Goal: Task Accomplishment & Management: Use online tool/utility

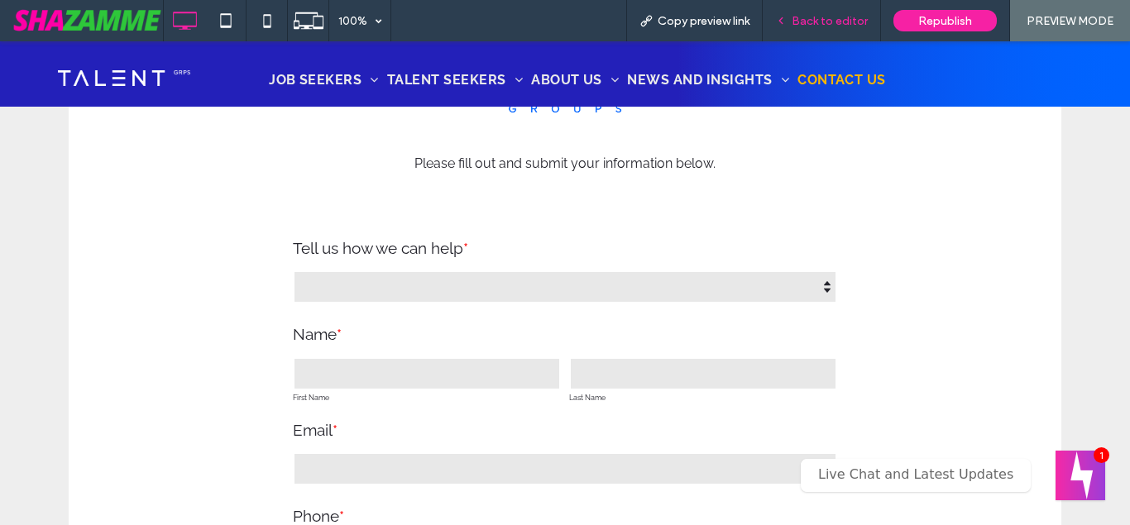
click at [817, 22] on span "Back to editor" at bounding box center [830, 21] width 76 height 14
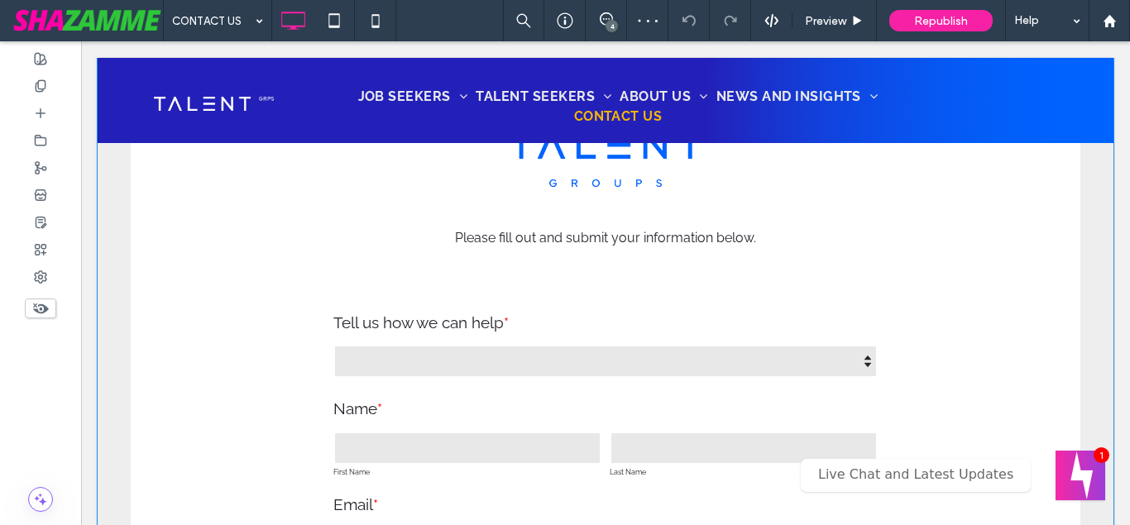
scroll to position [169, 0]
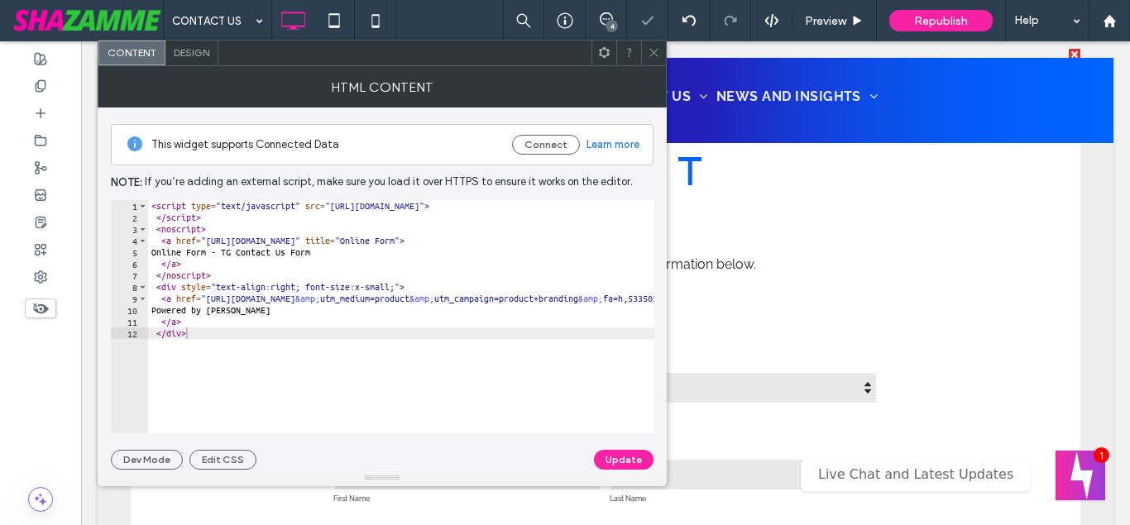
click at [653, 55] on icon at bounding box center [654, 52] width 12 height 12
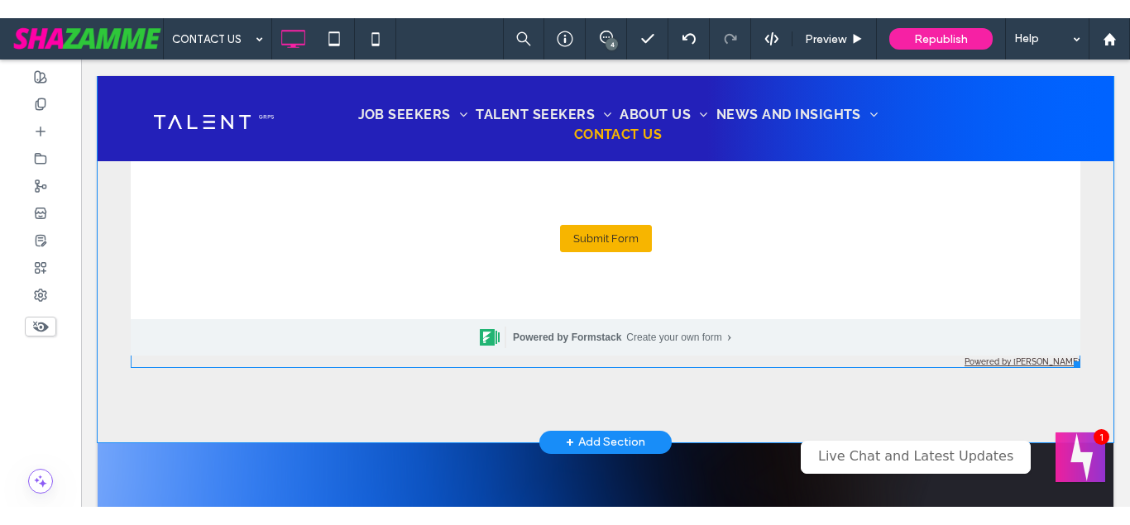
scroll to position [1040, 0]
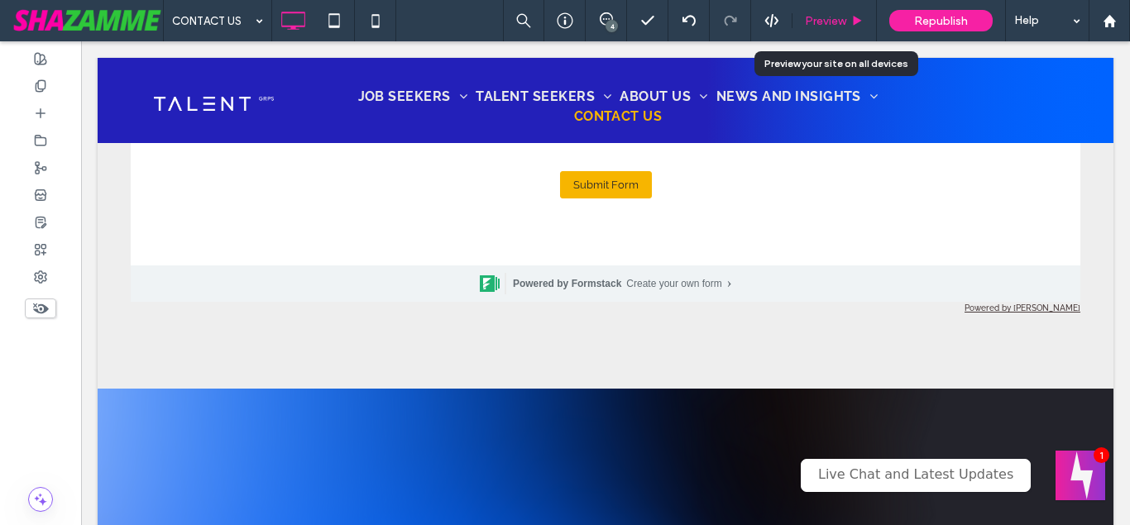
click at [843, 24] on span "Preview" at bounding box center [825, 21] width 41 height 14
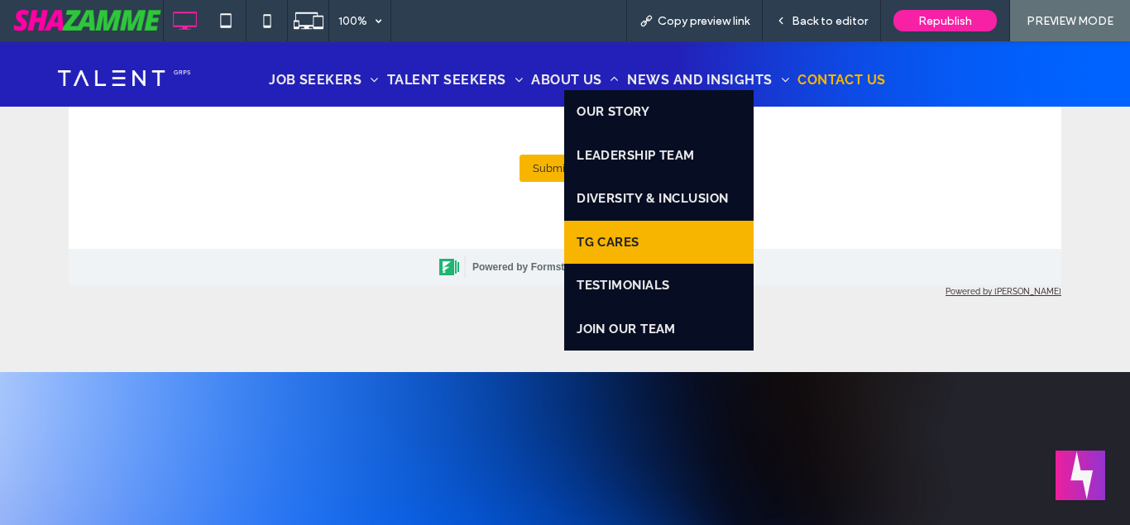
click at [616, 236] on span "TG CARES" at bounding box center [608, 242] width 63 height 19
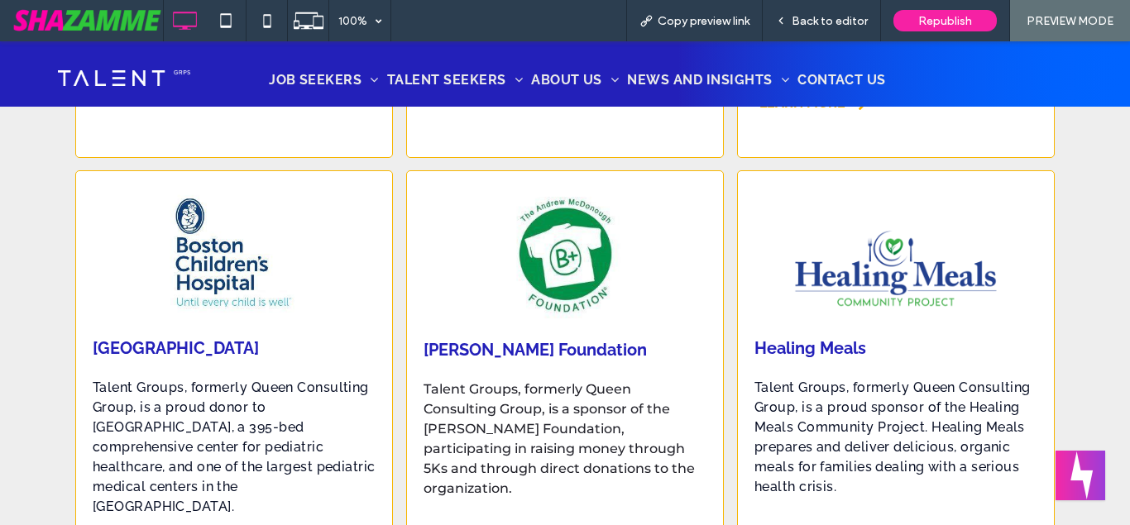
scroll to position [2954, 0]
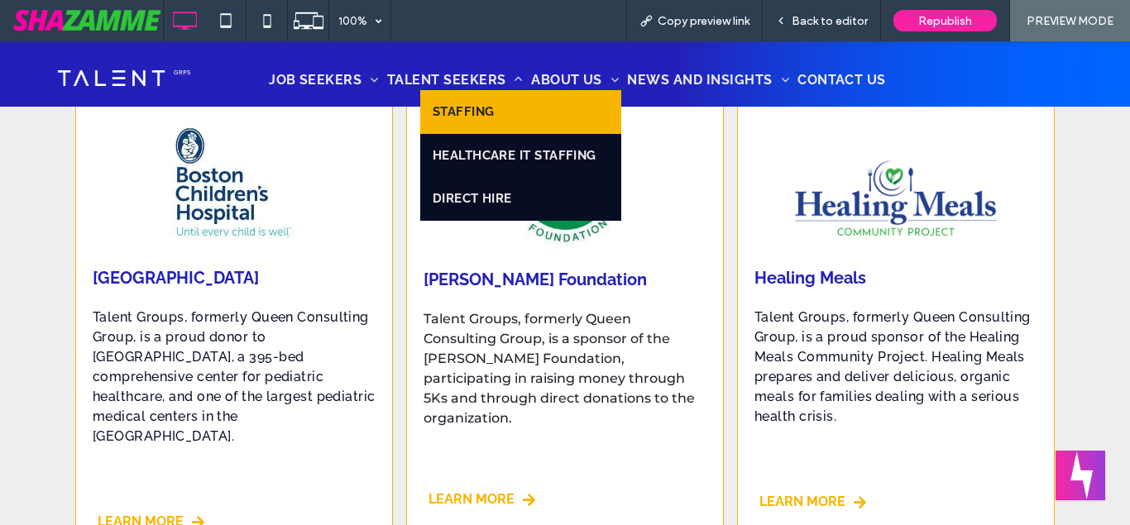
click at [455, 103] on span "STAFFING" at bounding box center [464, 112] width 62 height 19
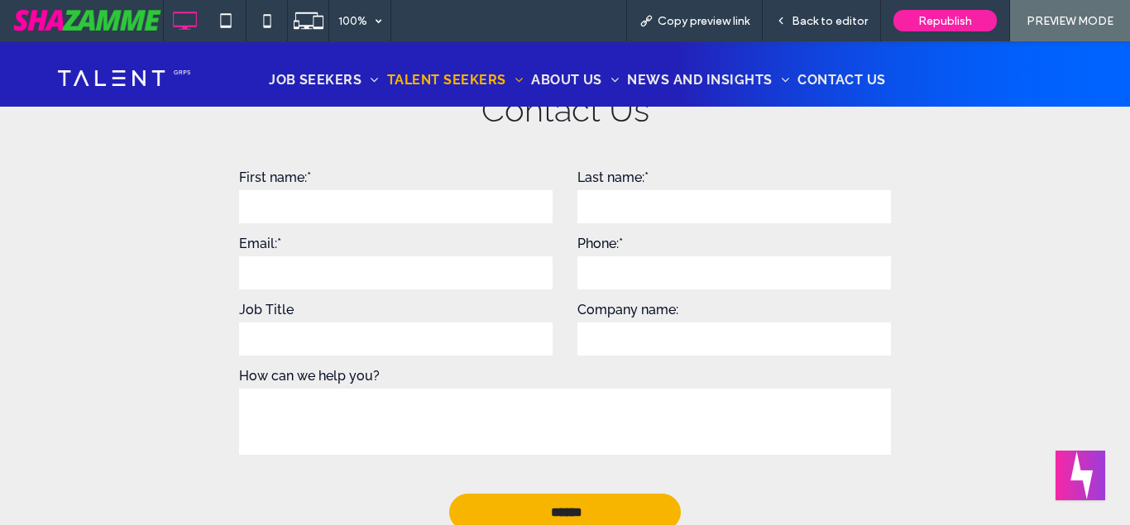
scroll to position [2954, 0]
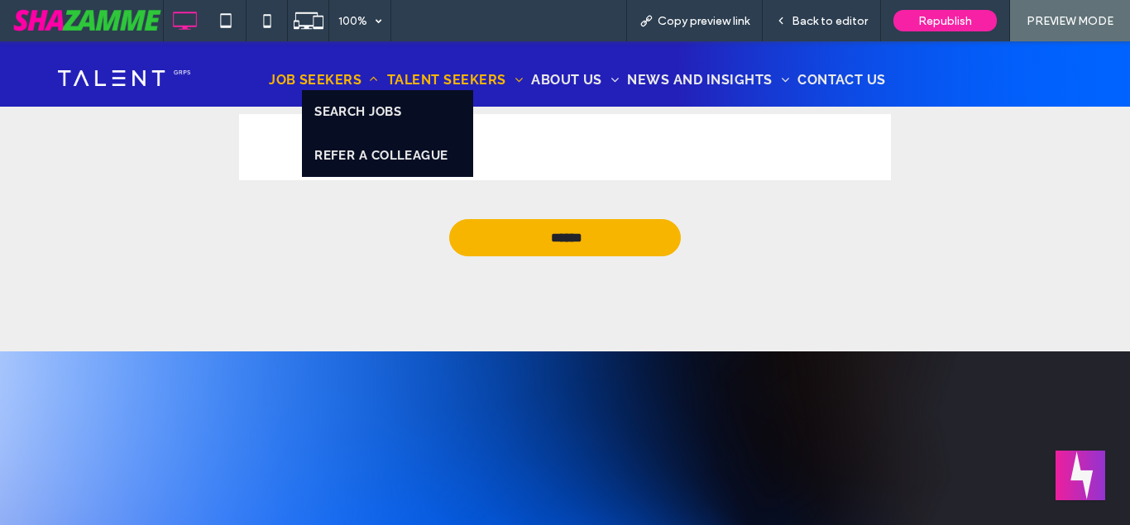
click at [316, 77] on span "JOB SEEKERS" at bounding box center [324, 80] width 110 height 20
click at [316, 78] on span "JOB SEEKERS" at bounding box center [324, 80] width 110 height 20
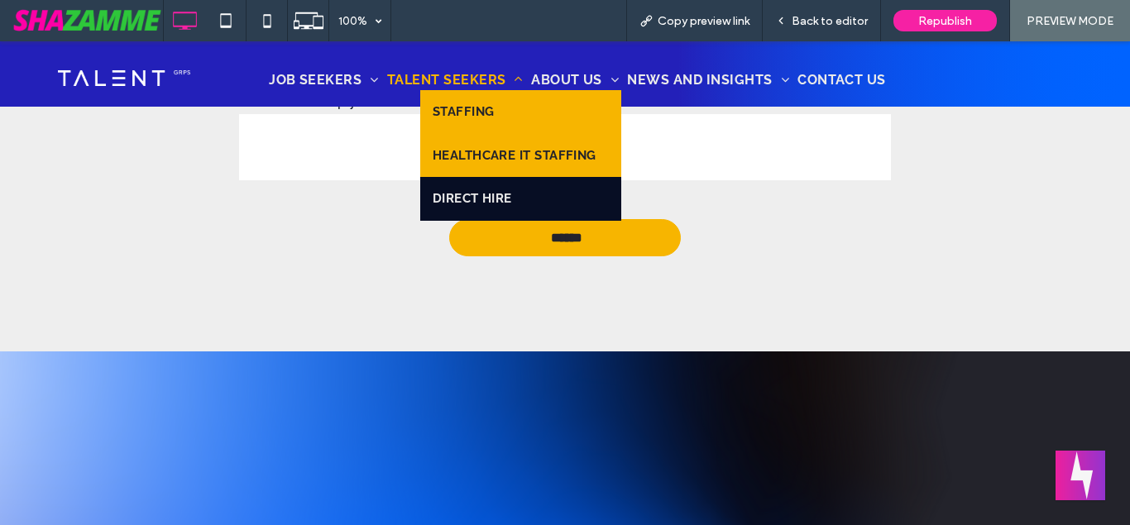
click at [523, 152] on span "HEALTHCARE IT STAFFING" at bounding box center [515, 155] width 164 height 19
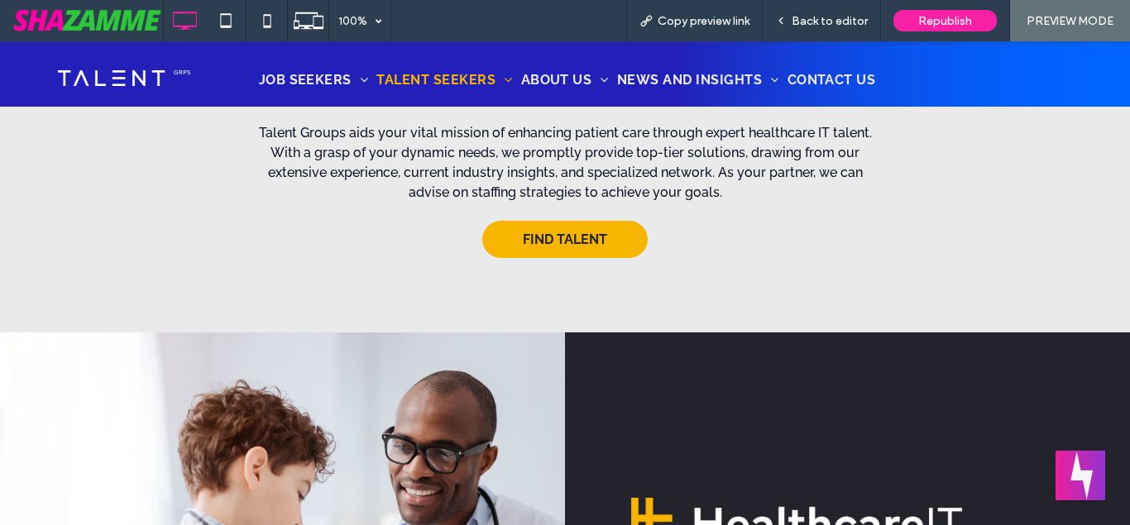
scroll to position [253, 0]
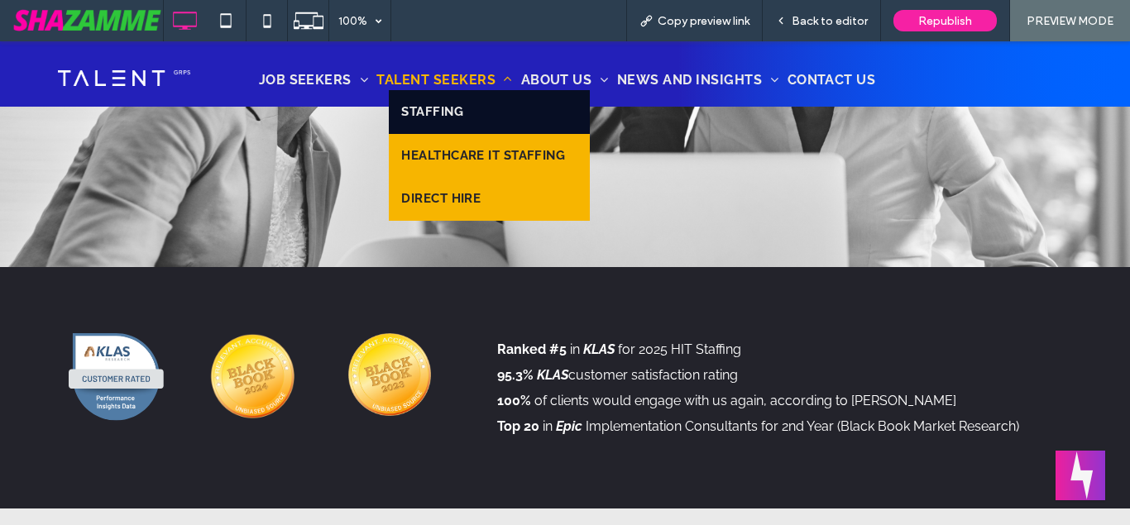
click at [451, 188] on link "DIRECT HIRE" at bounding box center [489, 199] width 201 height 44
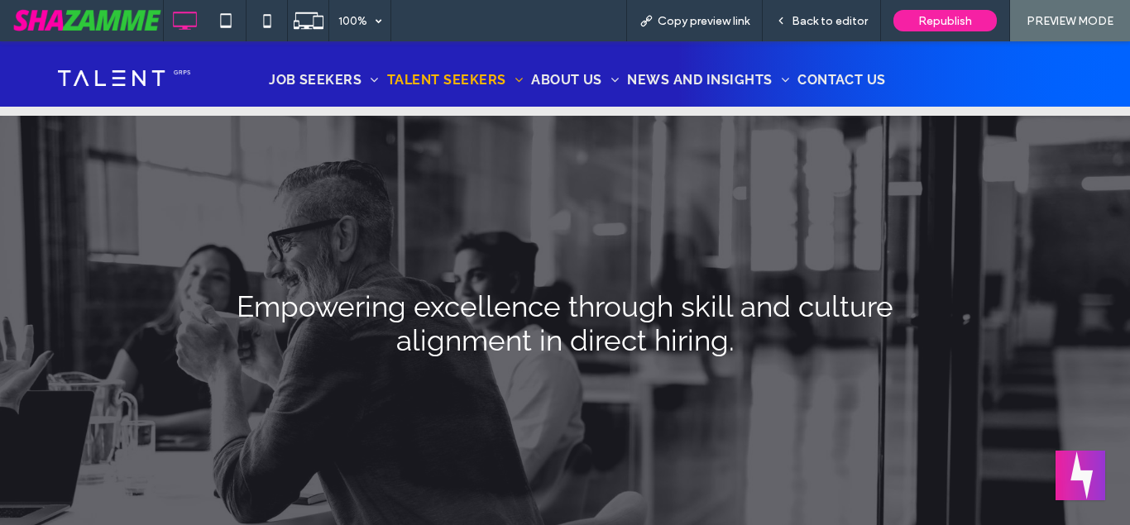
scroll to position [2363, 0]
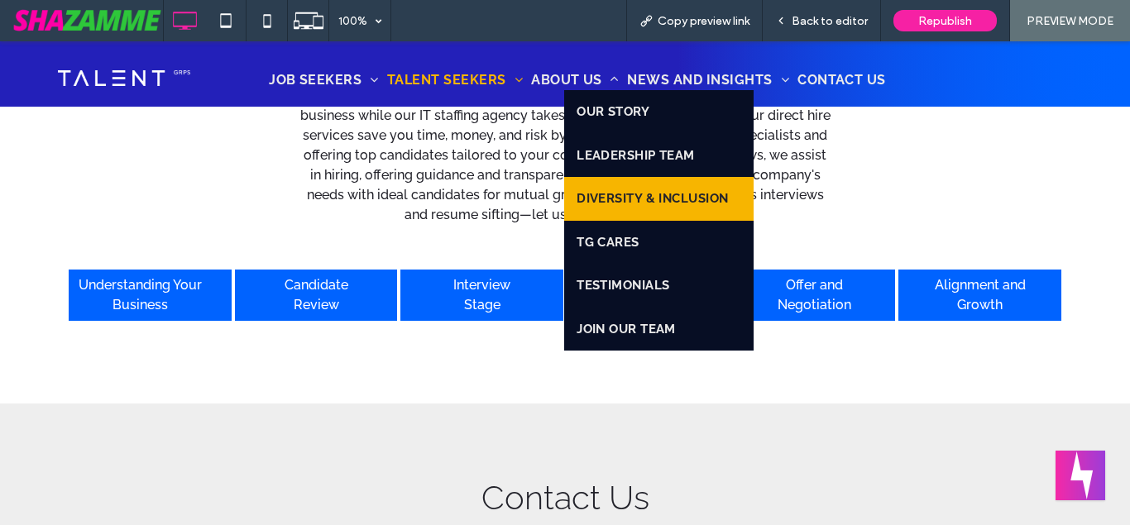
click at [643, 213] on link "DIVERSITY & INCLUSION" at bounding box center [658, 199] width 189 height 44
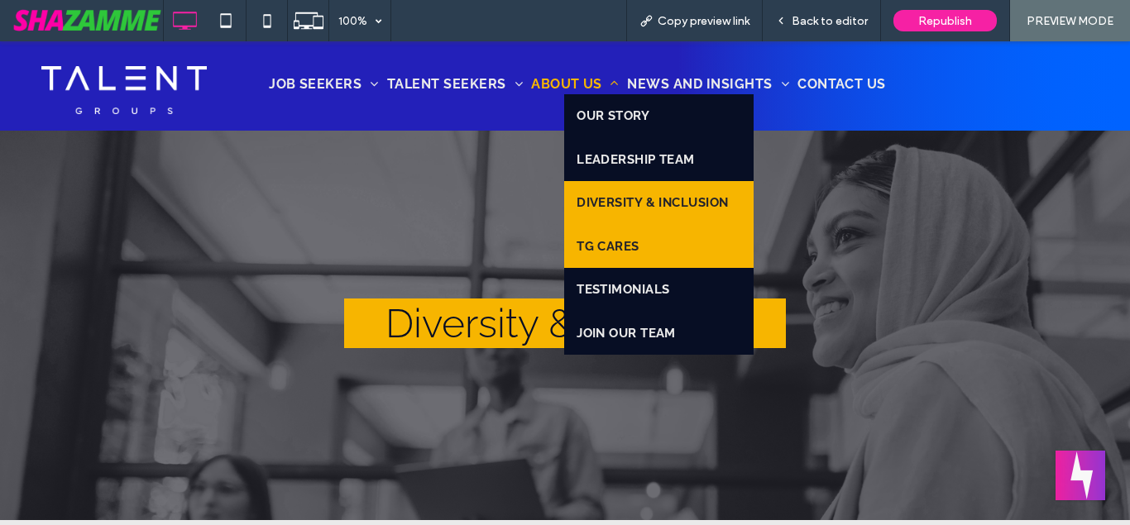
click at [611, 246] on span "TG CARES" at bounding box center [608, 246] width 63 height 19
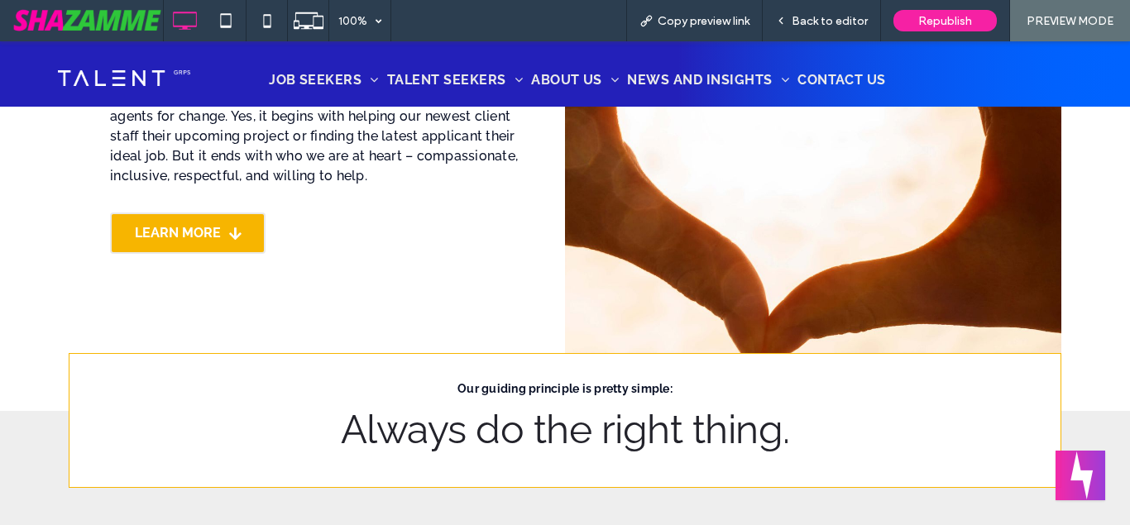
scroll to position [338, 0]
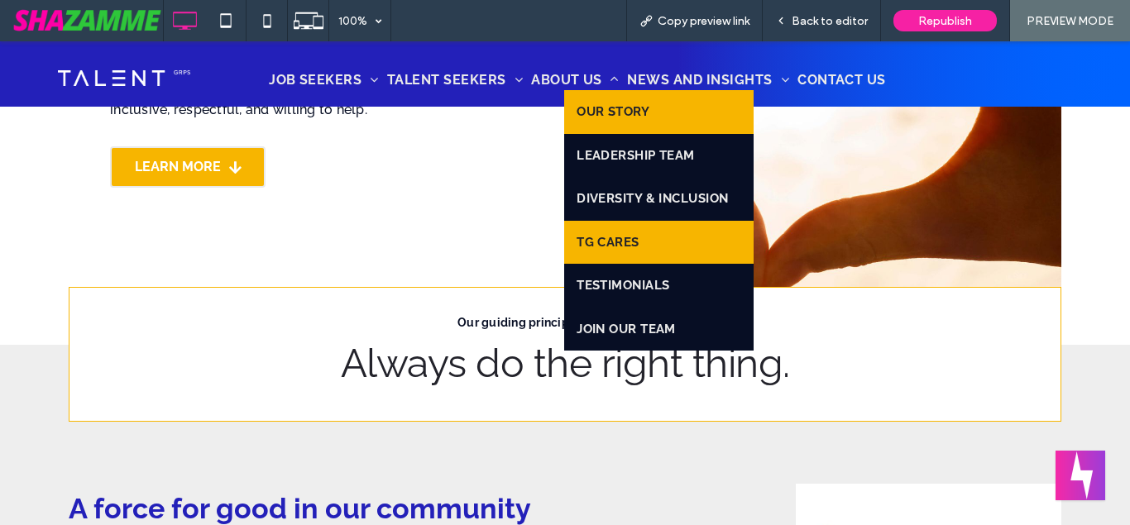
click at [632, 111] on span "OUR STORY" at bounding box center [613, 112] width 73 height 19
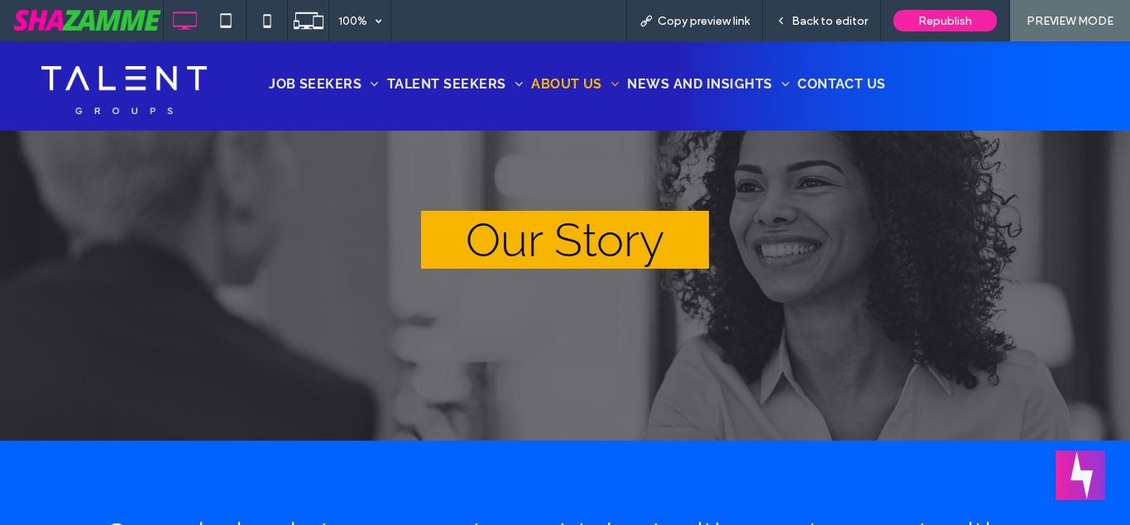
scroll to position [59, 0]
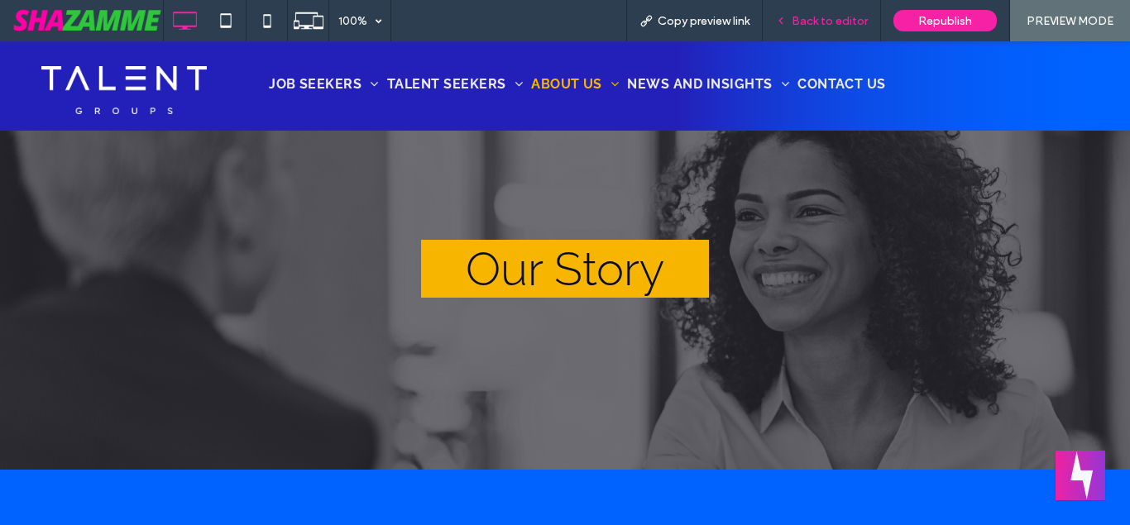
click at [809, 31] on div "Back to editor" at bounding box center [822, 20] width 118 height 41
click at [848, 31] on div "Back to editor" at bounding box center [822, 20] width 118 height 41
click at [830, 22] on span "Back to editor" at bounding box center [830, 21] width 76 height 14
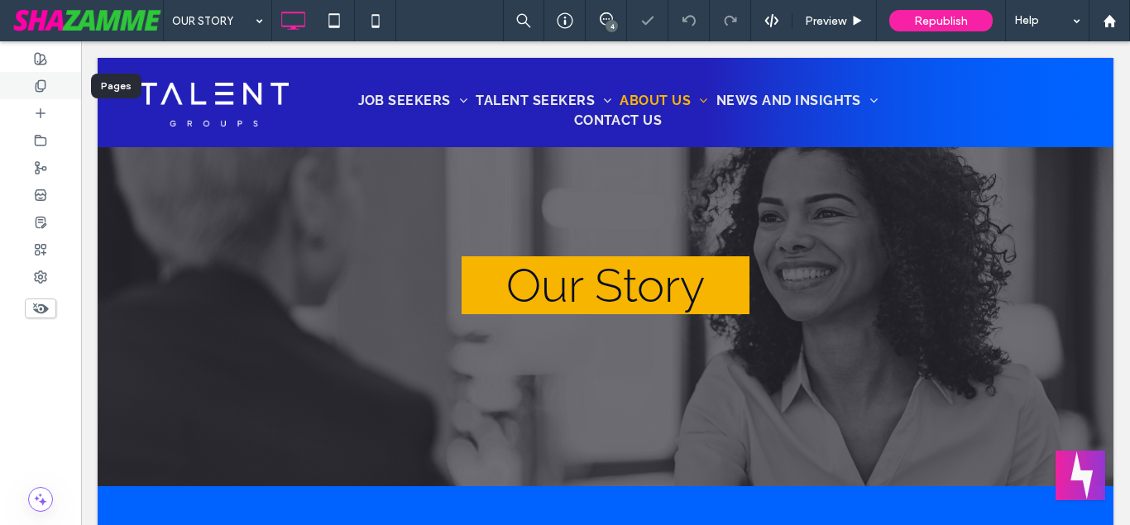
click at [34, 93] on div at bounding box center [40, 85] width 81 height 27
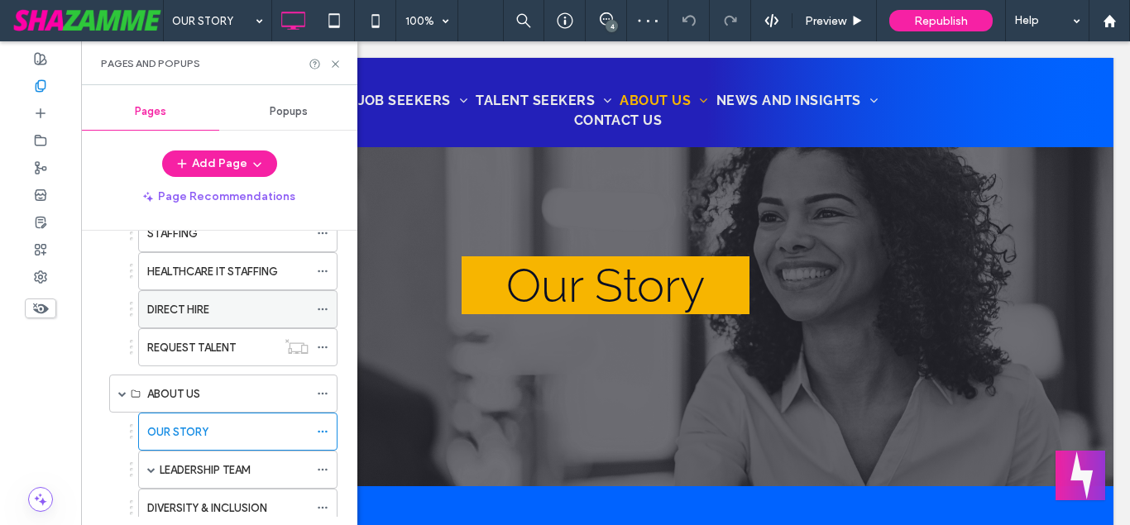
scroll to position [180, 0]
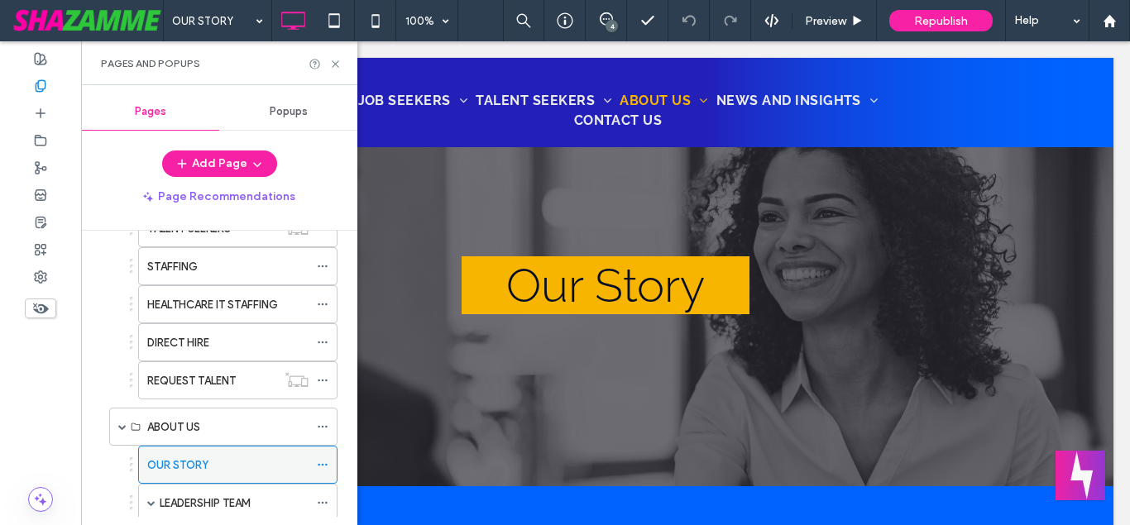
click at [328, 467] on icon at bounding box center [323, 465] width 12 height 12
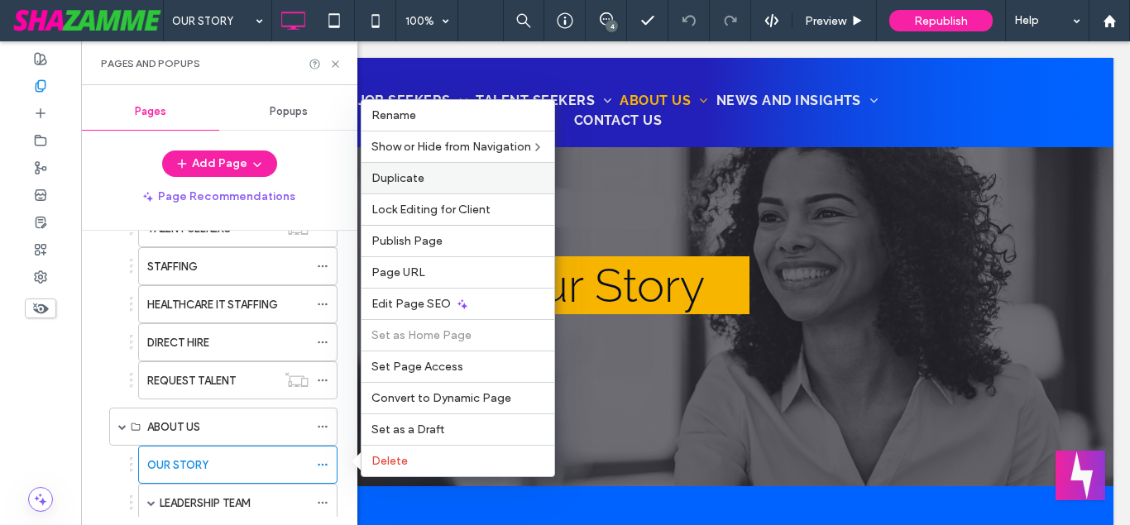
click at [430, 182] on label "Duplicate" at bounding box center [457, 178] width 173 height 14
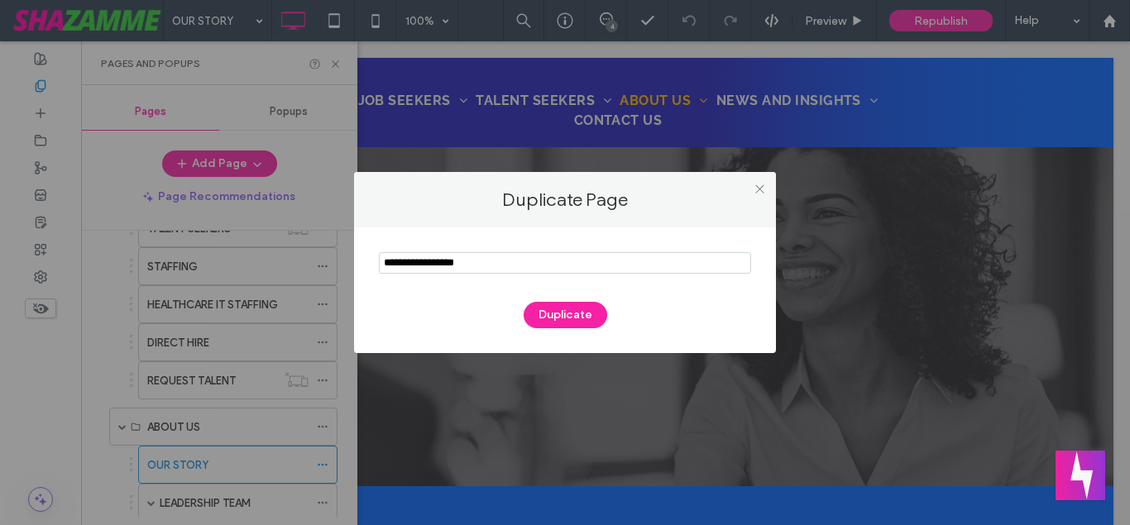
drag, startPoint x: 559, startPoint y: 261, endPoint x: 346, endPoint y: 271, distance: 213.7
click at [379, 271] on input "notEmpty" at bounding box center [565, 263] width 372 height 22
paste input "**********"
type input "**********"
click at [567, 319] on button "Duplicate" at bounding box center [566, 315] width 84 height 26
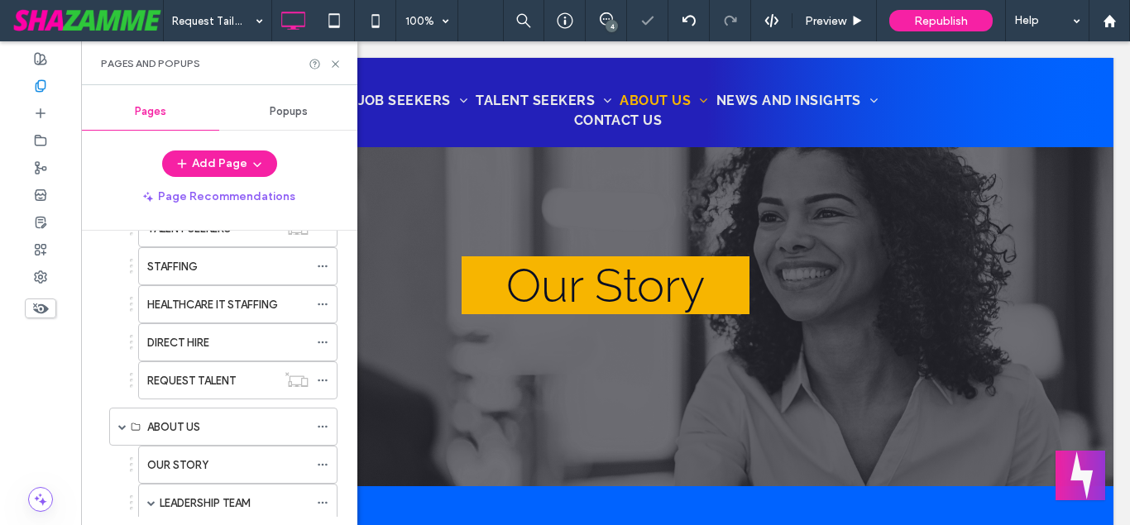
click at [565, 276] on div at bounding box center [565, 262] width 1130 height 525
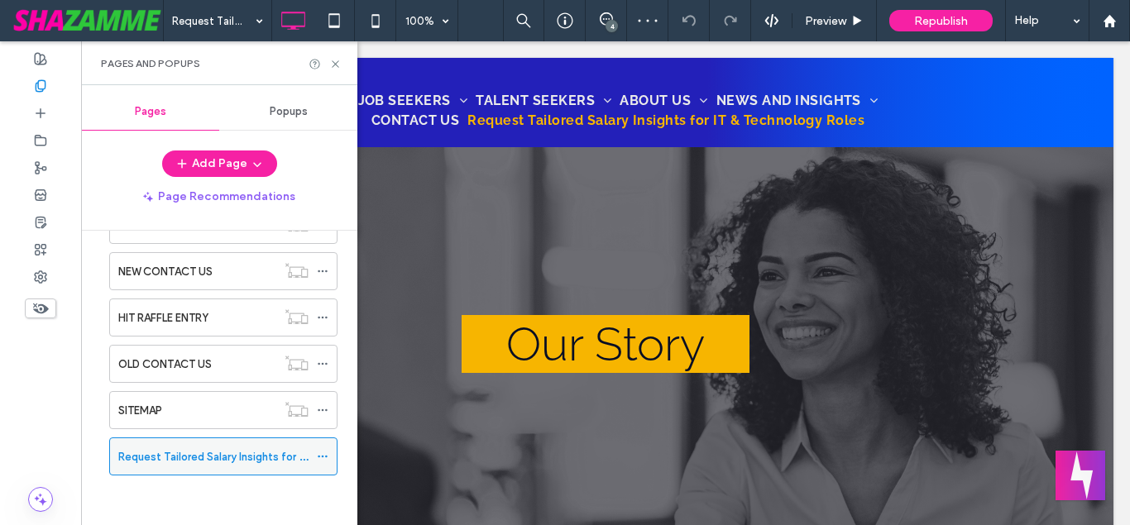
click at [327, 457] on use at bounding box center [322, 457] width 9 height 2
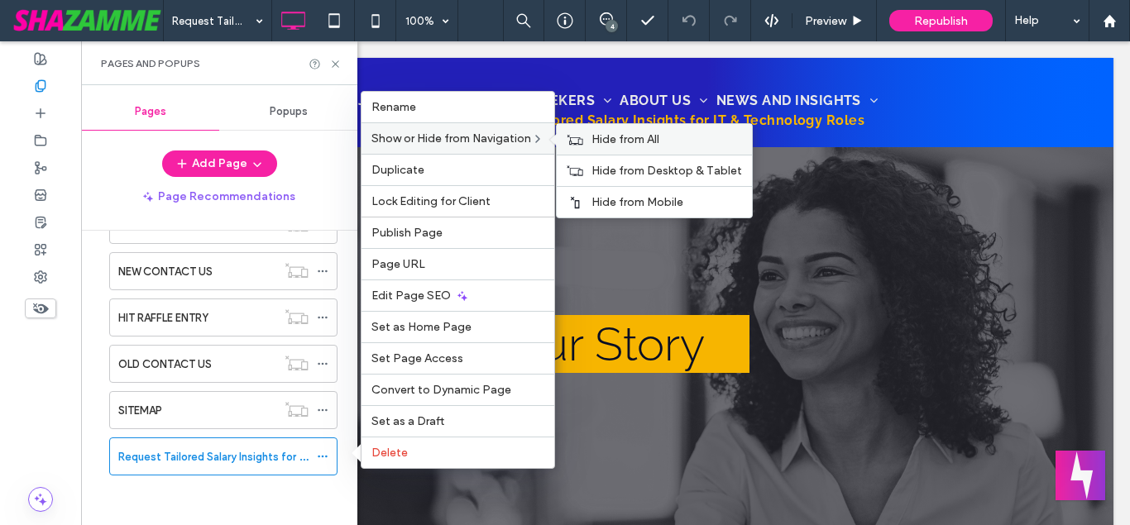
click at [604, 135] on span "Hide from All" at bounding box center [626, 139] width 68 height 14
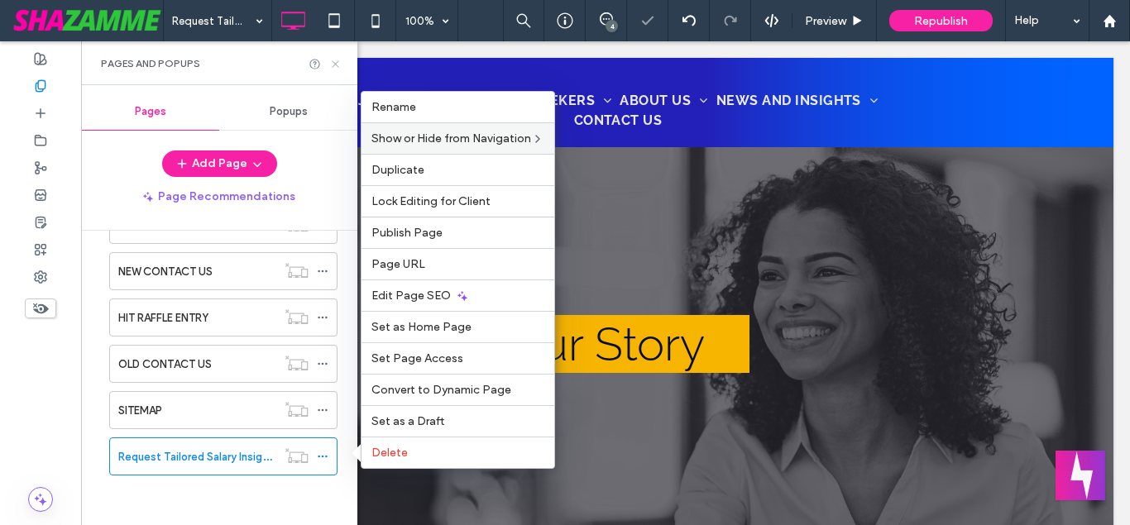
click at [336, 66] on icon at bounding box center [335, 64] width 12 height 12
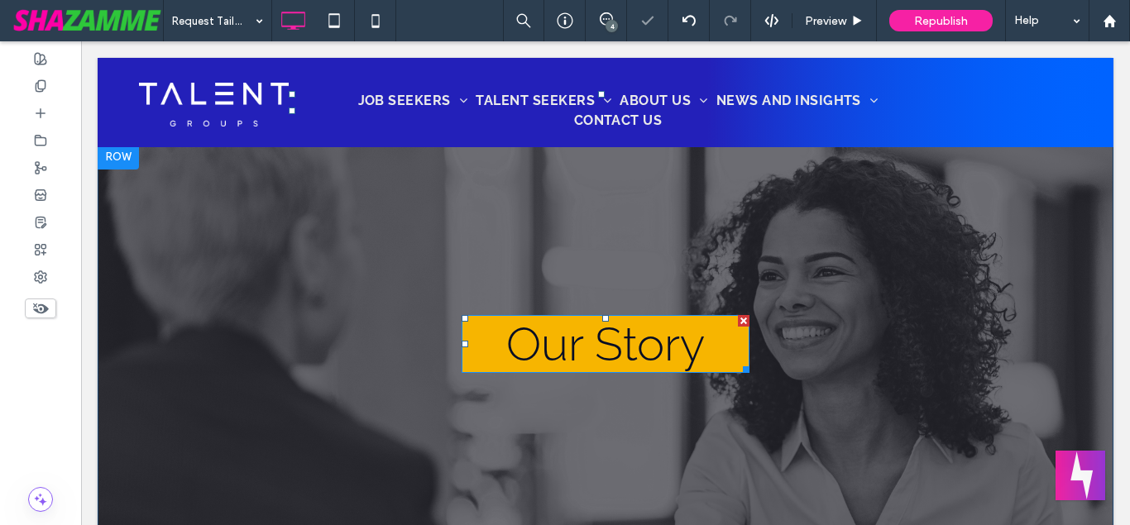
click at [562, 356] on span "Our Story" at bounding box center [605, 344] width 199 height 55
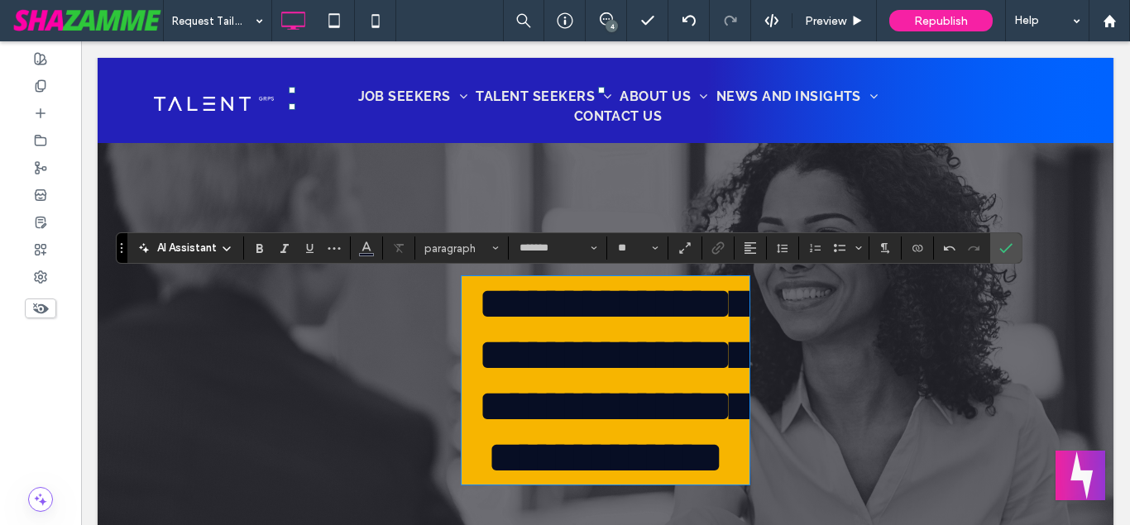
scroll to position [123, 0]
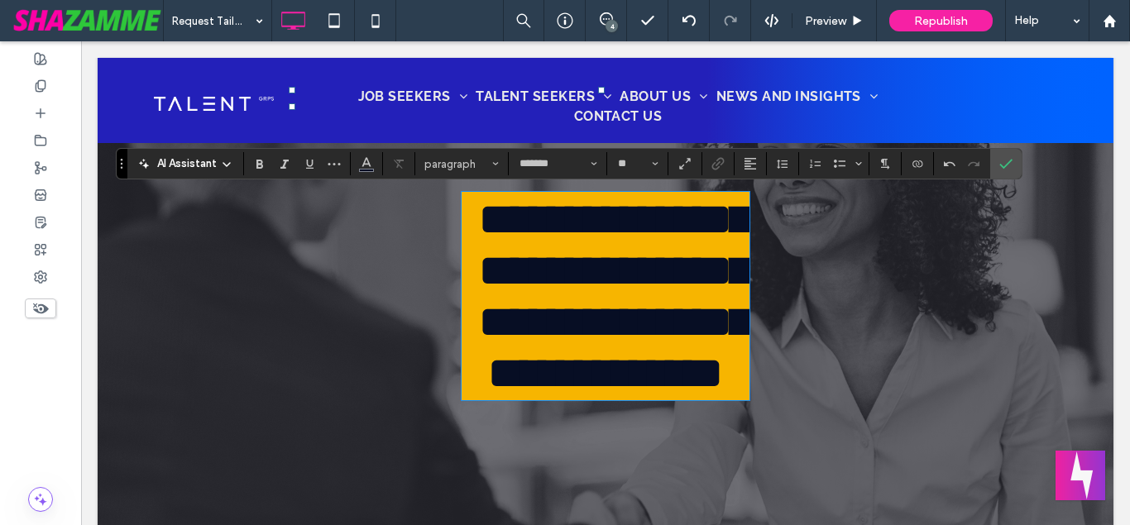
type input "**"
click at [712, 322] on h1 "**********" at bounding box center [606, 296] width 288 height 205
click at [996, 165] on label "Confirm" at bounding box center [1006, 164] width 25 height 30
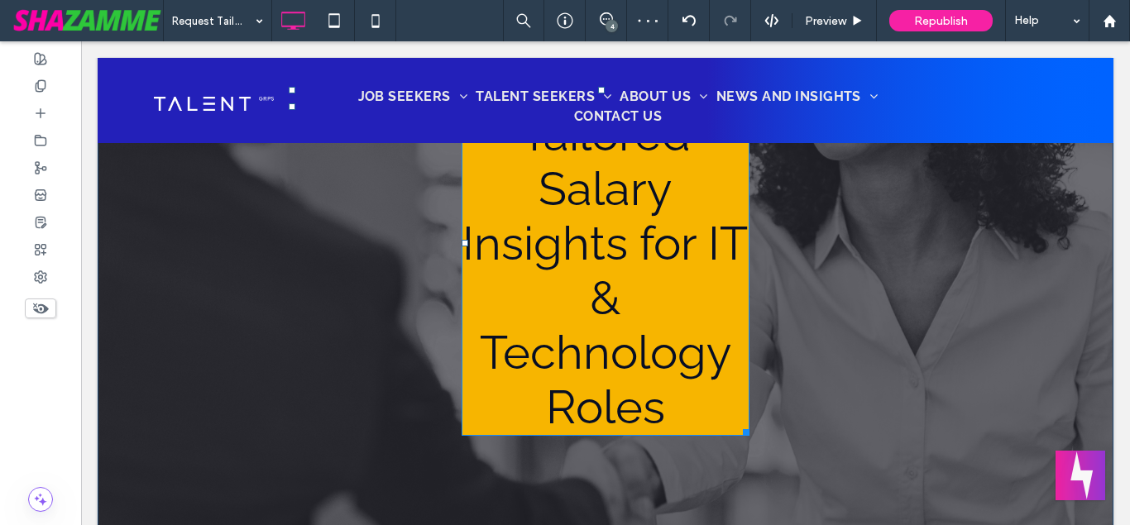
scroll to position [292, 0]
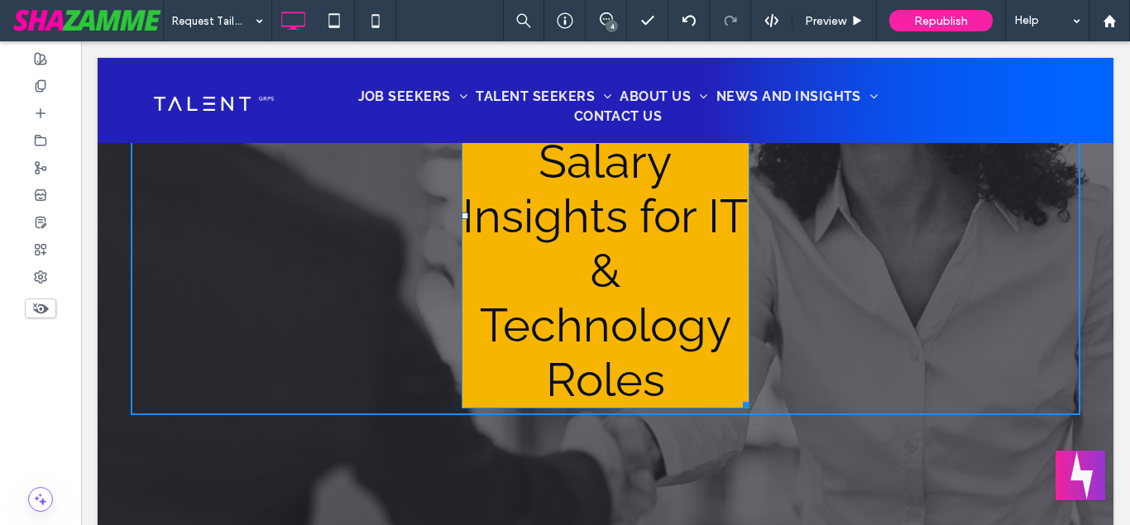
drag, startPoint x: 745, startPoint y: 406, endPoint x: 910, endPoint y: 428, distance: 166.0
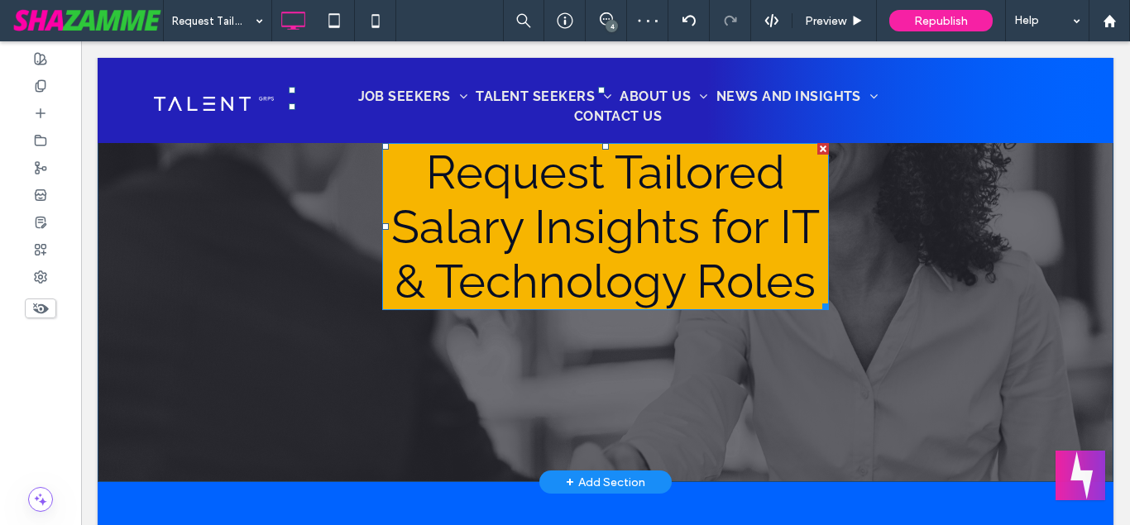
scroll to position [123, 0]
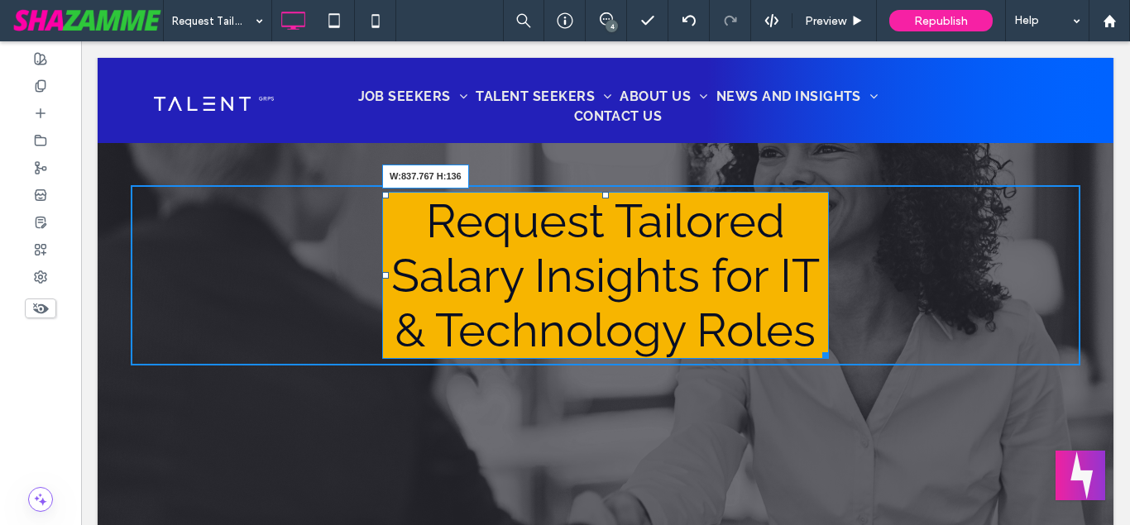
drag, startPoint x: 822, startPoint y: 352, endPoint x: 946, endPoint y: 351, distance: 123.3
click at [946, 351] on div "Request Tailored Salary Insights for IT & Technology Roles W:837.767 H:136 Clic…" at bounding box center [606, 275] width 1016 height 511
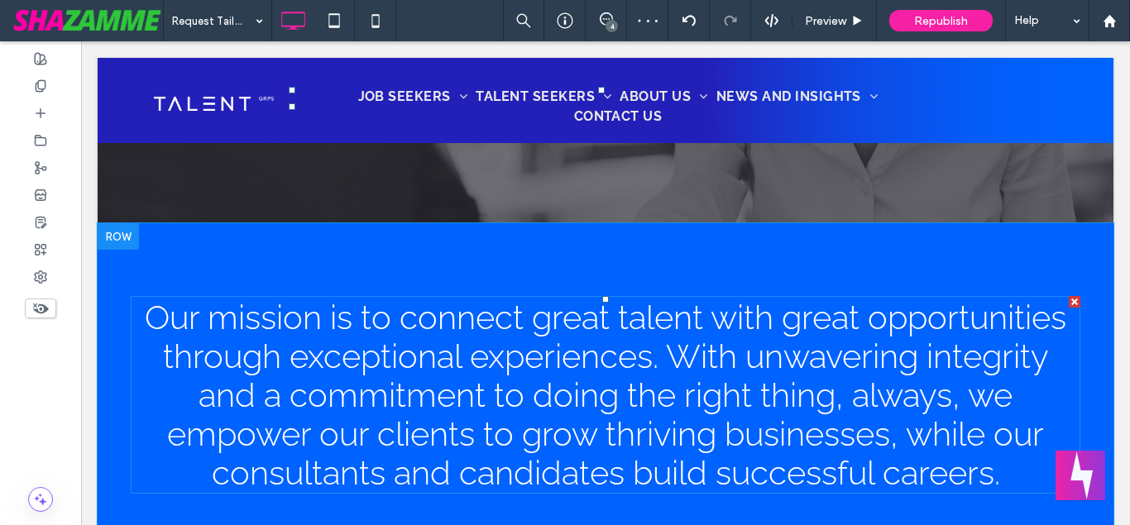
scroll to position [461, 0]
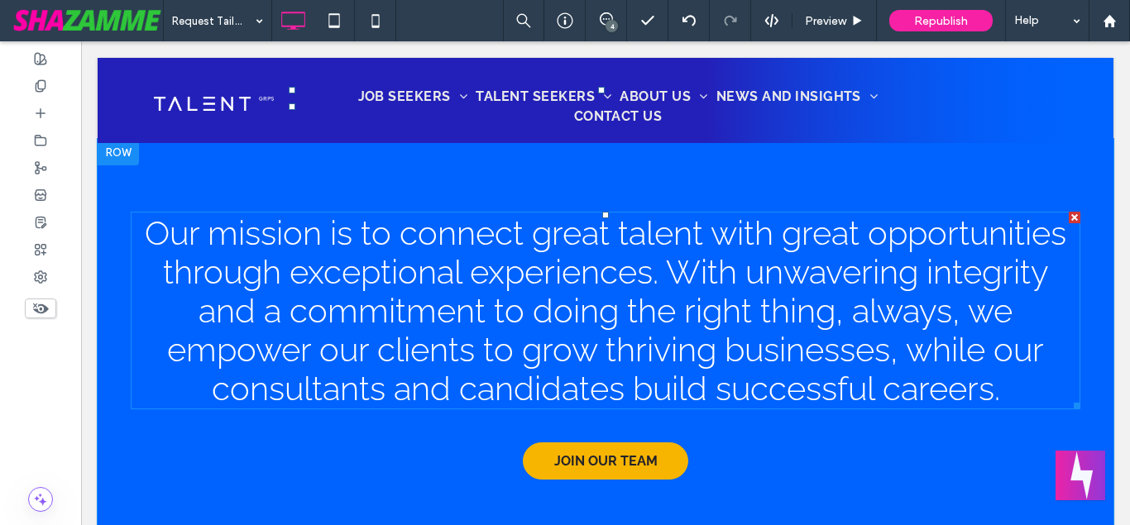
click at [545, 309] on span "Our mission is to connect great talent with great opportunities through excepti…" at bounding box center [606, 310] width 922 height 194
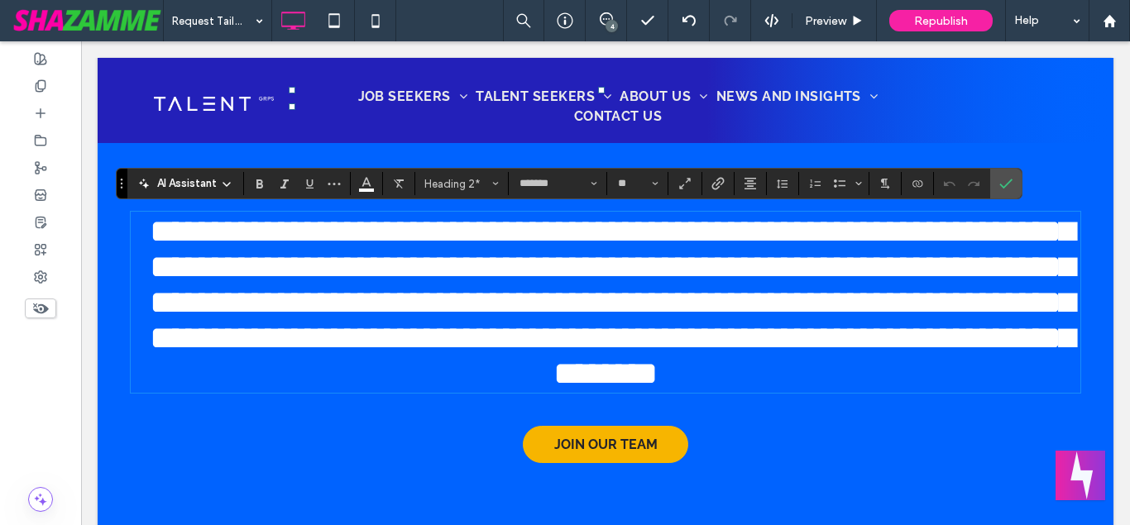
scroll to position [0, 0]
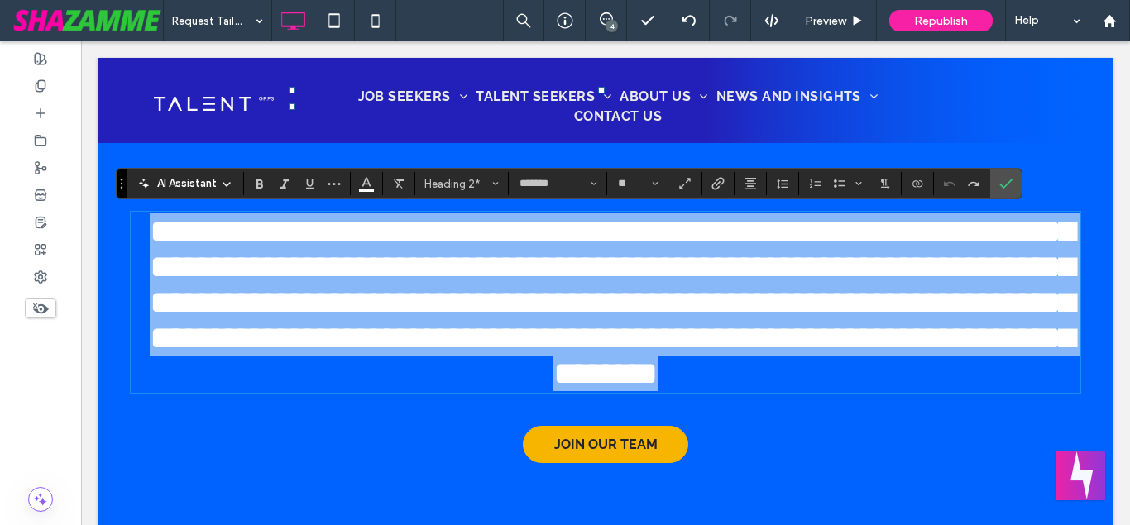
drag, startPoint x: 1032, startPoint y: 392, endPoint x: 148, endPoint y: 234, distance: 897.7
click at [148, 234] on h2 "**********" at bounding box center [606, 302] width 950 height 178
type input "**"
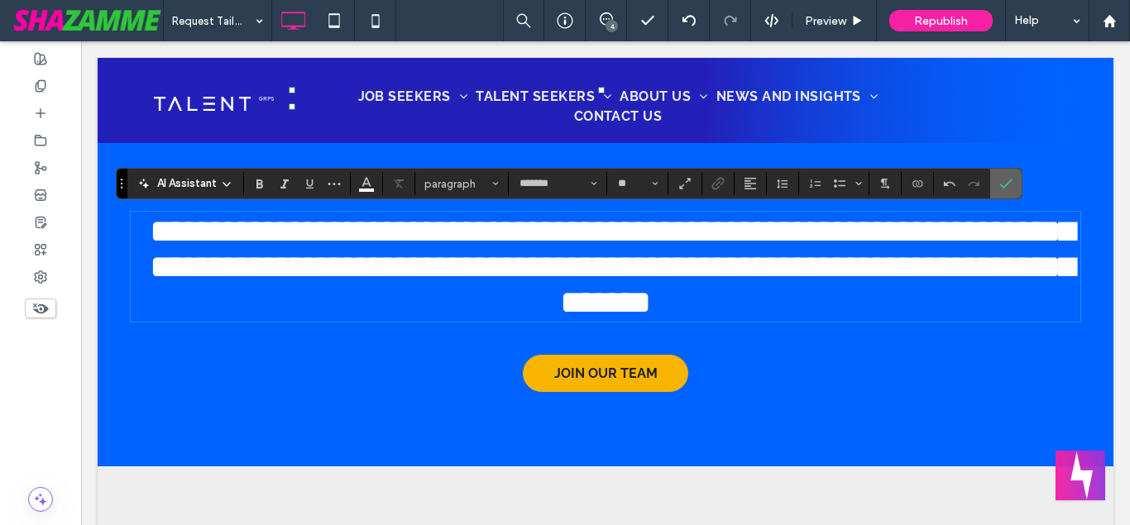
drag, startPoint x: 996, startPoint y: 183, endPoint x: 915, endPoint y: 143, distance: 90.3
click at [996, 183] on label "Confirm" at bounding box center [1006, 184] width 25 height 30
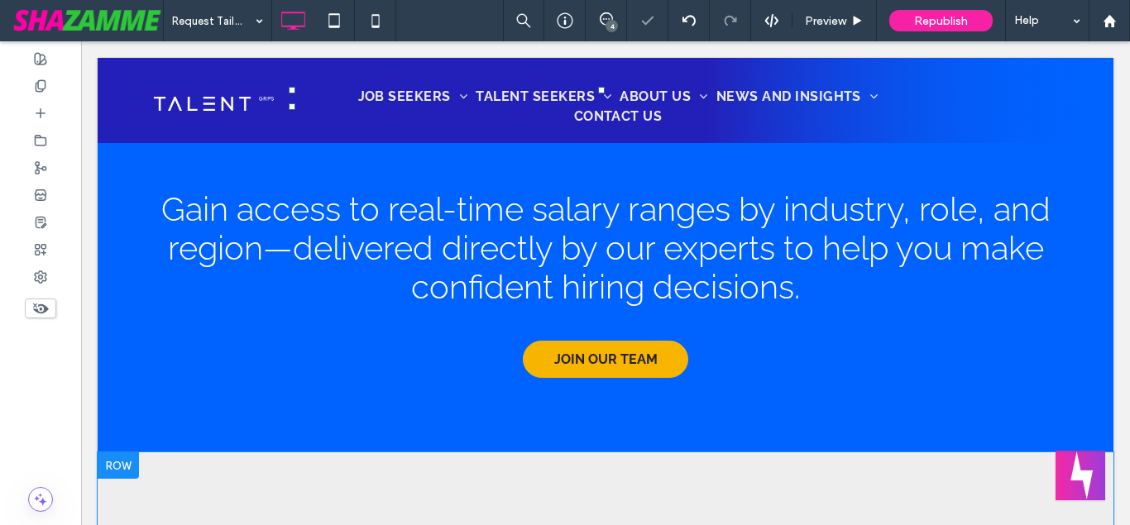
scroll to position [545, 0]
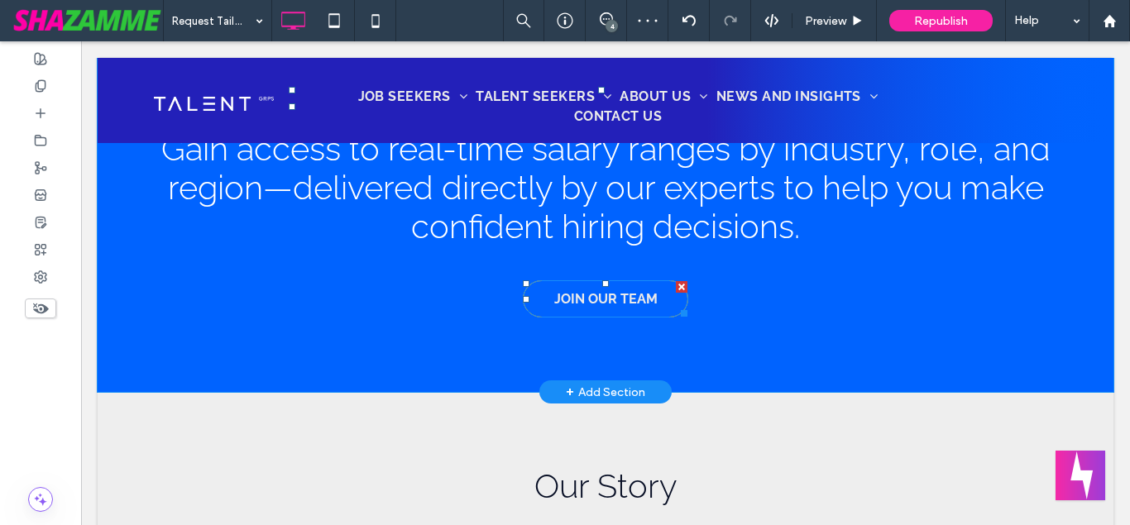
click at [683, 285] on div at bounding box center [682, 287] width 12 height 12
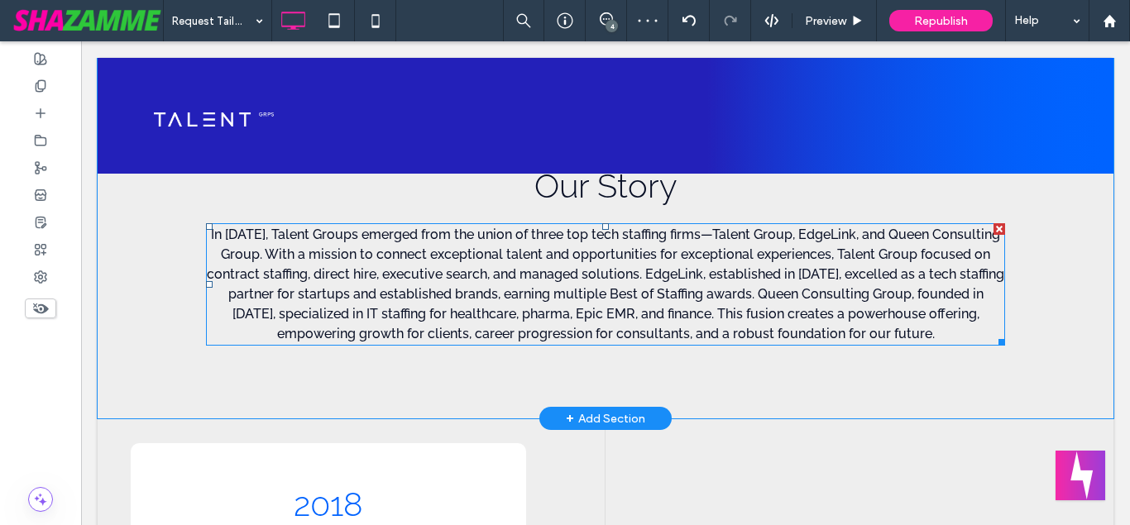
scroll to position [714, 0]
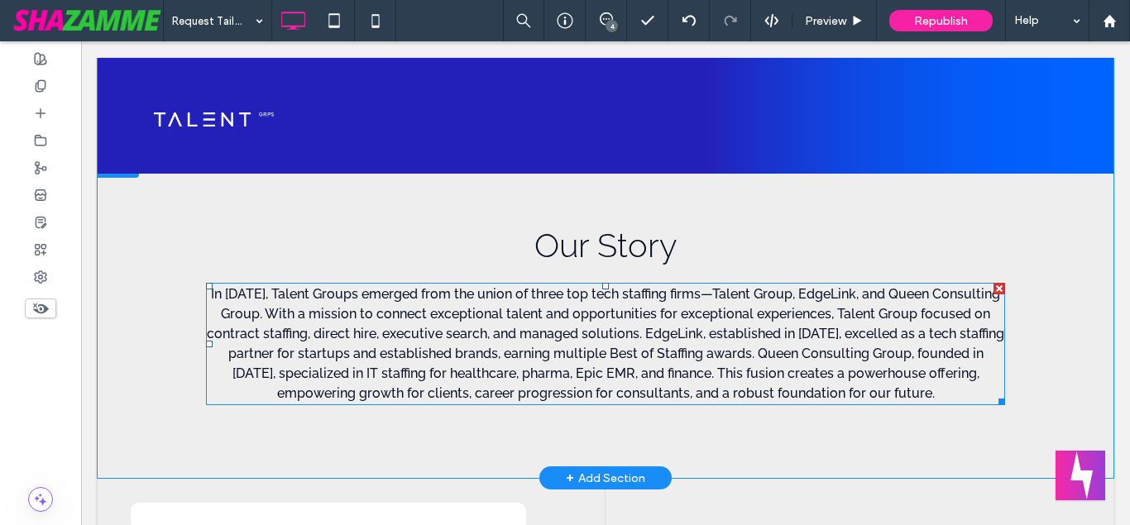
click at [533, 316] on span "In 2023, Talent Groups emerged from the union of three top tech staffing firms—…" at bounding box center [606, 343] width 798 height 115
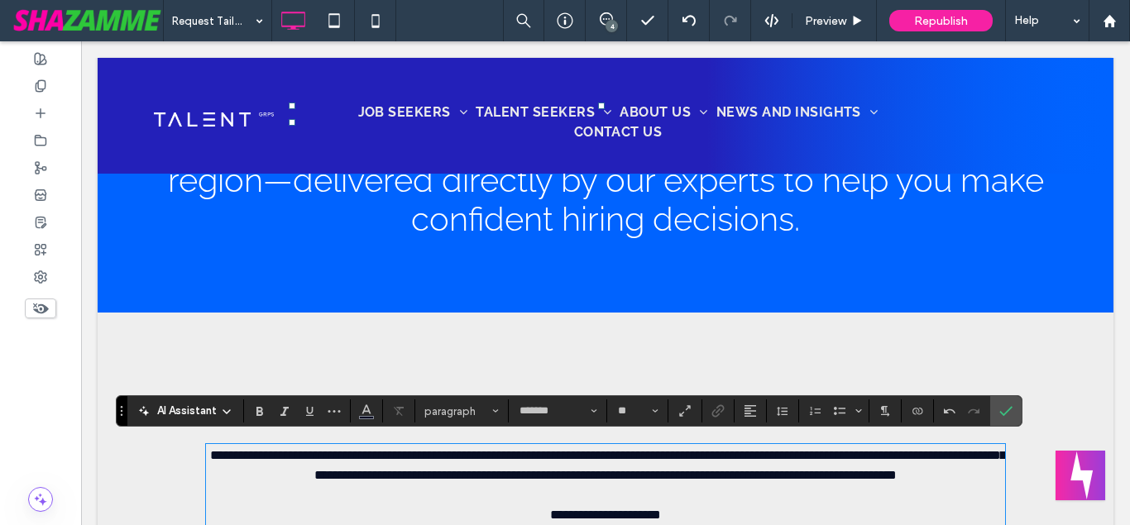
scroll to position [634, 0]
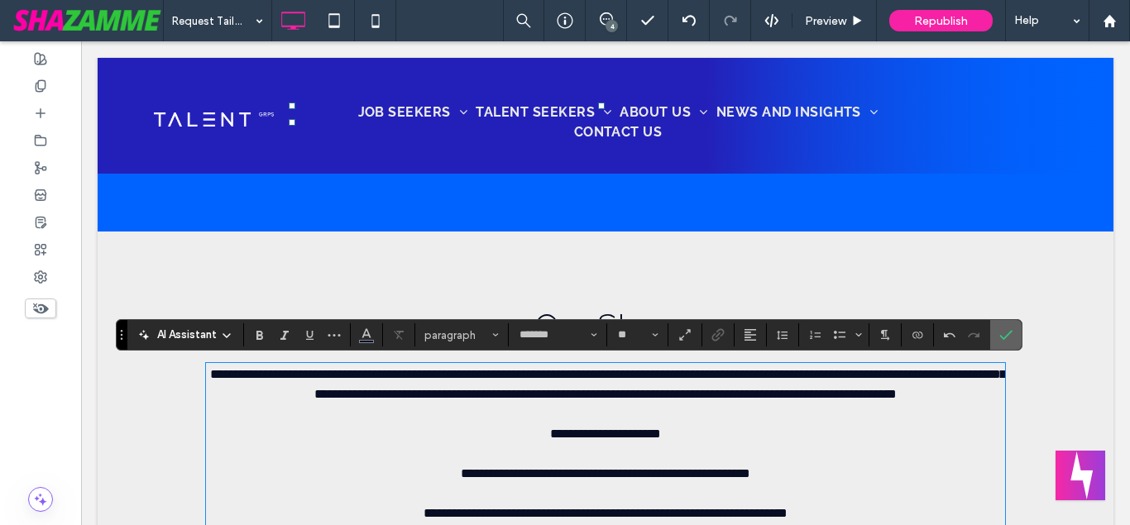
click at [1001, 327] on span "Confirm" at bounding box center [1002, 335] width 7 height 30
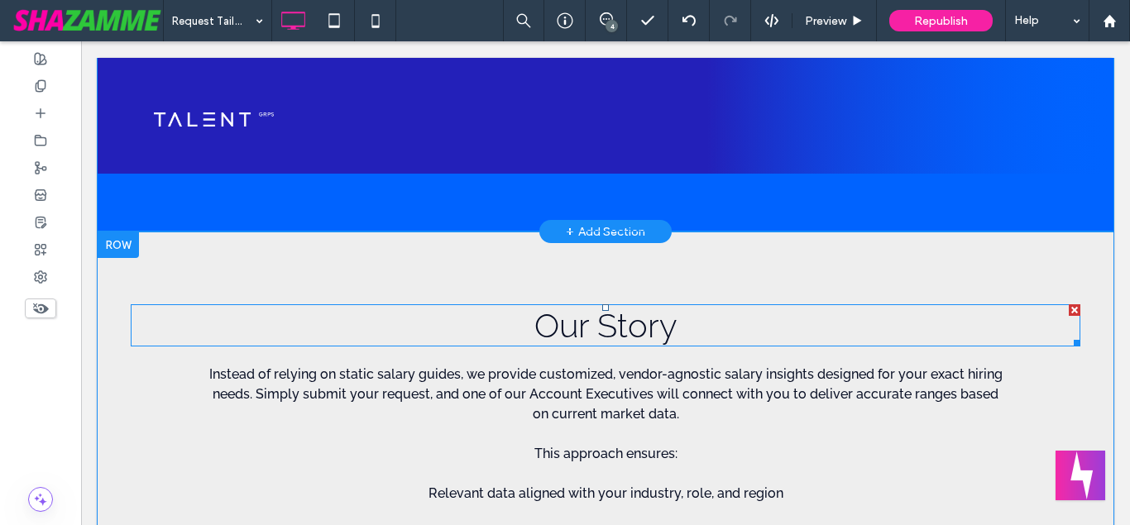
drag, startPoint x: 1070, startPoint y: 313, endPoint x: 1152, endPoint y: 354, distance: 91.8
click at [1070, 313] on div at bounding box center [1075, 310] width 12 height 12
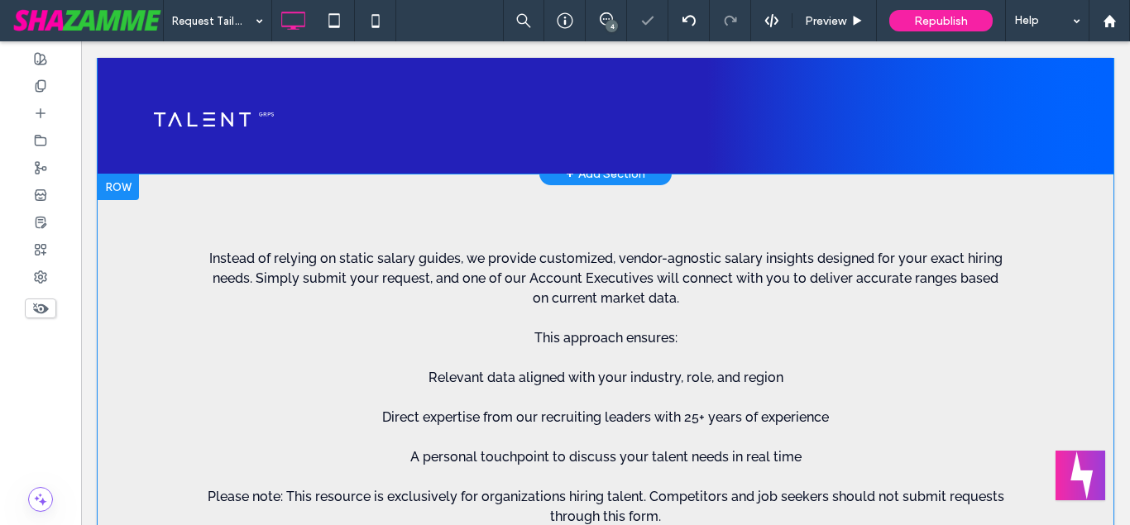
scroll to position [718, 0]
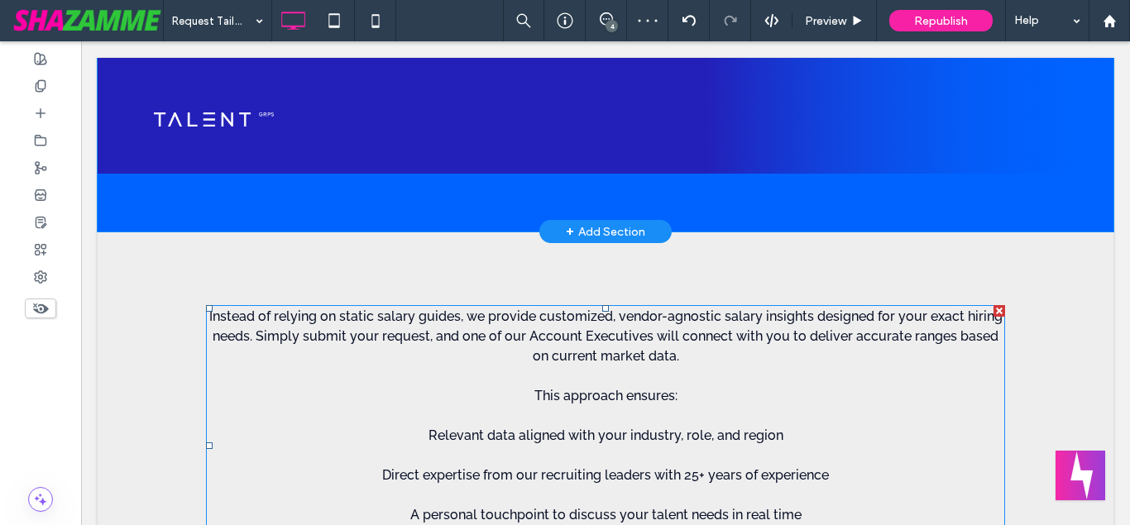
click at [635, 358] on span "Instead of relying on static salary guides, we provide customized, vendor-agnos…" at bounding box center [606, 446] width 797 height 274
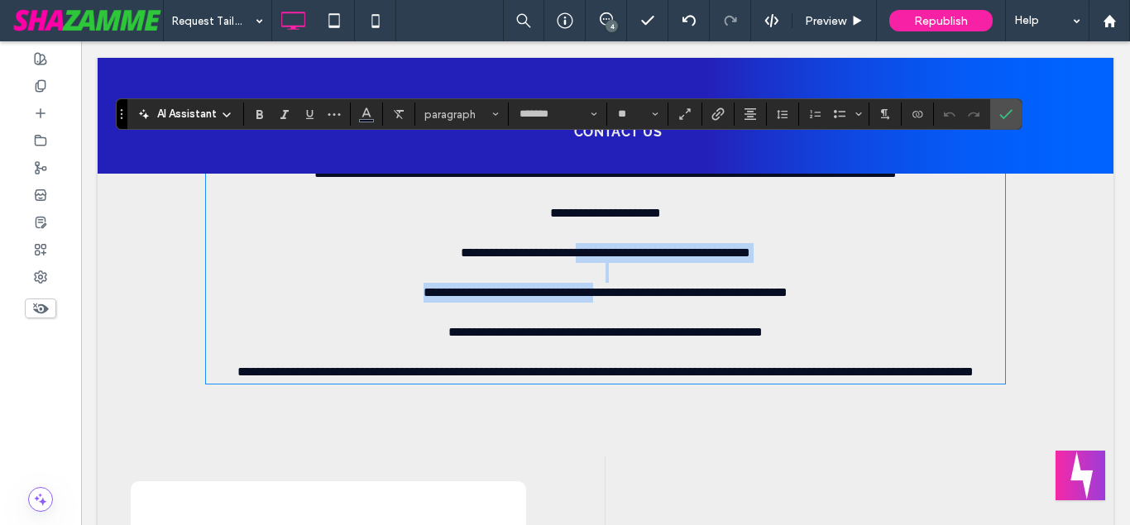
scroll to position [628, 0]
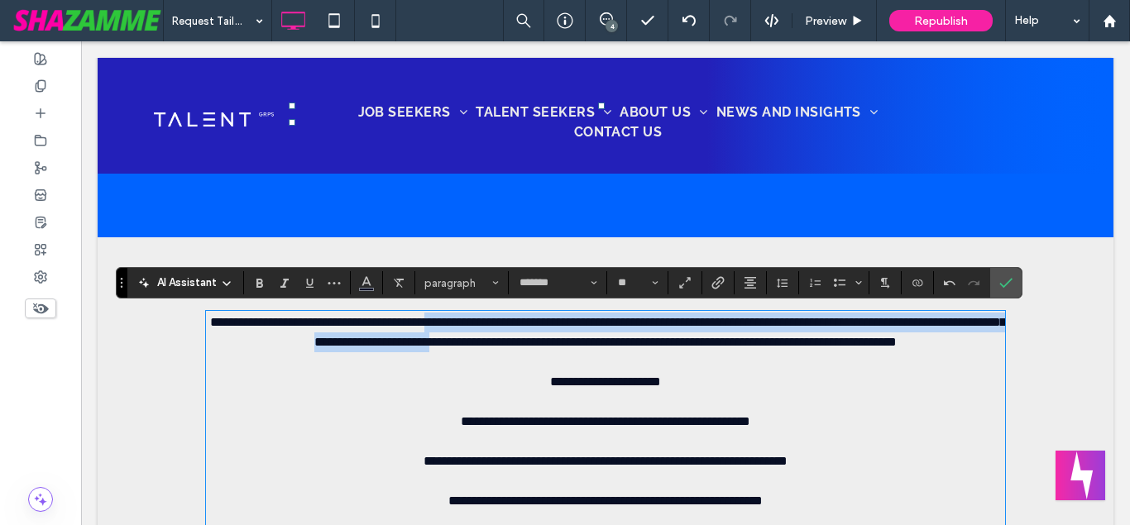
drag, startPoint x: 707, startPoint y: 416, endPoint x: 464, endPoint y: 332, distance: 256.7
click at [464, 332] on p "**********" at bounding box center [605, 432] width 799 height 238
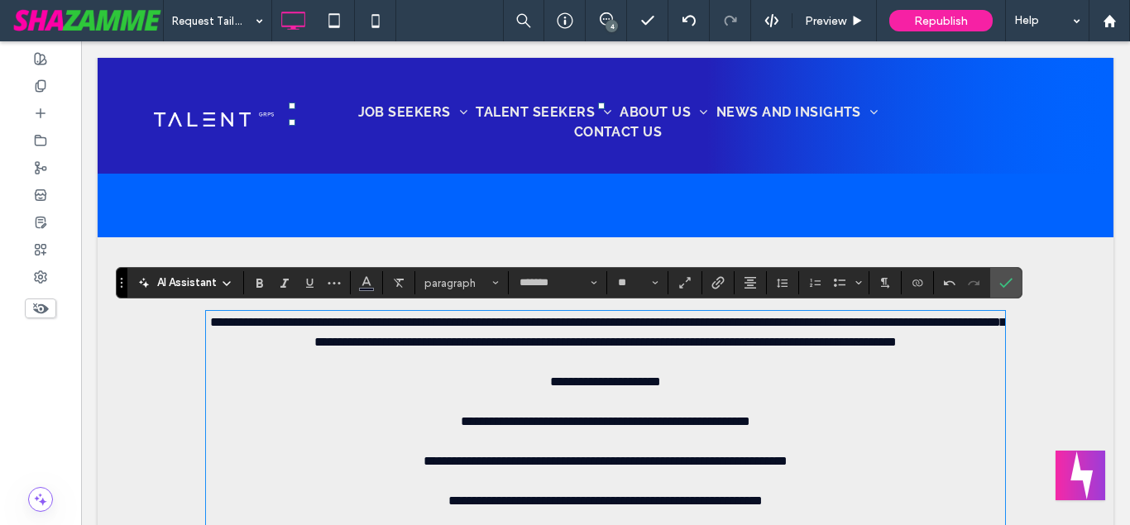
click at [316, 401] on p "**********" at bounding box center [605, 432] width 799 height 238
drag, startPoint x: 215, startPoint y: 328, endPoint x: 440, endPoint y: 330, distance: 225.1
click at [440, 330] on span "**********" at bounding box center [608, 332] width 796 height 32
click at [342, 386] on p "**********" at bounding box center [605, 432] width 799 height 238
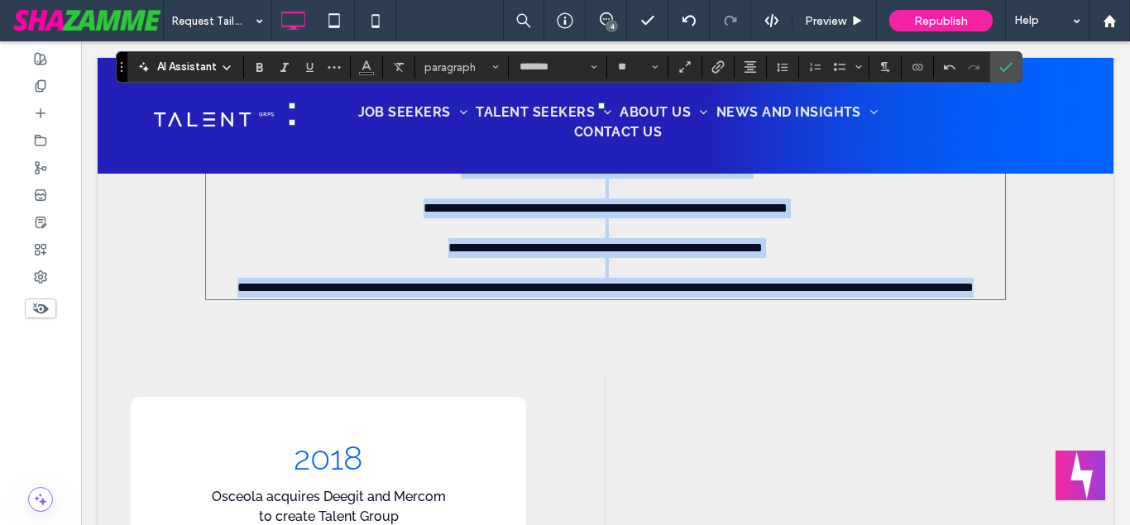
drag, startPoint x: 212, startPoint y: 323, endPoint x: 778, endPoint y: 326, distance: 565.9
click at [778, 298] on p "**********" at bounding box center [605, 179] width 799 height 238
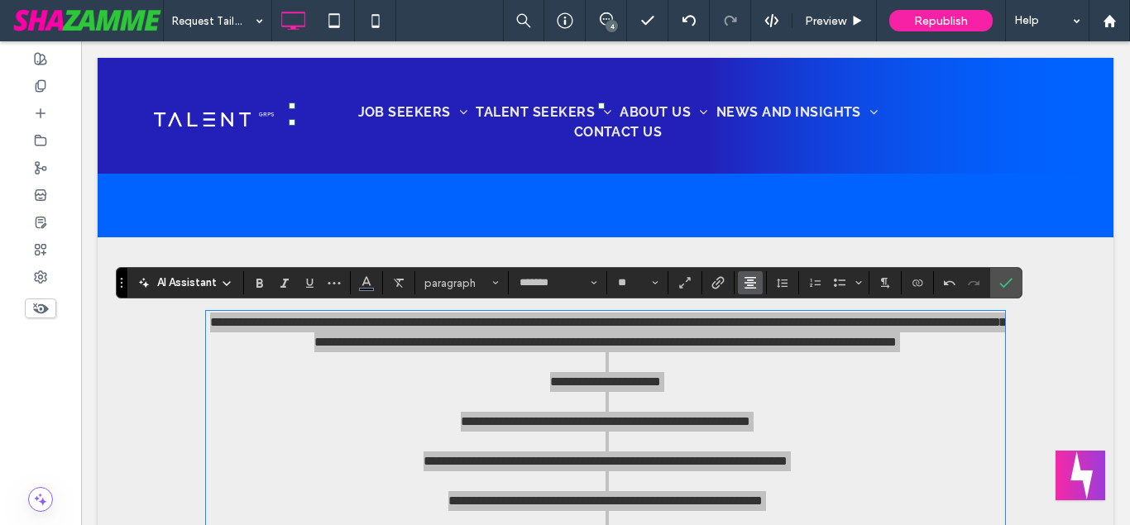
click at [754, 286] on icon "Alignment" at bounding box center [750, 282] width 13 height 13
click at [756, 310] on label "ui.textEditor.alignment.left" at bounding box center [767, 310] width 58 height 24
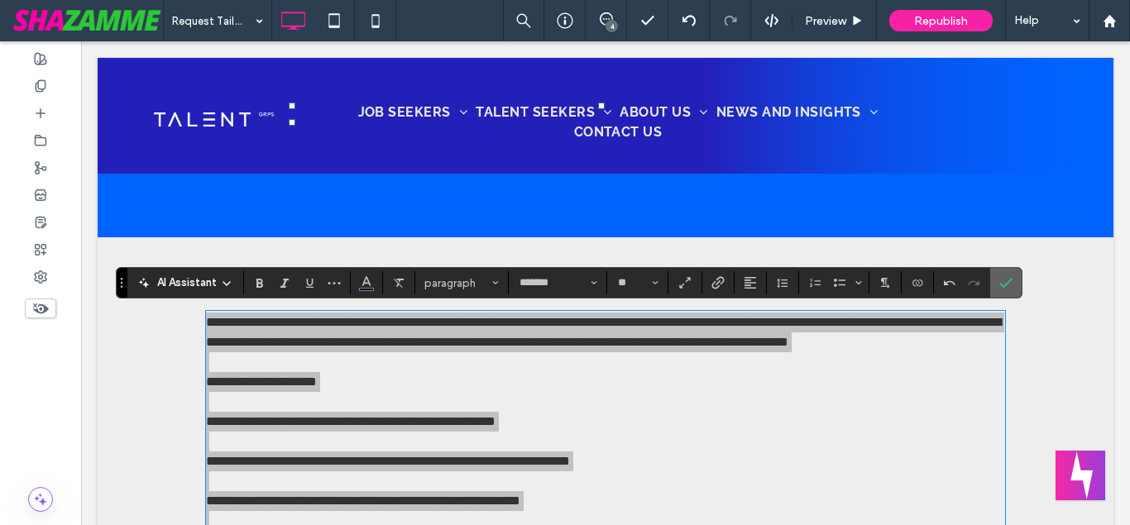
click at [1014, 274] on label "Confirm" at bounding box center [1006, 283] width 25 height 30
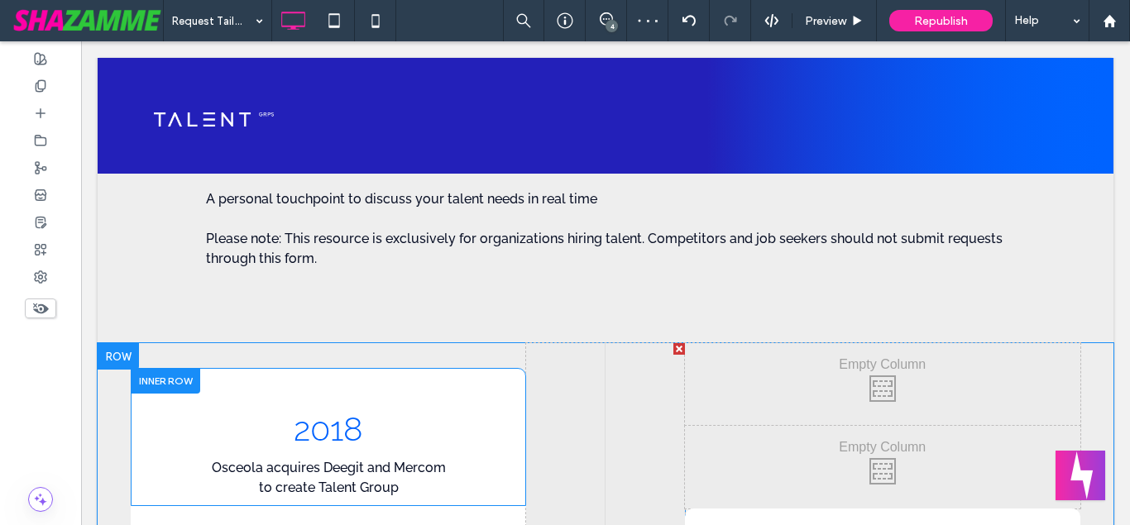
scroll to position [966, 0]
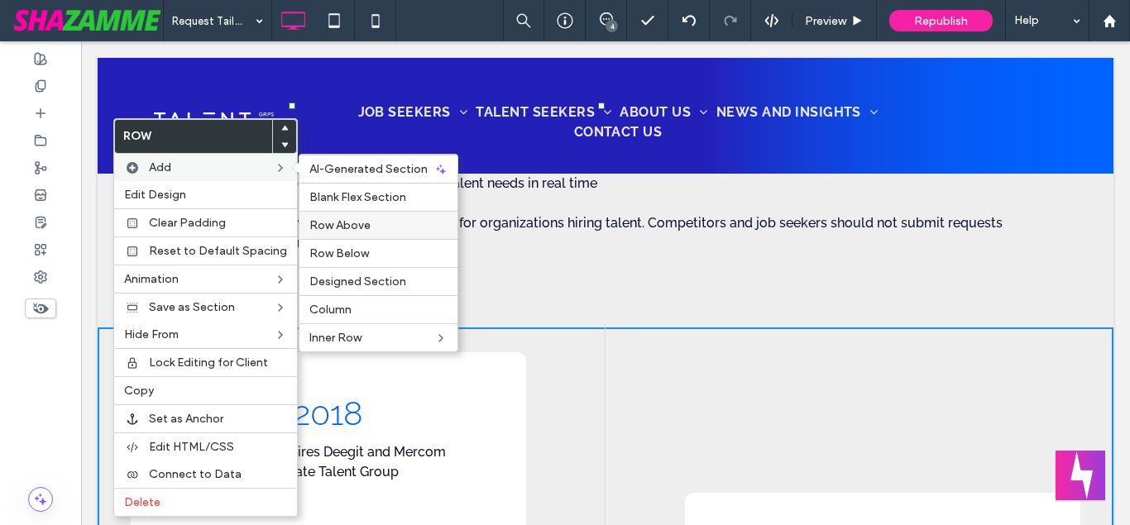
click at [364, 224] on span "Row Above" at bounding box center [339, 225] width 61 height 14
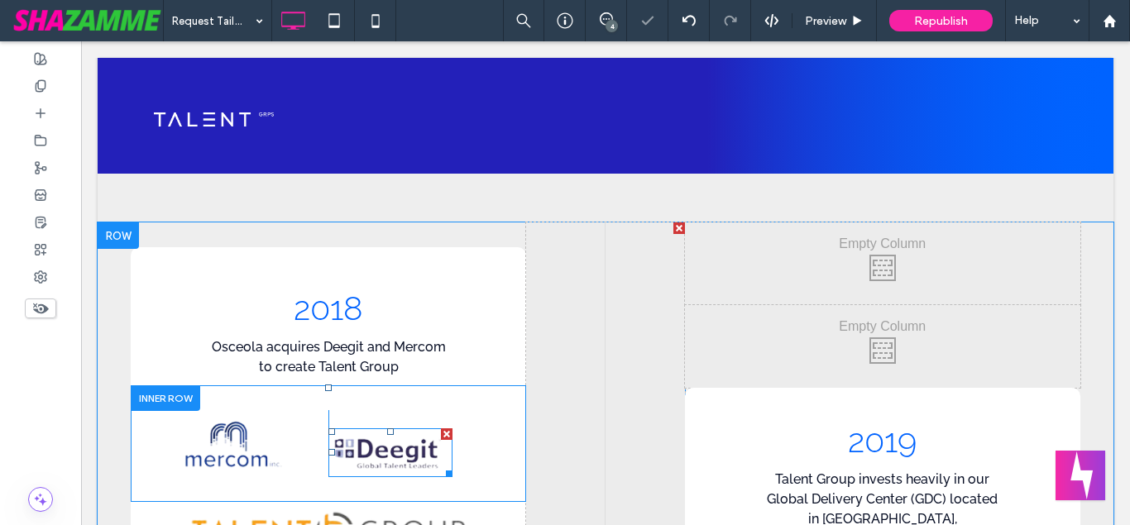
scroll to position [1219, 0]
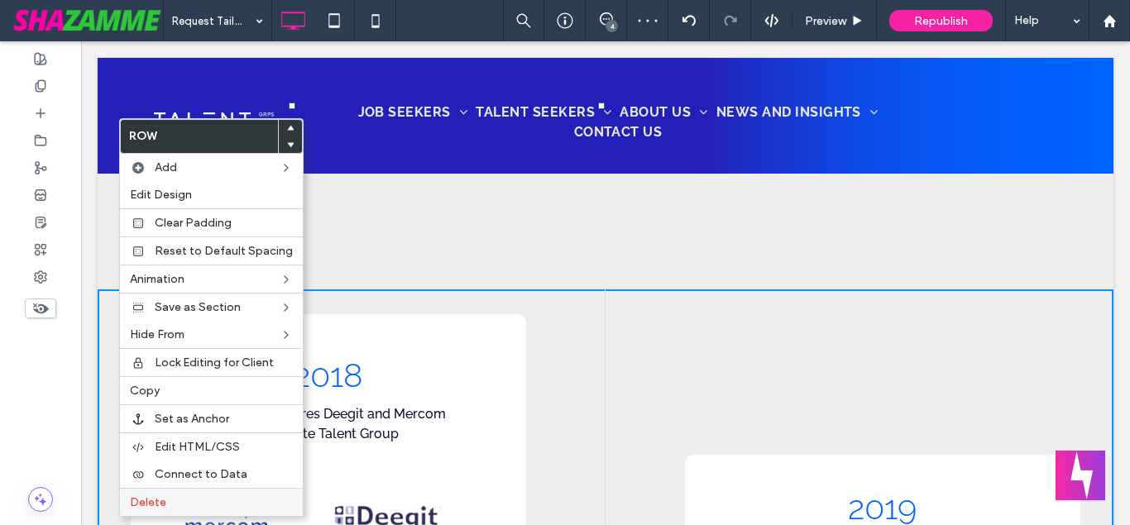
click at [155, 497] on span "Delete" at bounding box center [148, 503] width 36 height 14
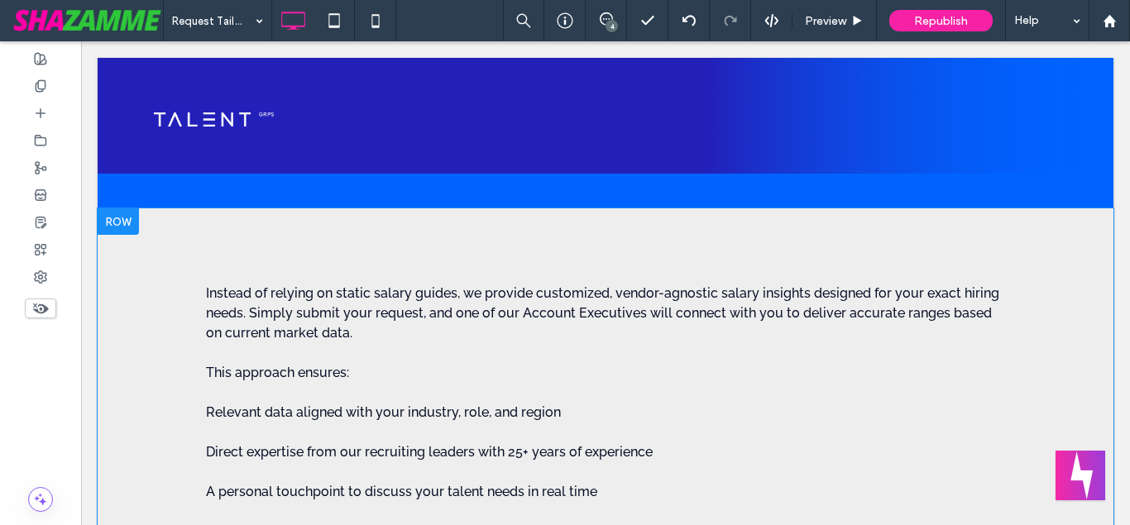
scroll to position [712, 0]
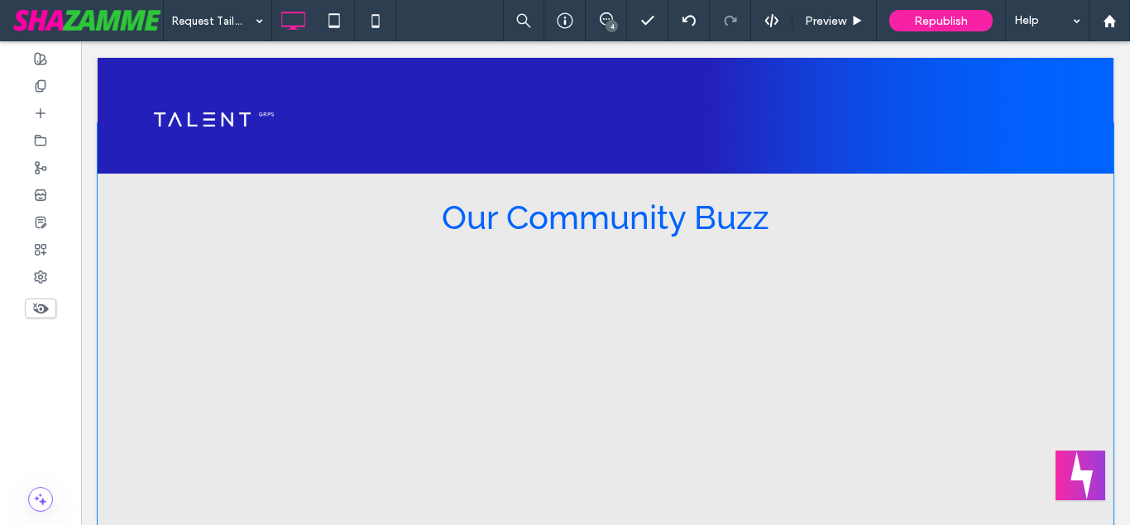
scroll to position [1641, 0]
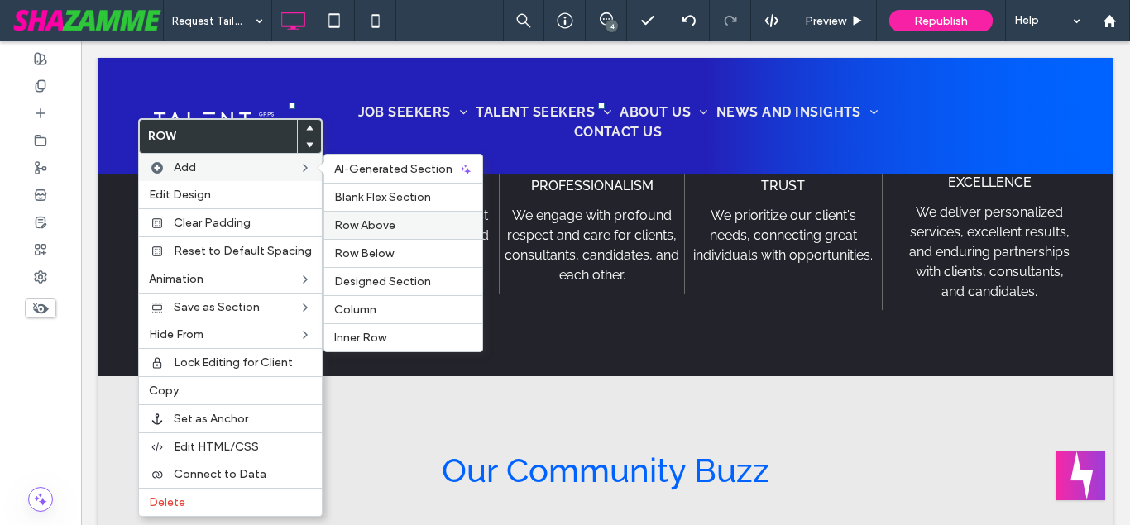
click at [395, 223] on label "Row Above" at bounding box center [403, 225] width 138 height 14
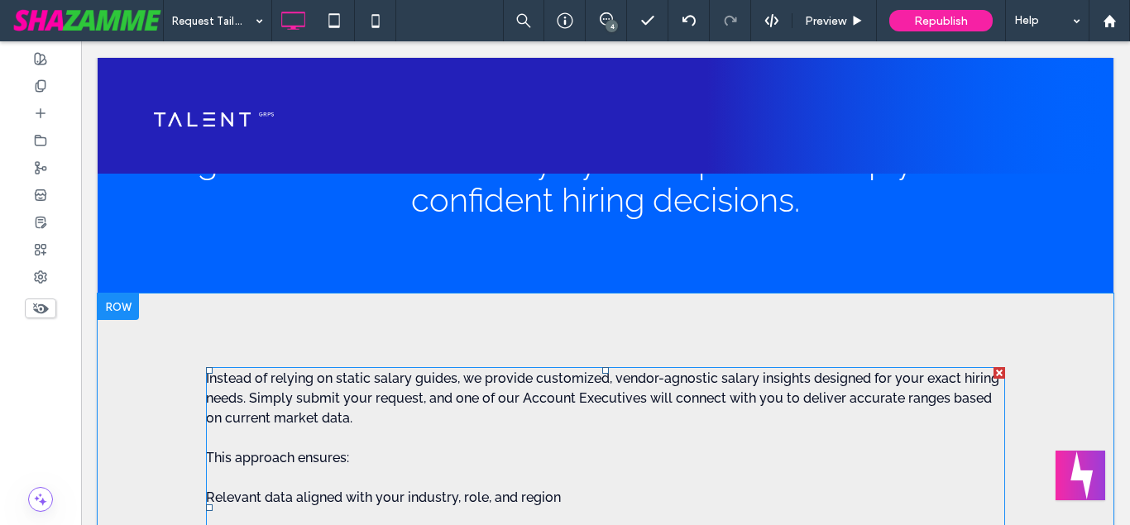
scroll to position [628, 0]
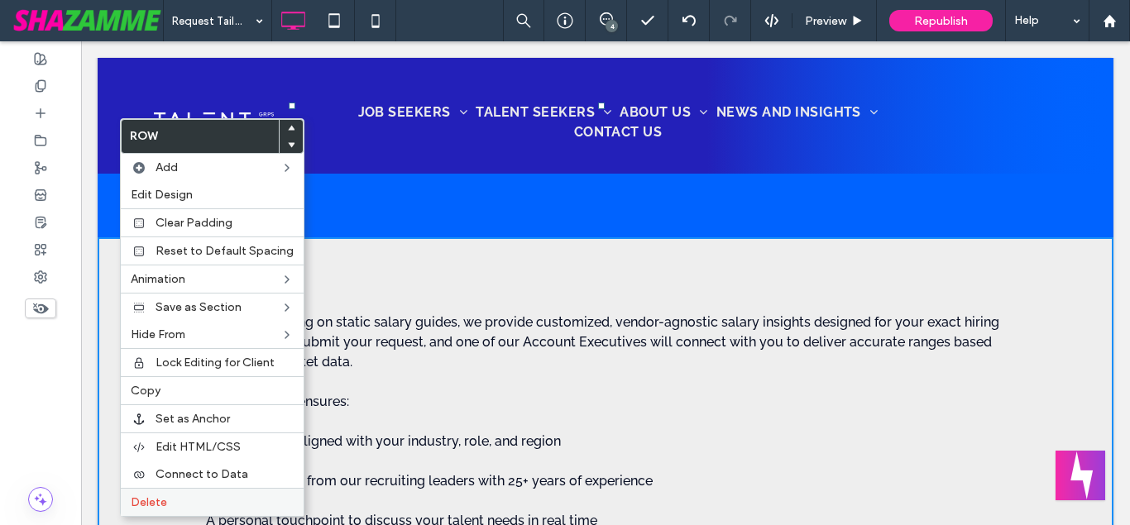
click at [151, 506] on span "Delete" at bounding box center [149, 503] width 36 height 14
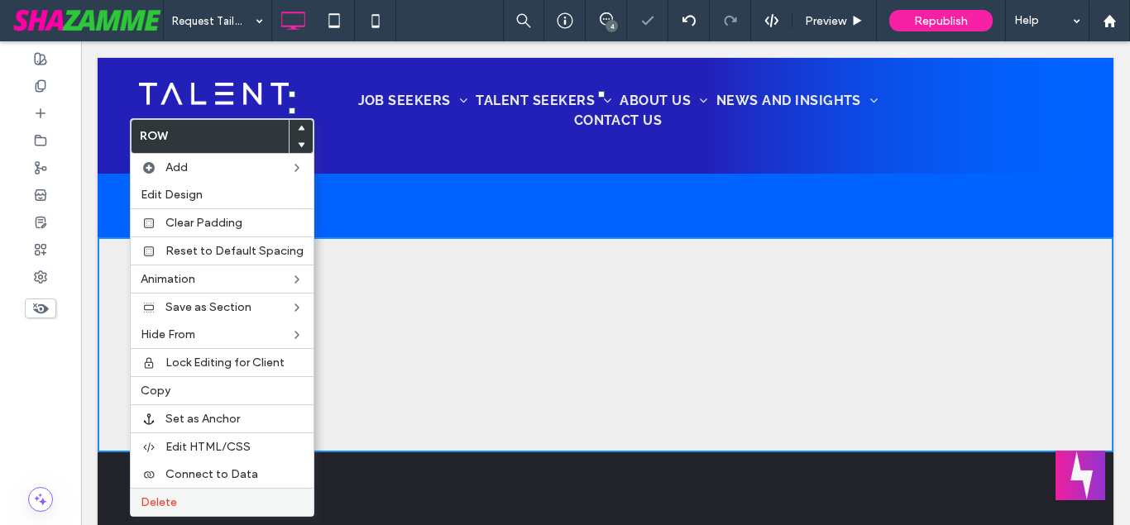
click at [166, 506] on span "Delete" at bounding box center [159, 503] width 36 height 14
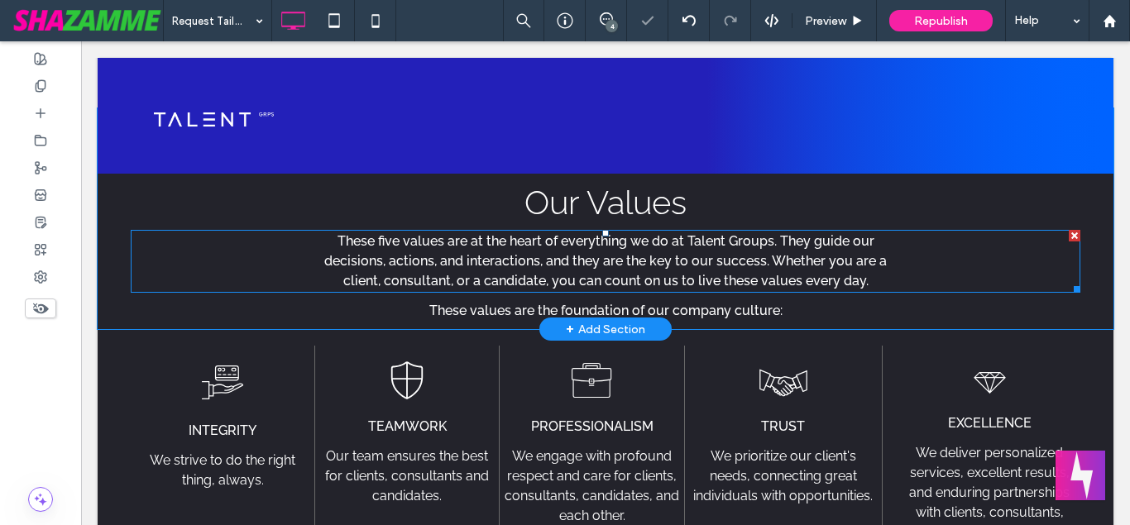
scroll to position [712, 0]
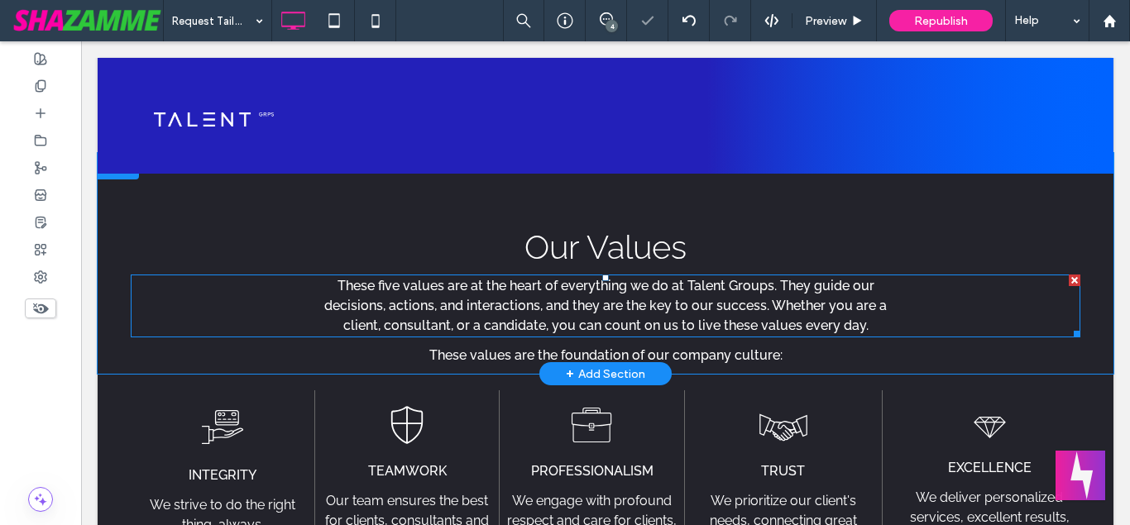
click at [544, 310] on span "decisions, actions, and interactions, and they are the key to our success. Whet…" at bounding box center [605, 306] width 563 height 16
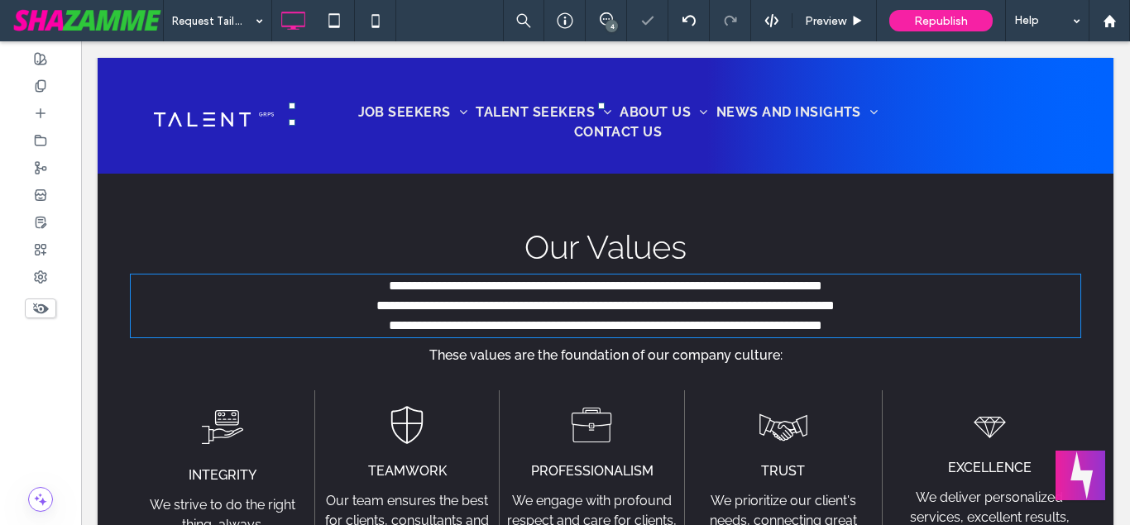
type input "*******"
type input "**"
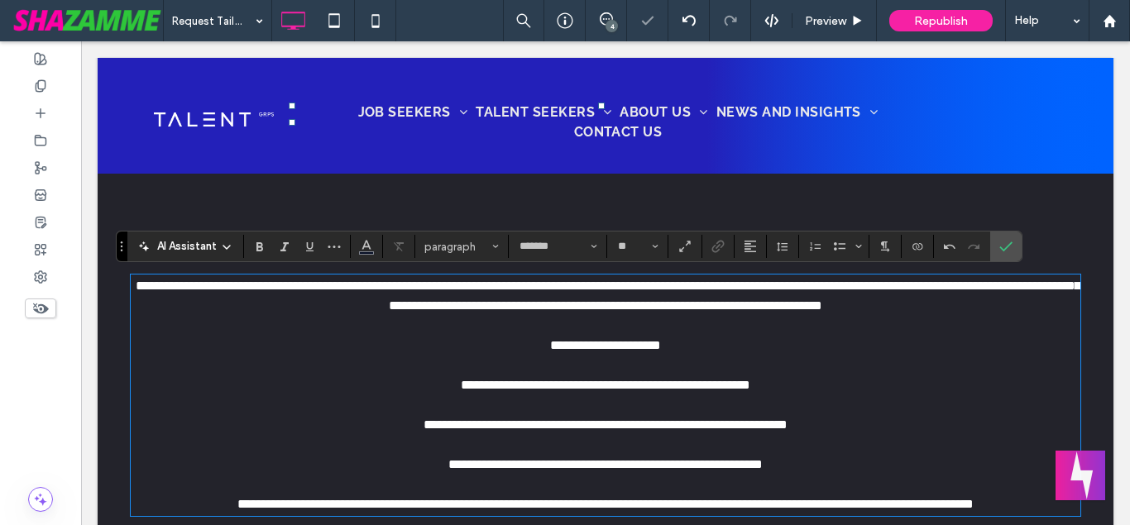
scroll to position [0, 0]
click at [1014, 252] on label "Confirm" at bounding box center [1006, 247] width 25 height 30
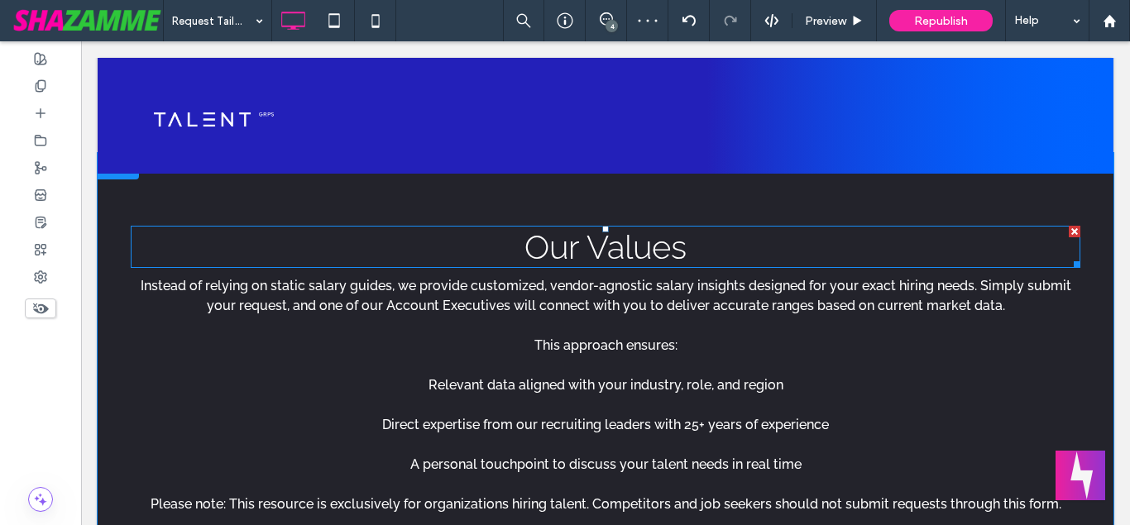
click at [1074, 234] on div at bounding box center [1075, 232] width 12 height 12
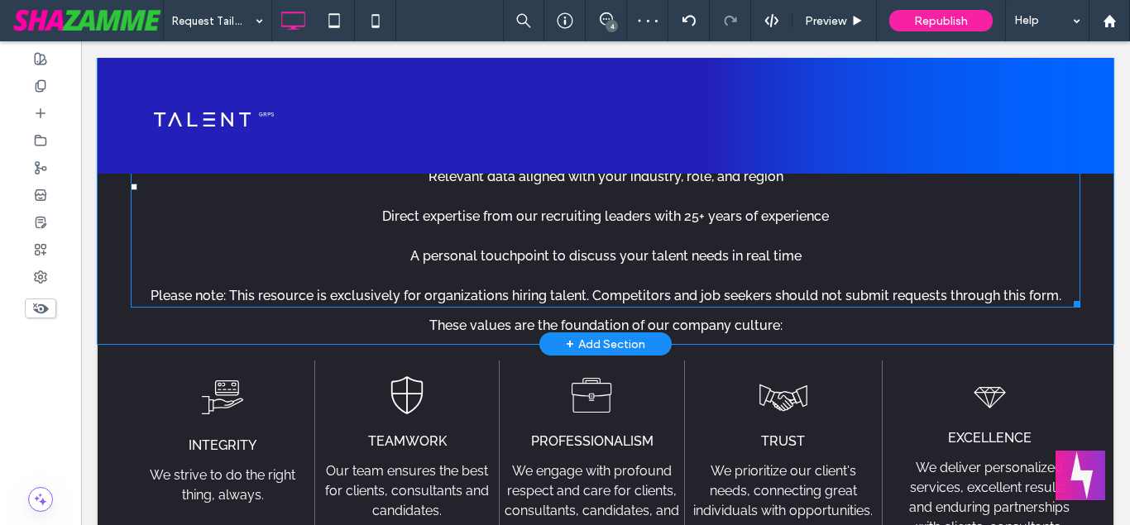
scroll to position [881, 0]
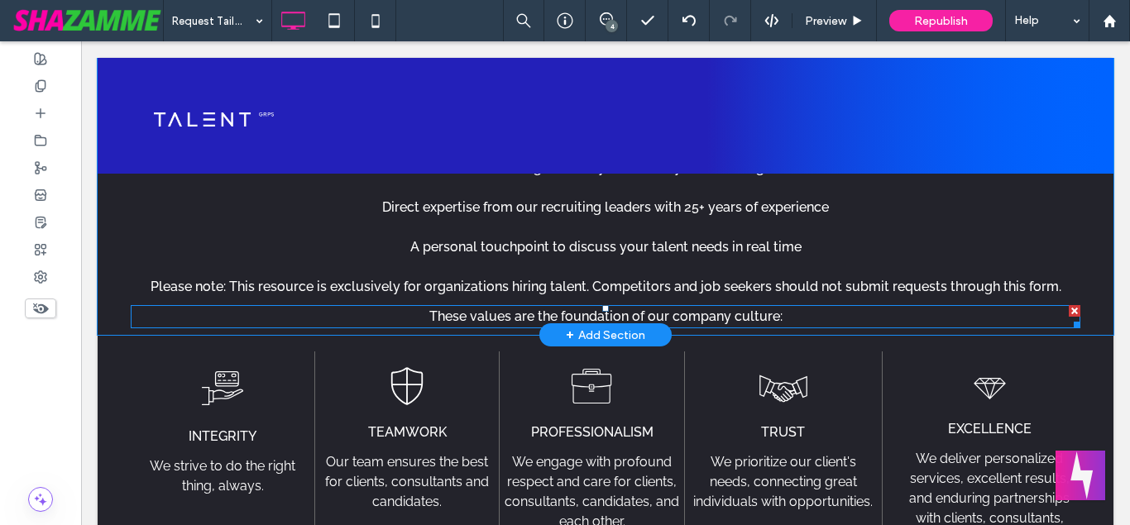
click at [1071, 311] on div at bounding box center [1075, 311] width 12 height 12
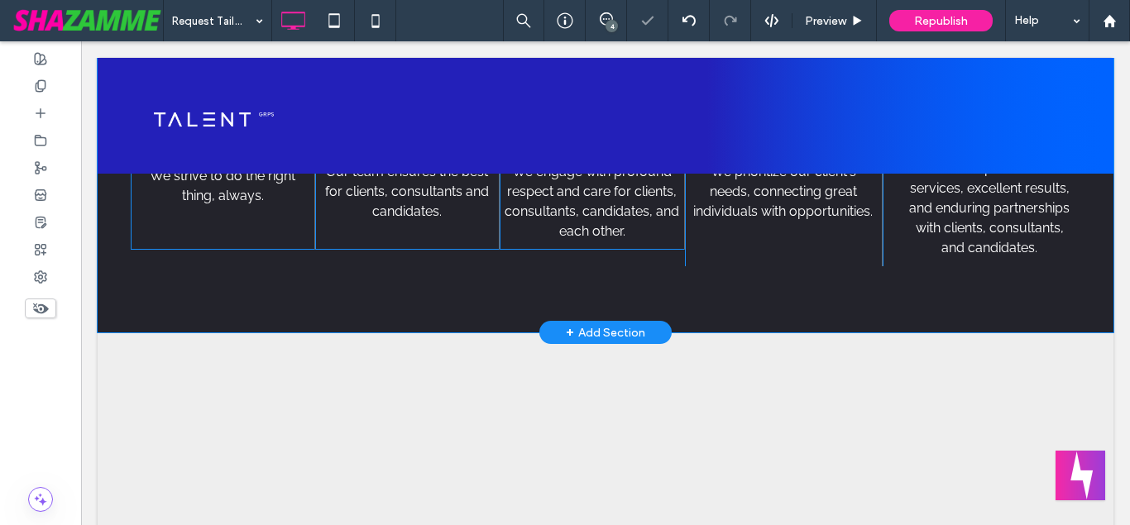
scroll to position [966, 0]
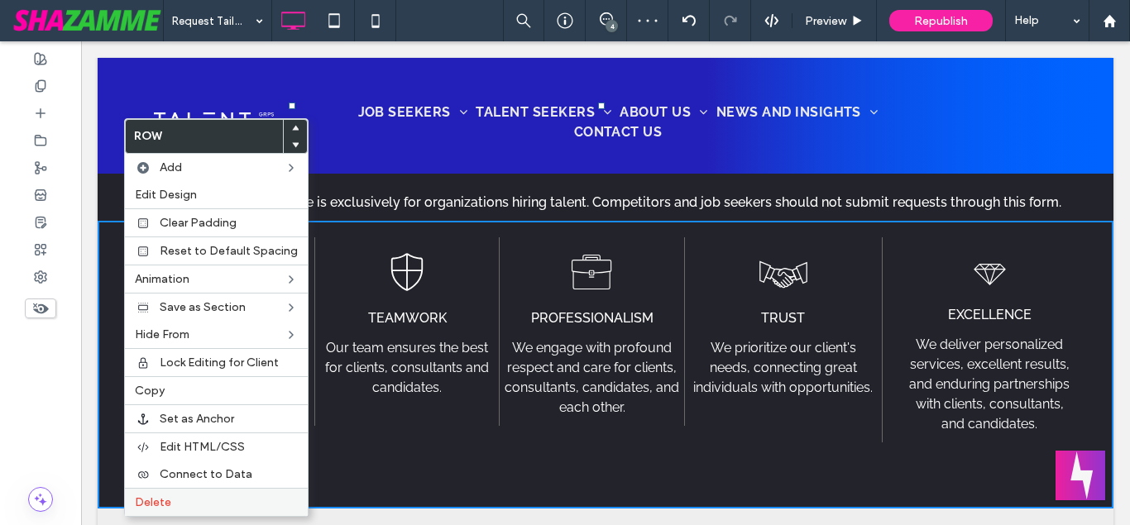
click at [162, 498] on span "Delete" at bounding box center [153, 503] width 36 height 14
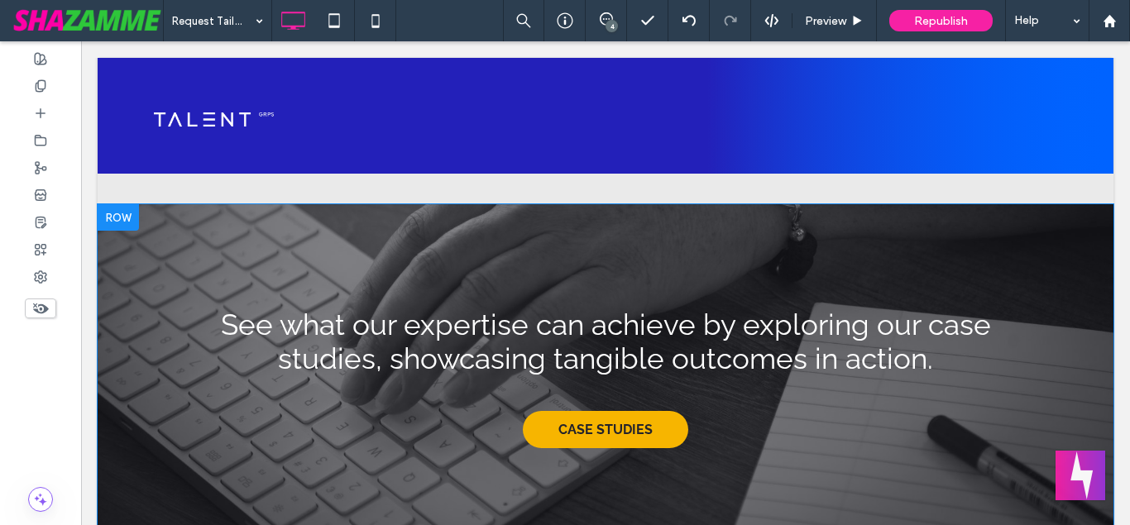
scroll to position [1641, 0]
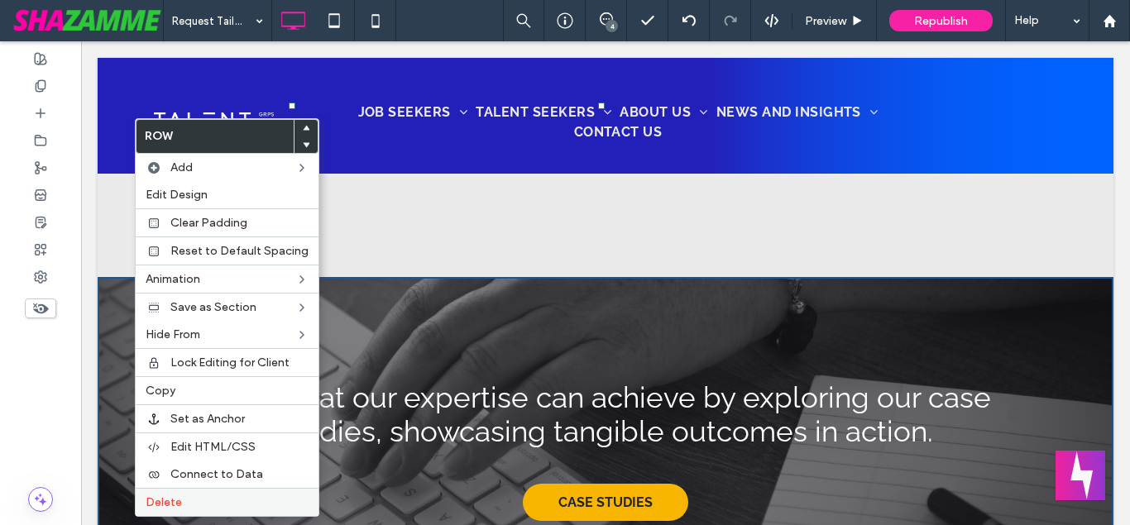
click at [175, 502] on span "Delete" at bounding box center [164, 503] width 36 height 14
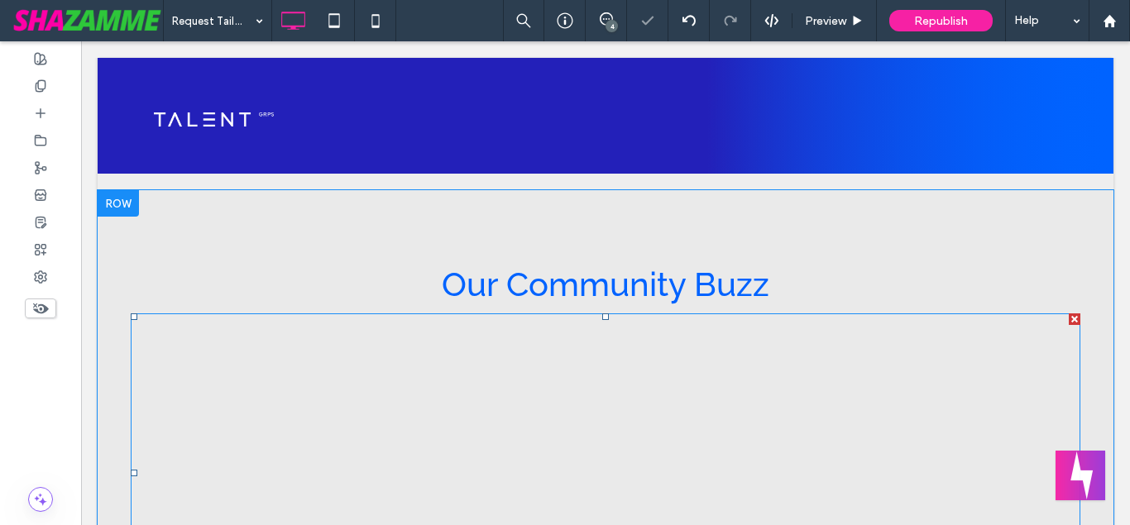
scroll to position [1134, 0]
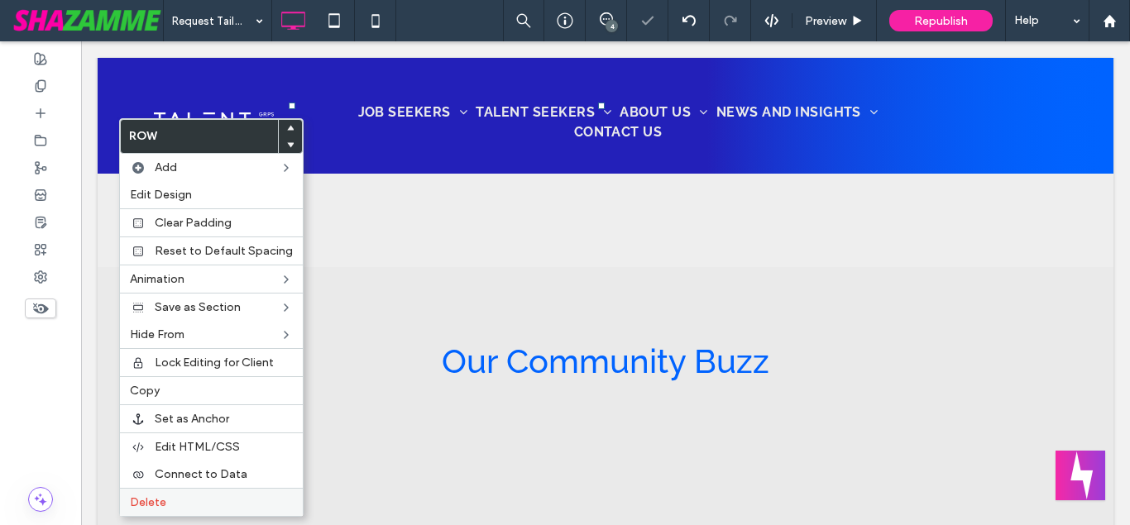
click at [152, 501] on span "Delete" at bounding box center [148, 503] width 36 height 14
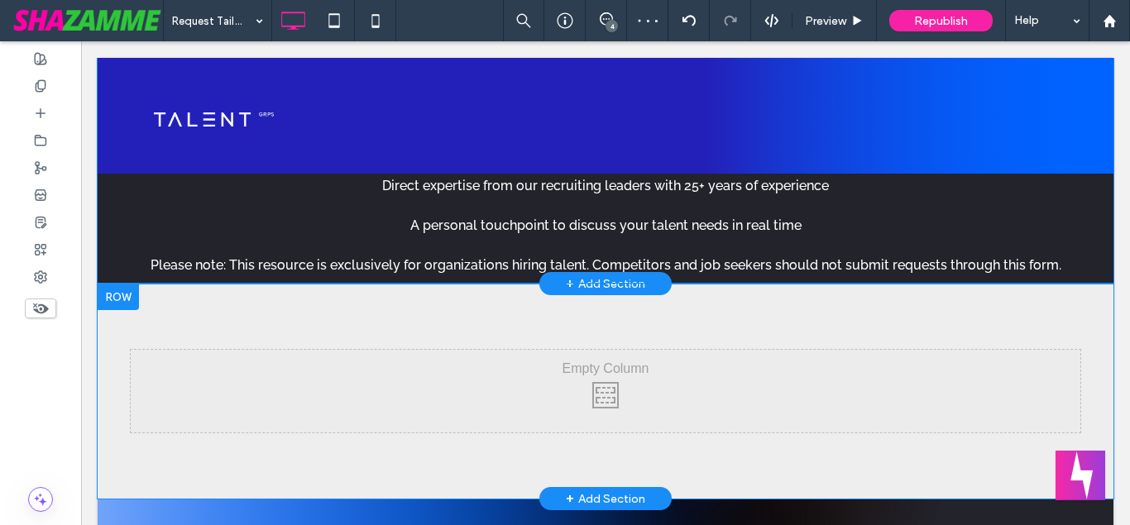
scroll to position [966, 0]
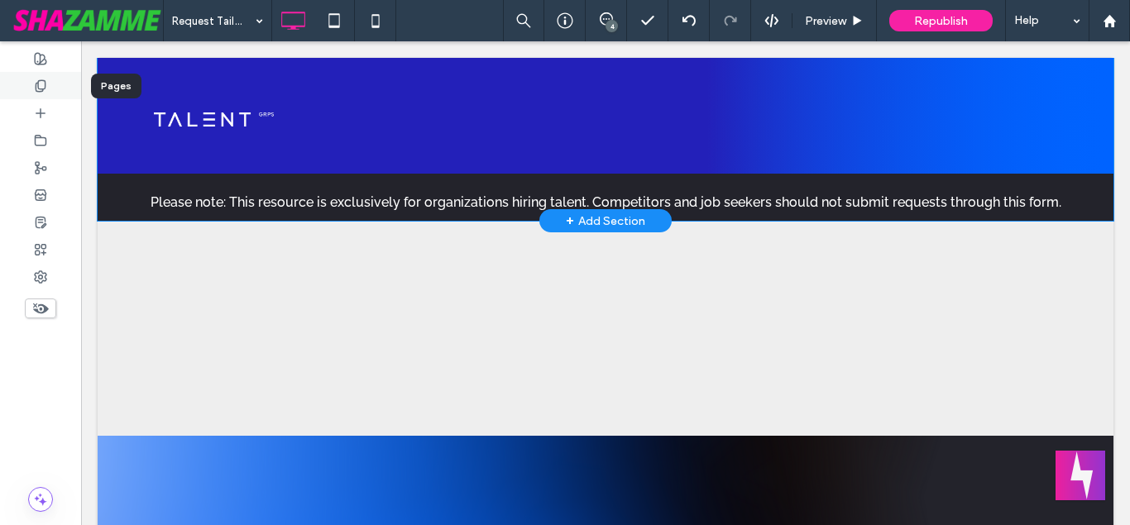
click at [45, 83] on use at bounding box center [40, 85] width 9 height 11
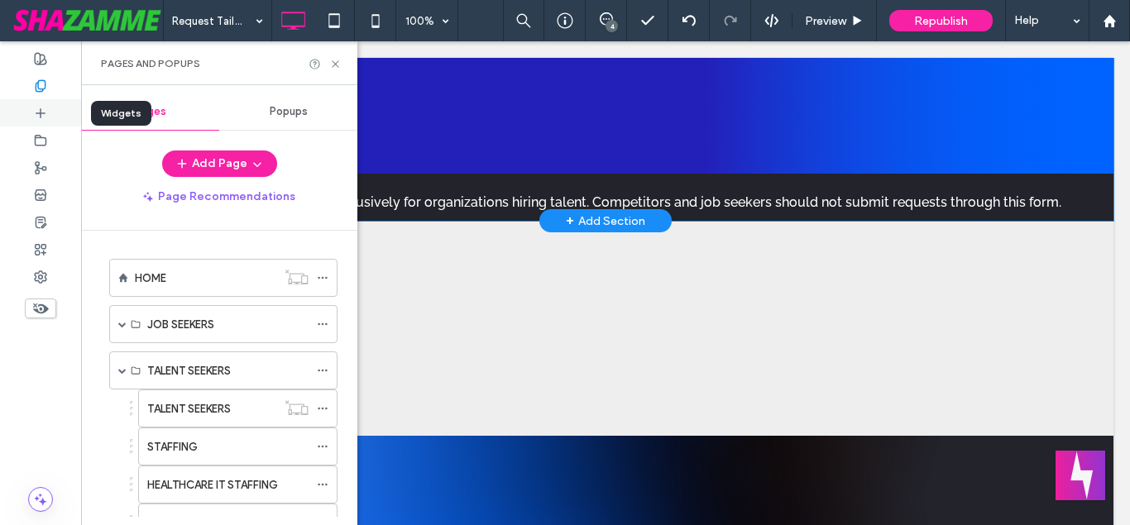
click at [45, 121] on div at bounding box center [40, 112] width 81 height 27
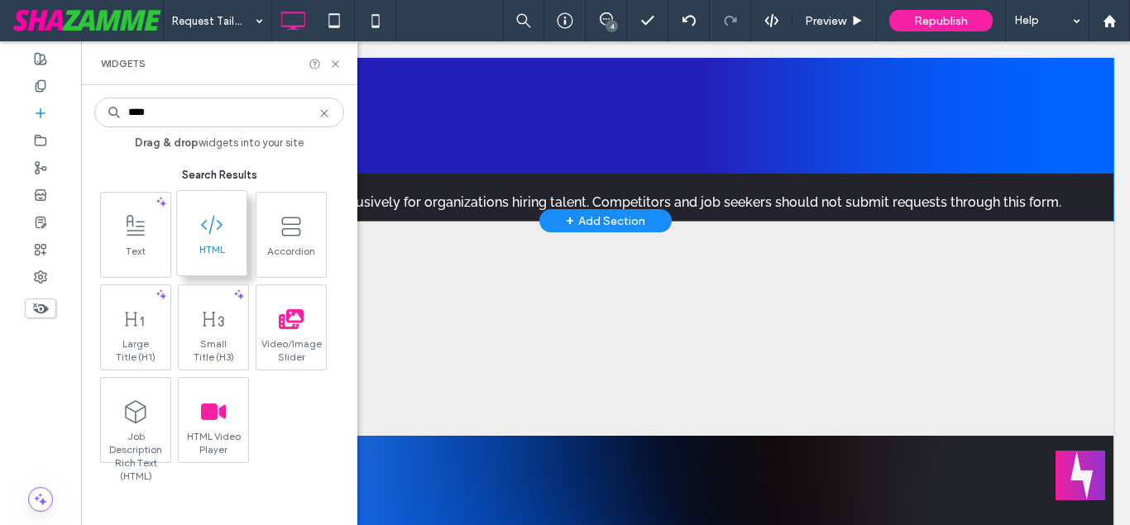
type input "****"
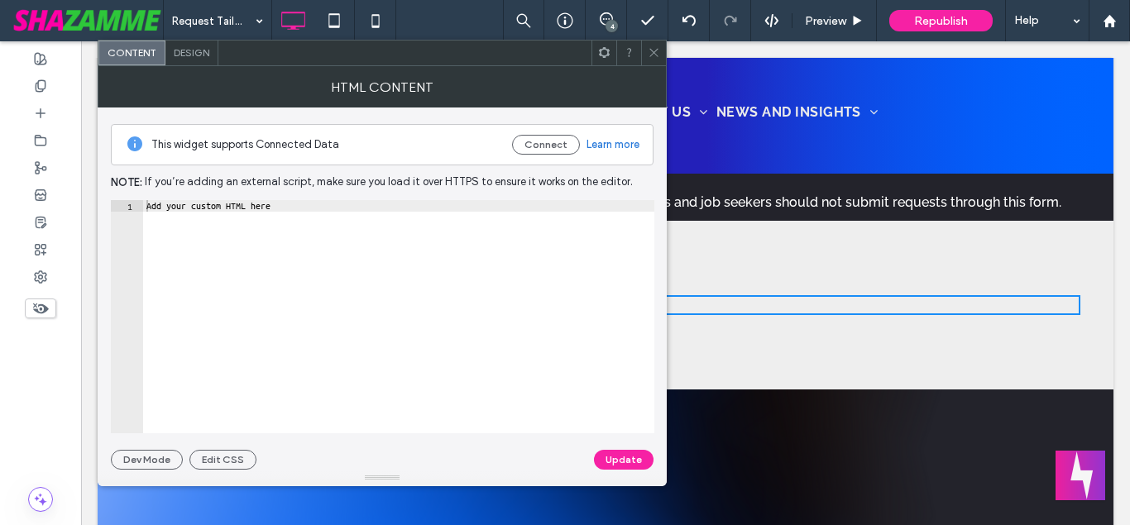
type textarea "**********"
drag, startPoint x: 322, startPoint y: 202, endPoint x: 98, endPoint y: 204, distance: 224.2
click at [98, 204] on div "**********" at bounding box center [382, 289] width 569 height 362
paste textarea "Cursor at row 1"
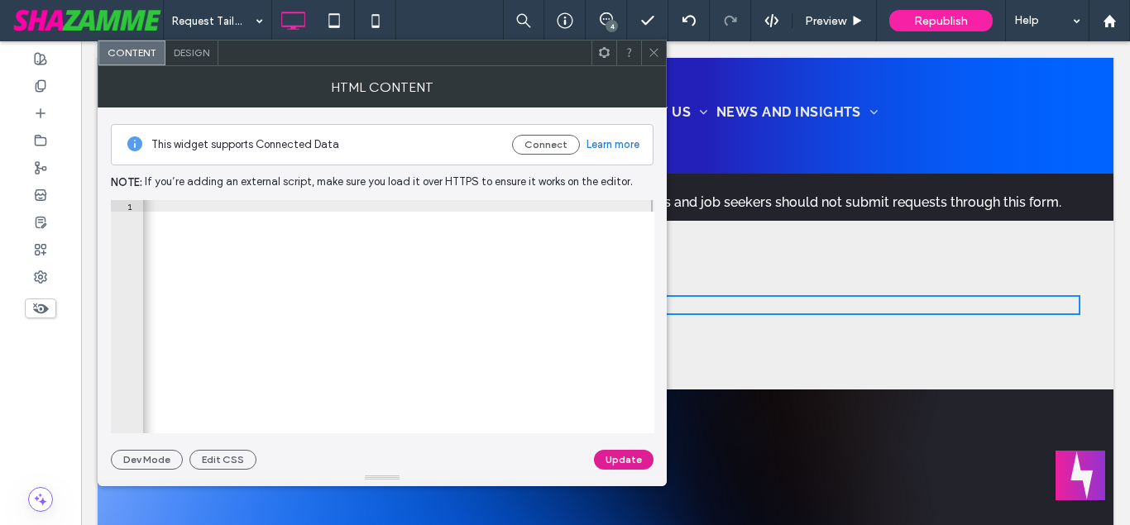
click at [606, 456] on button "Update" at bounding box center [624, 460] width 60 height 20
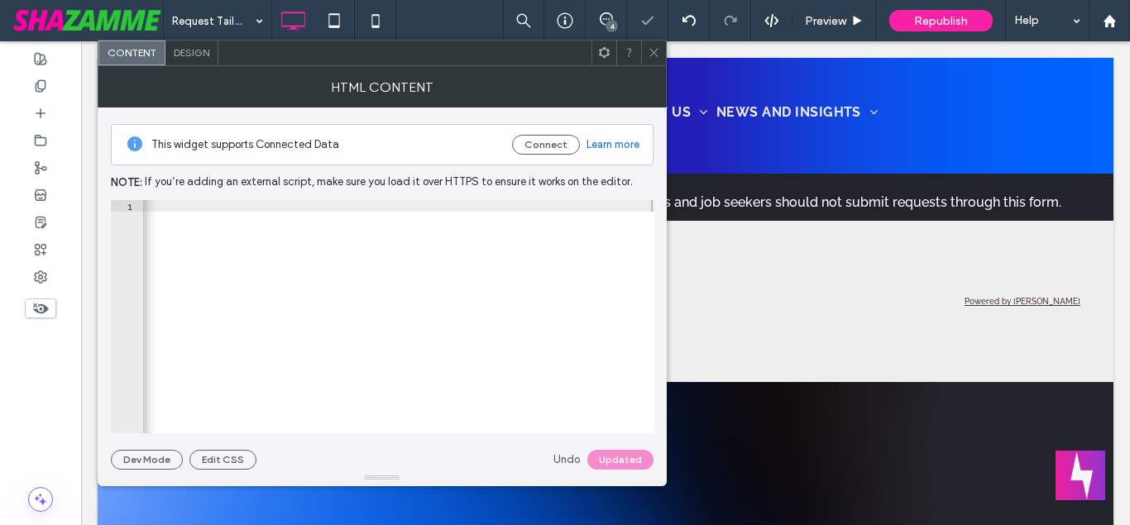
click at [655, 49] on icon at bounding box center [654, 52] width 12 height 12
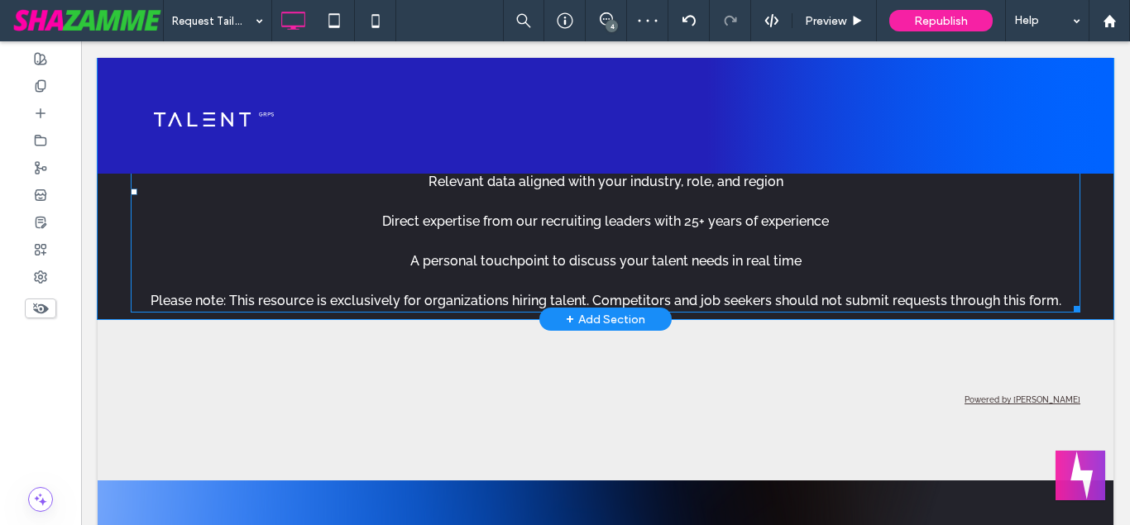
scroll to position [881, 0]
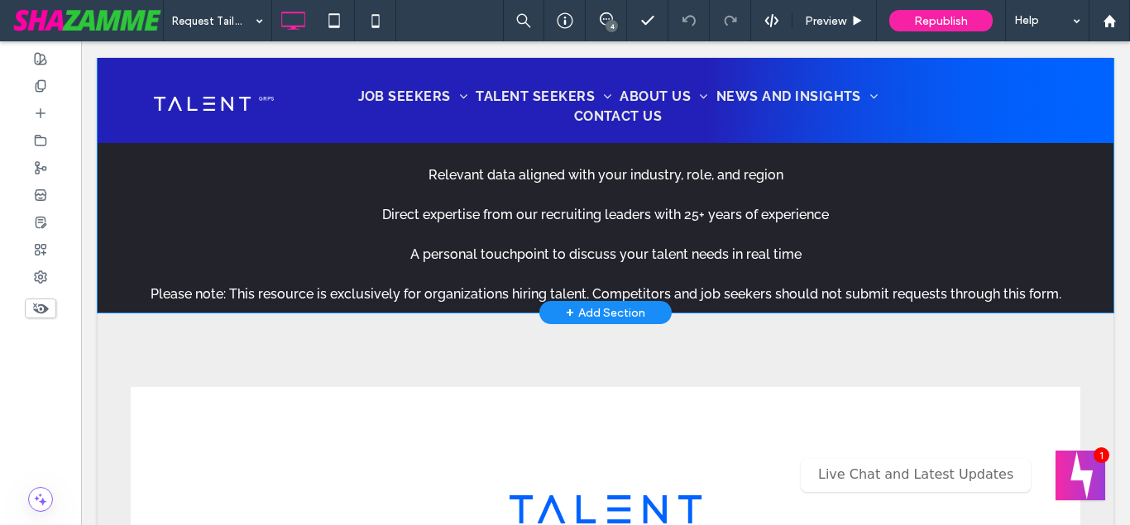
scroll to position [844, 0]
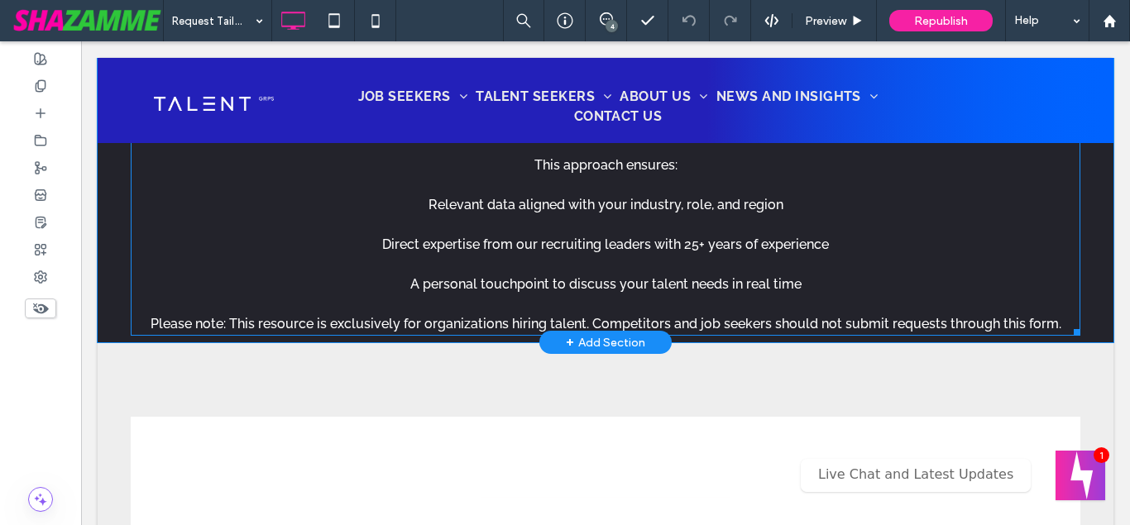
click at [806, 332] on span "Instead of relying on static salary guides, we provide customized, vendor-agnos…" at bounding box center [606, 215] width 931 height 234
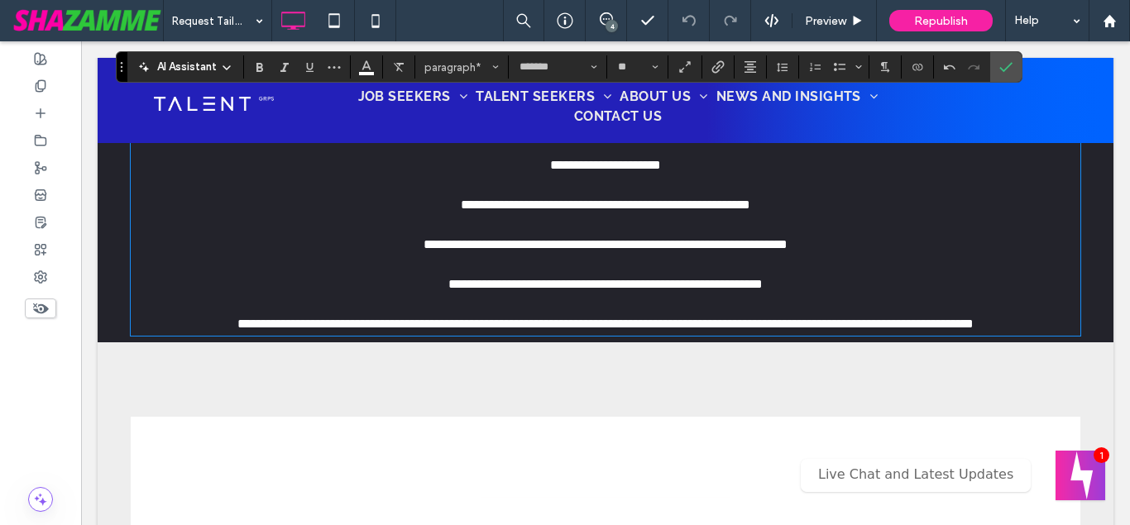
click at [803, 299] on p "**********" at bounding box center [606, 215] width 950 height 238
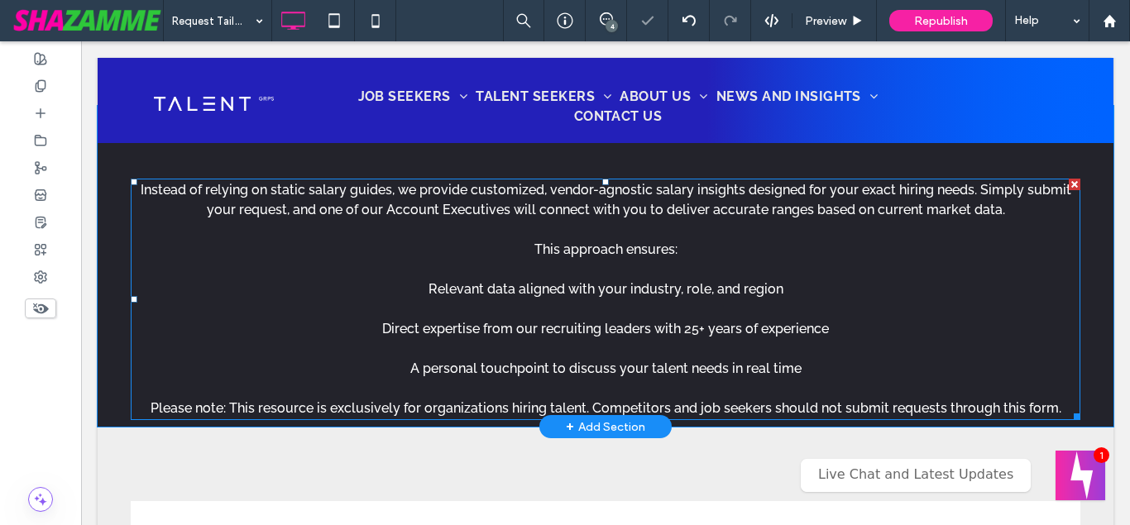
click at [815, 367] on p "Instead of relying on static salary guides, we provide customized, vendor-agnos…" at bounding box center [606, 299] width 950 height 238
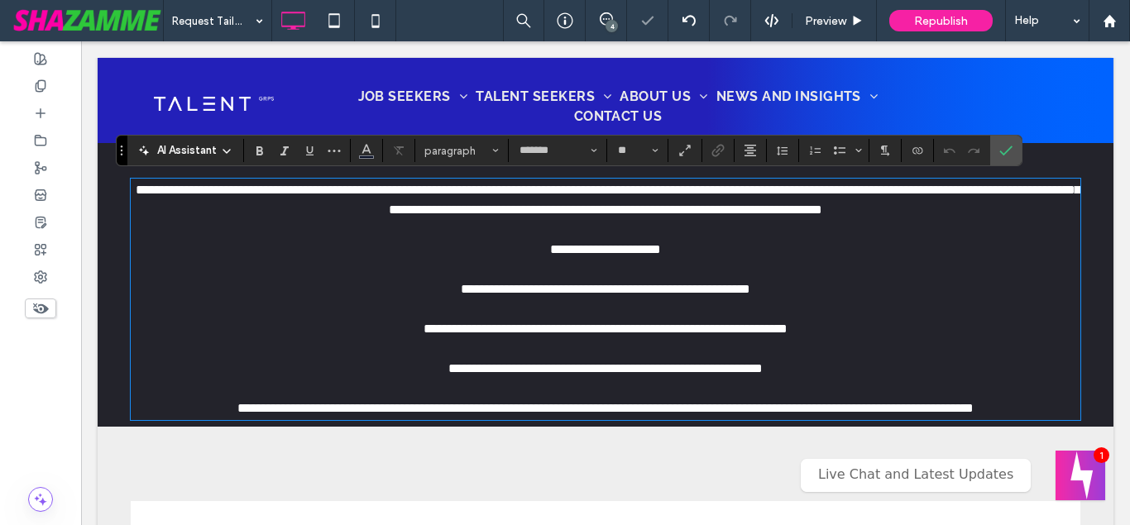
click at [815, 367] on p "**********" at bounding box center [606, 299] width 950 height 238
click at [841, 328] on p "**********" at bounding box center [606, 299] width 950 height 238
click at [804, 288] on p "**********" at bounding box center [606, 299] width 950 height 238
click at [1009, 152] on icon "Confirm" at bounding box center [1005, 150] width 13 height 13
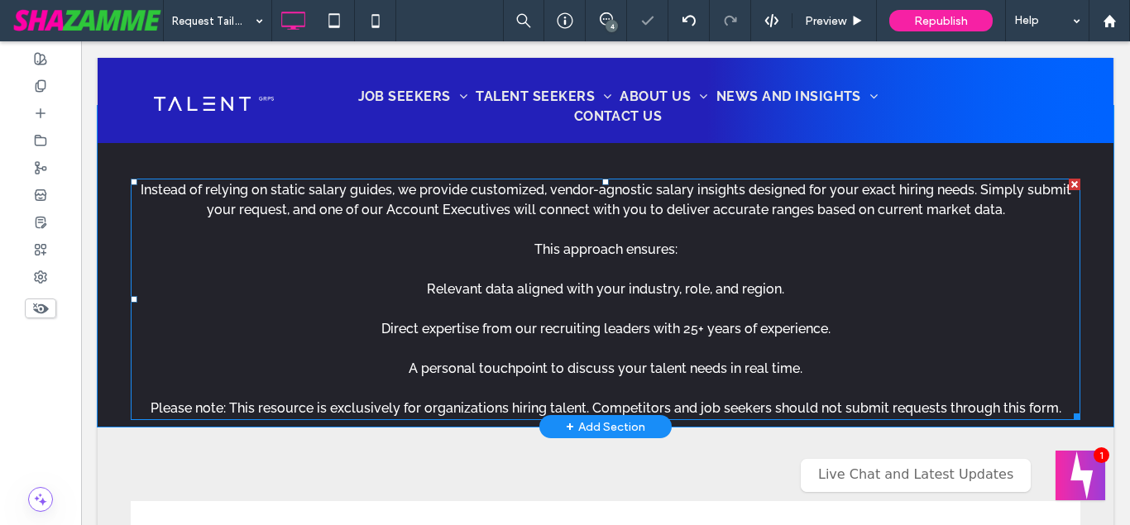
click at [1055, 409] on span "Instead of relying on static salary guides, we provide customized, vendor-agnos…" at bounding box center [606, 299] width 931 height 234
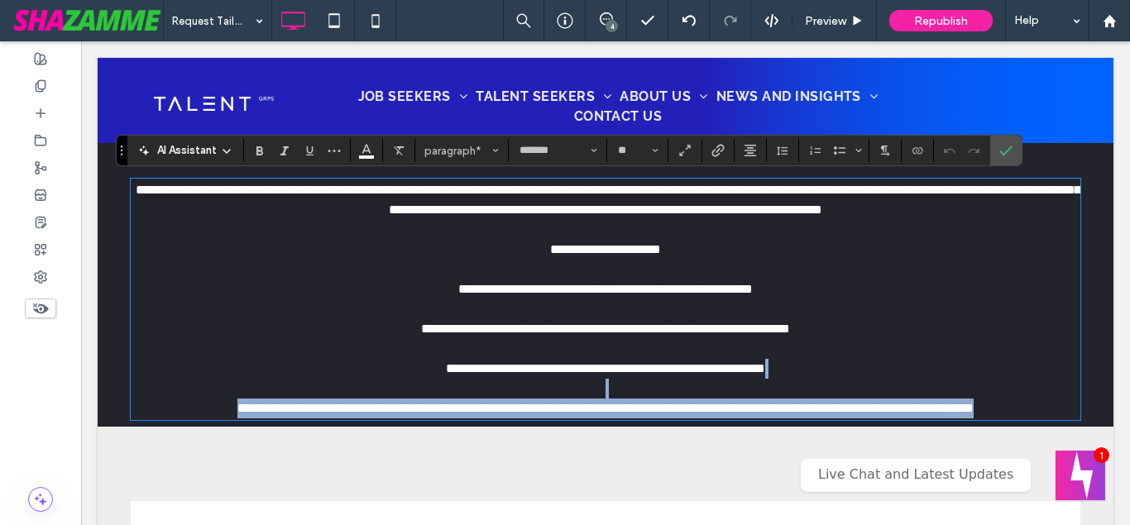
drag, startPoint x: 1057, startPoint y: 409, endPoint x: 1062, endPoint y: 420, distance: 12.6
click at [1062, 419] on div "**********" at bounding box center [606, 299] width 950 height 238
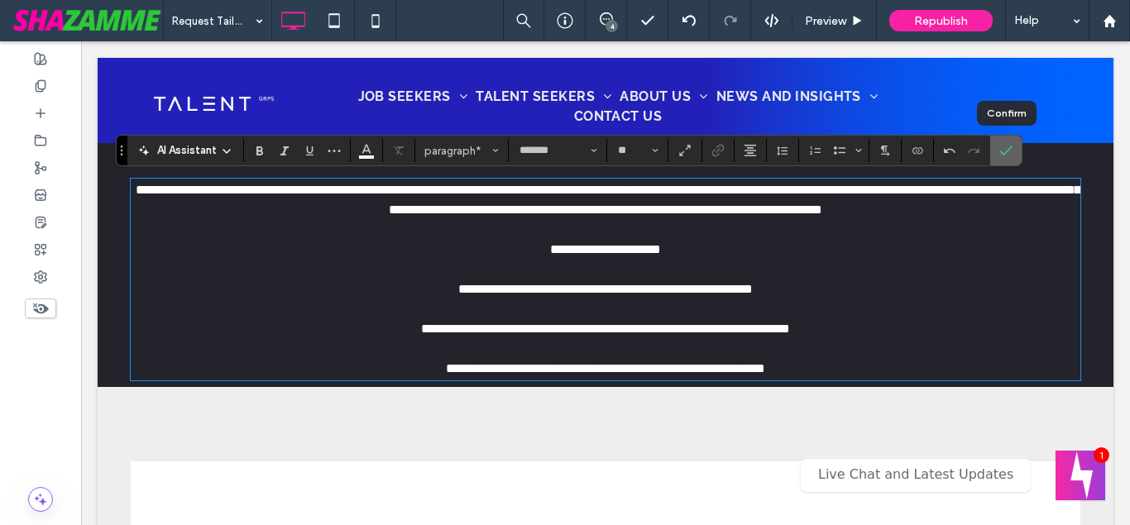
drag, startPoint x: 1013, startPoint y: 144, endPoint x: 921, endPoint y: 127, distance: 93.3
click at [1013, 144] on label "Confirm" at bounding box center [1006, 151] width 25 height 30
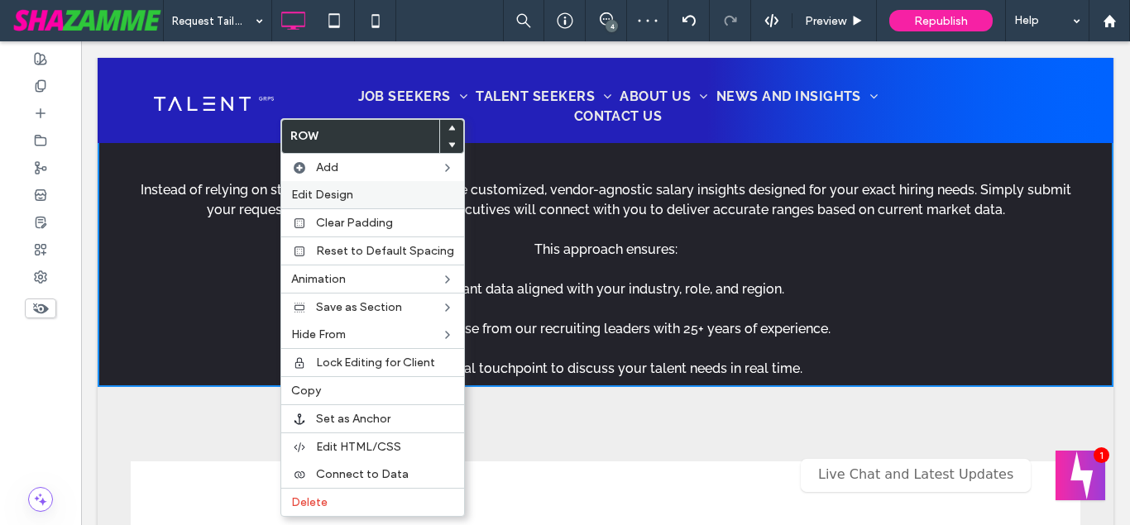
click at [322, 194] on span "Edit Design" at bounding box center [322, 195] width 62 height 14
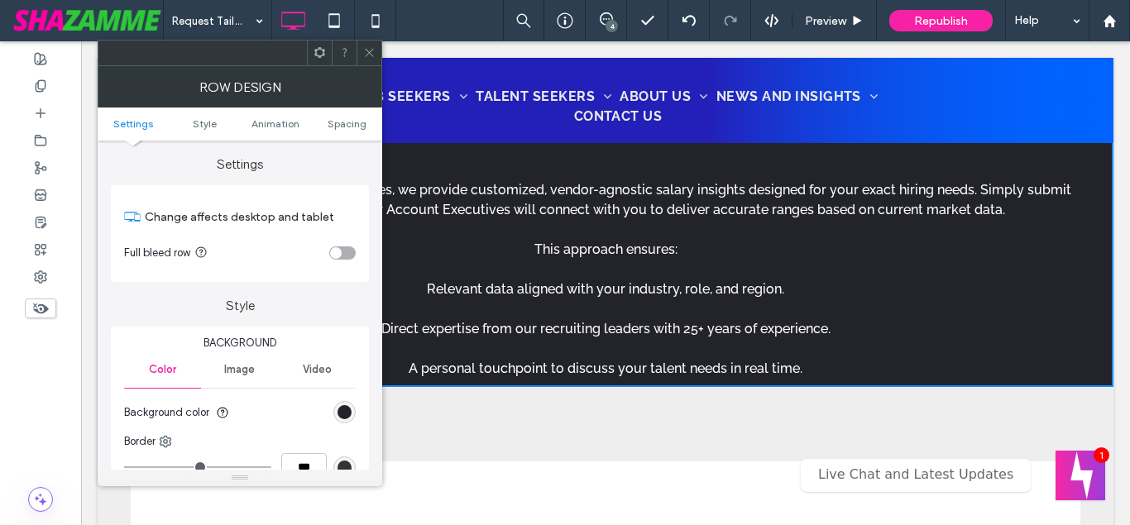
scroll to position [467, 0]
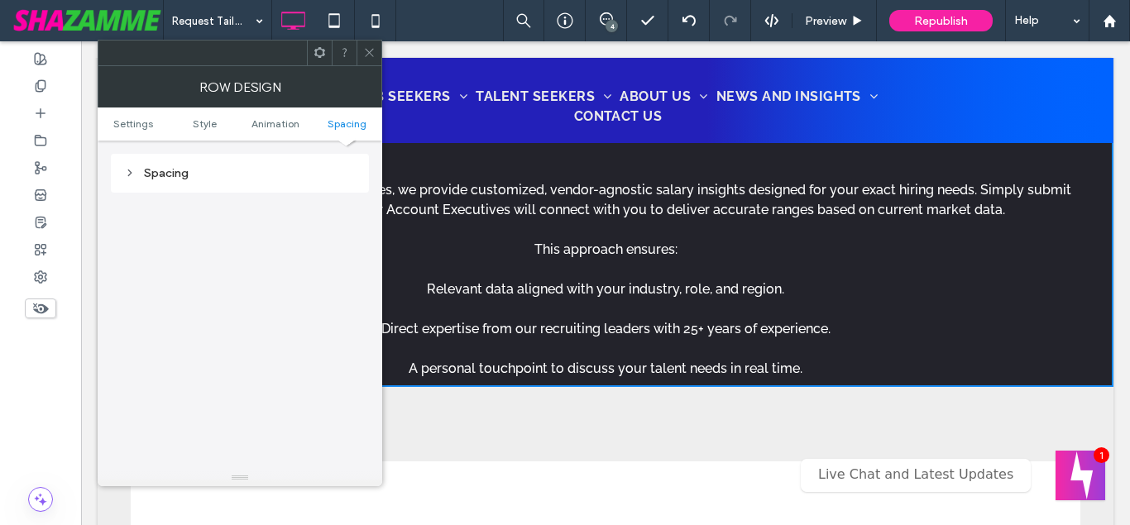
click at [168, 174] on div "Spacing" at bounding box center [240, 173] width 232 height 14
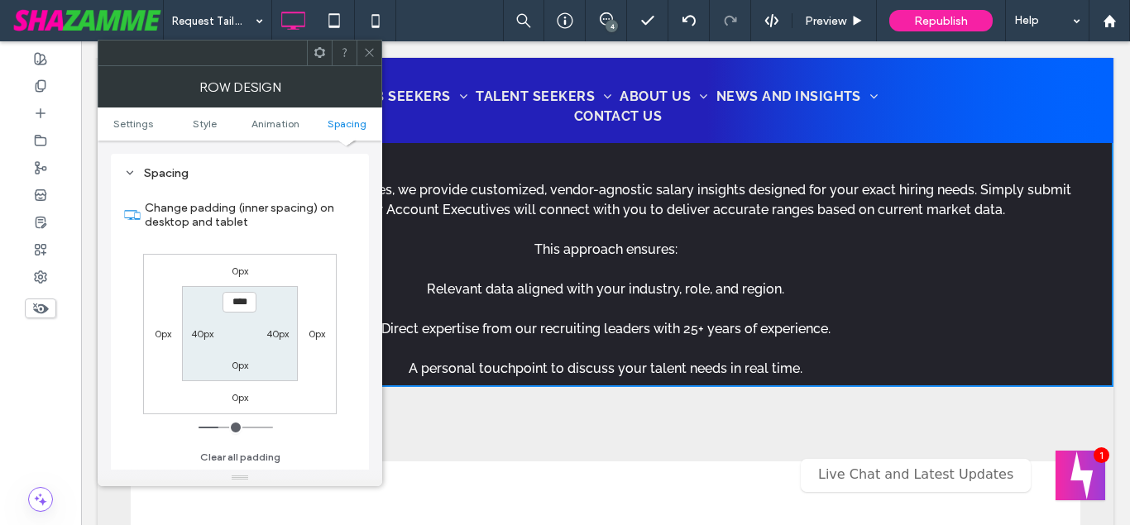
click at [237, 367] on label "0px" at bounding box center [240, 365] width 17 height 12
type input "*"
type input "**"
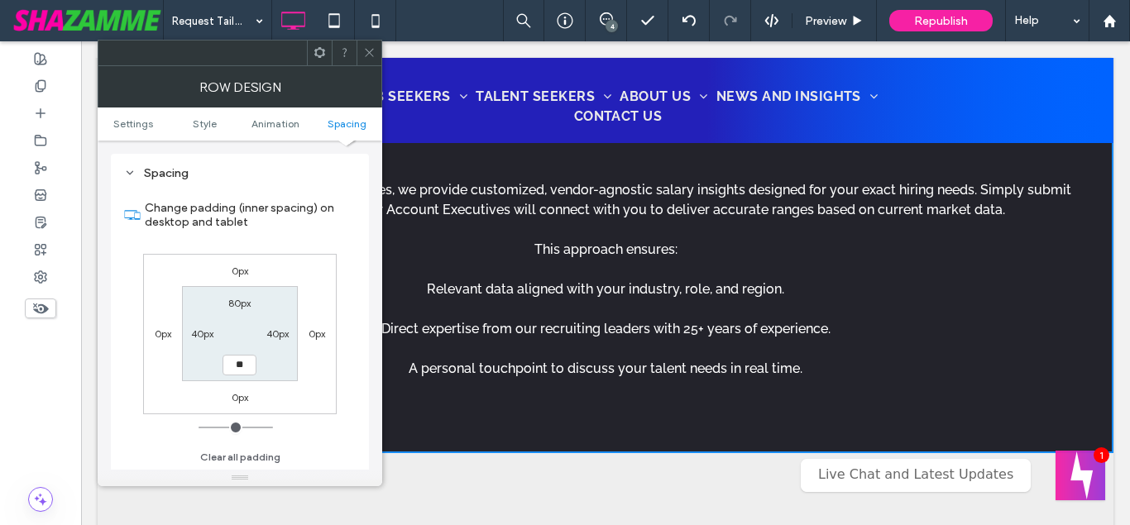
type input "**"
type input "****"
click at [365, 55] on icon at bounding box center [369, 52] width 12 height 12
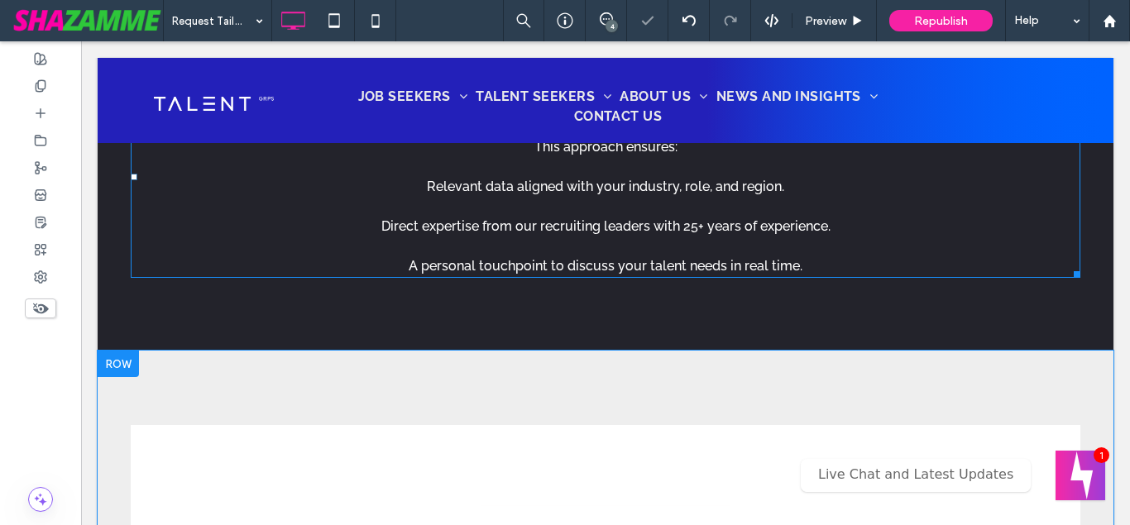
scroll to position [928, 0]
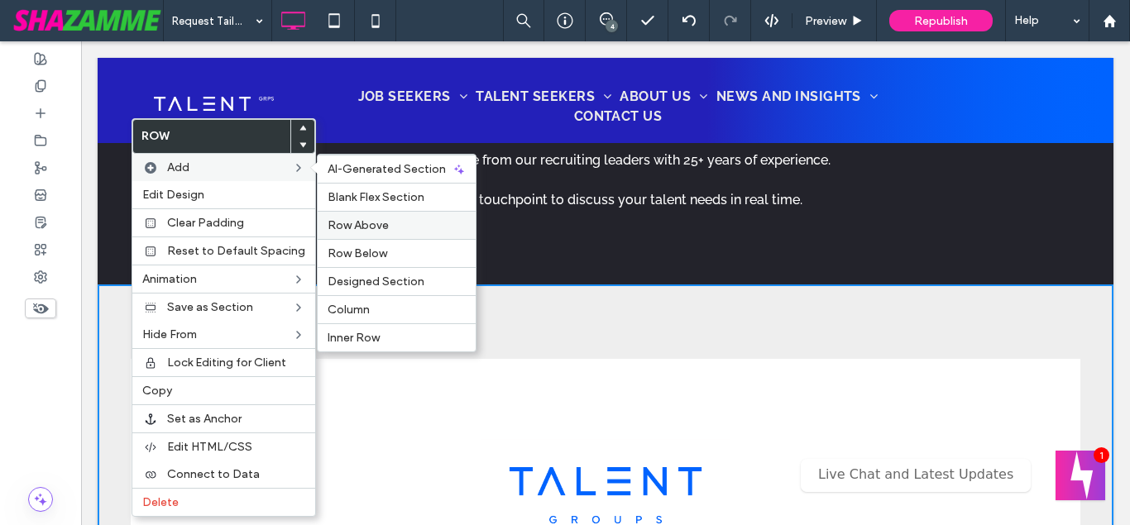
click at [393, 230] on label "Row Above" at bounding box center [397, 225] width 138 height 14
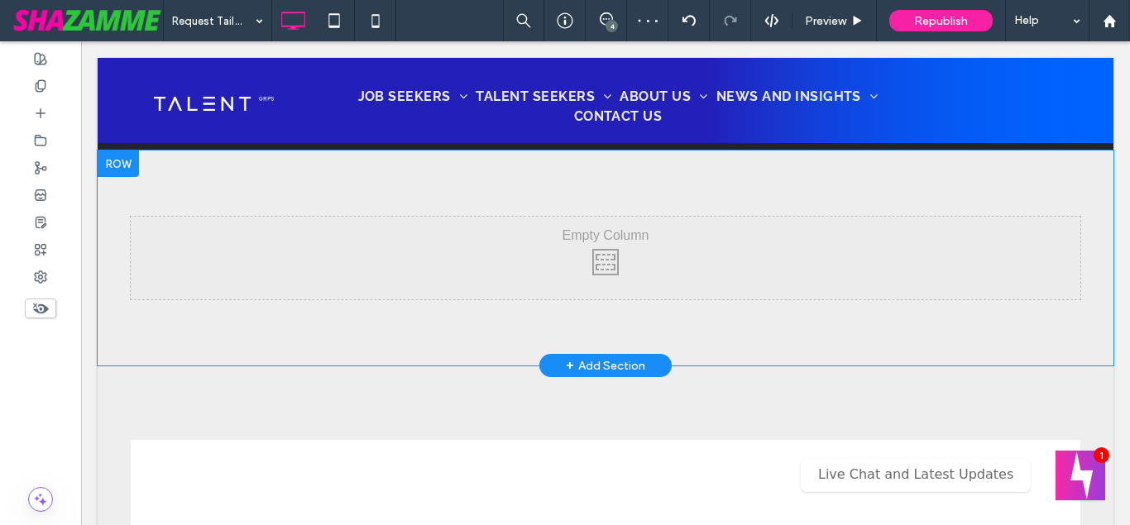
scroll to position [1013, 0]
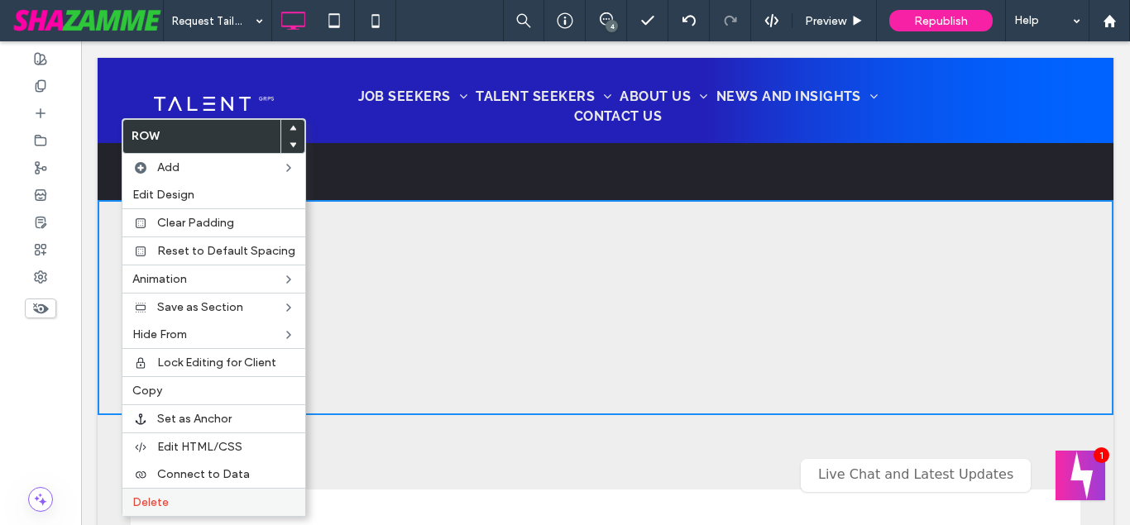
click at [158, 499] on span "Delete" at bounding box center [150, 503] width 36 height 14
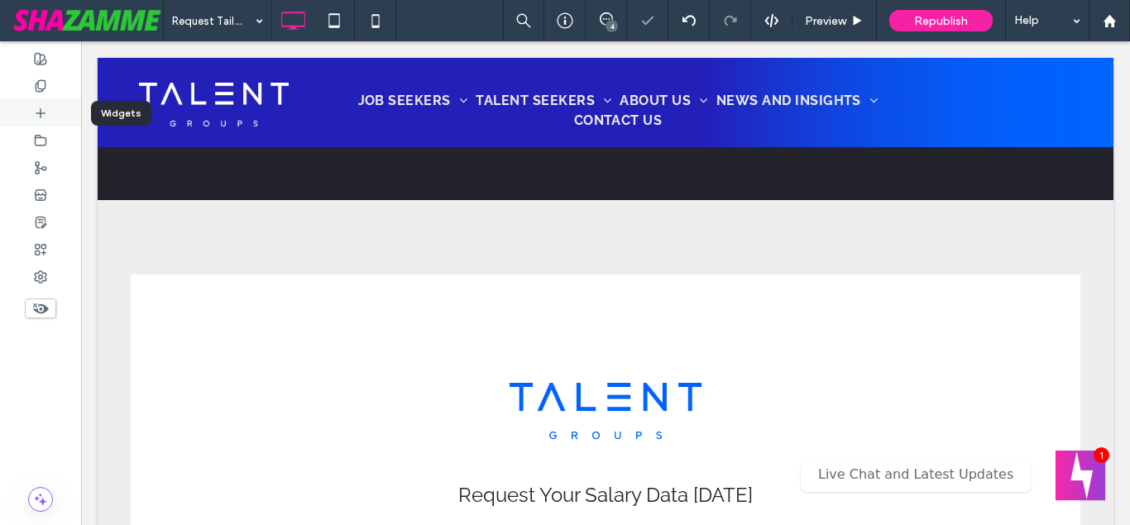
click at [48, 113] on div at bounding box center [40, 112] width 81 height 27
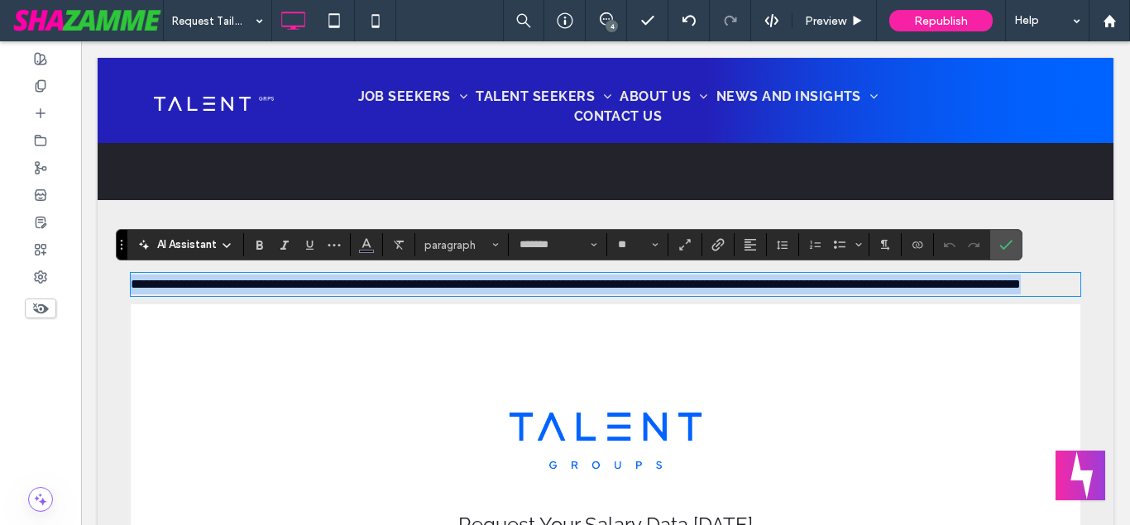
scroll to position [0, 0]
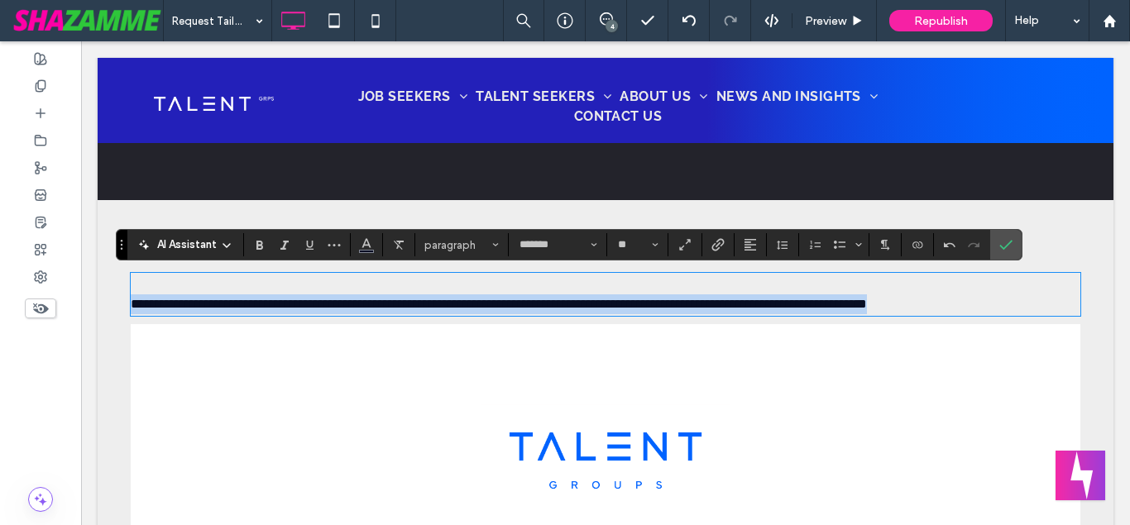
drag, startPoint x: 1039, startPoint y: 310, endPoint x: 121, endPoint y: 326, distance: 918.5
click at [131, 314] on div "**********" at bounding box center [606, 295] width 950 height 40
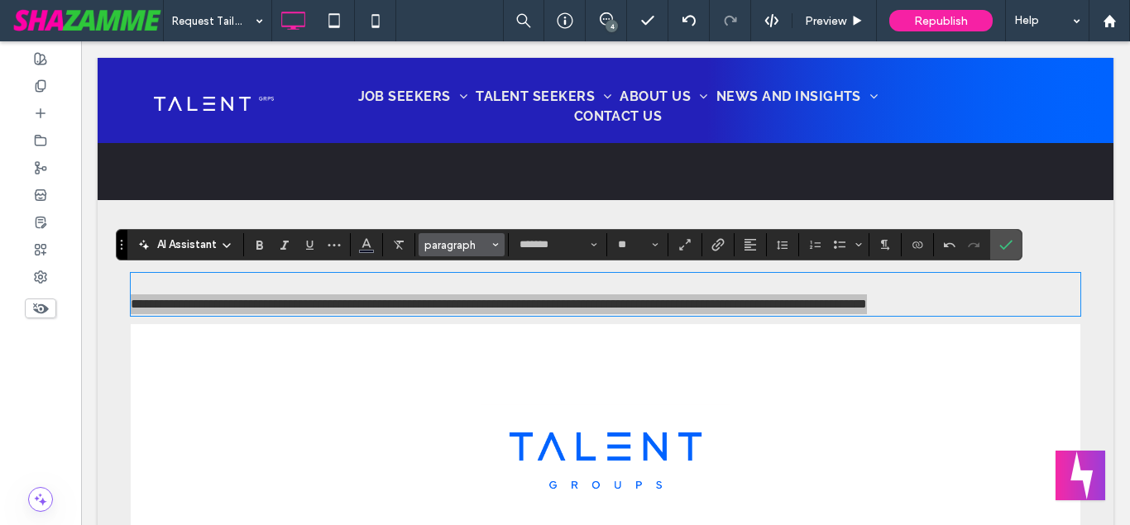
click at [501, 245] on button "paragraph" at bounding box center [462, 244] width 86 height 23
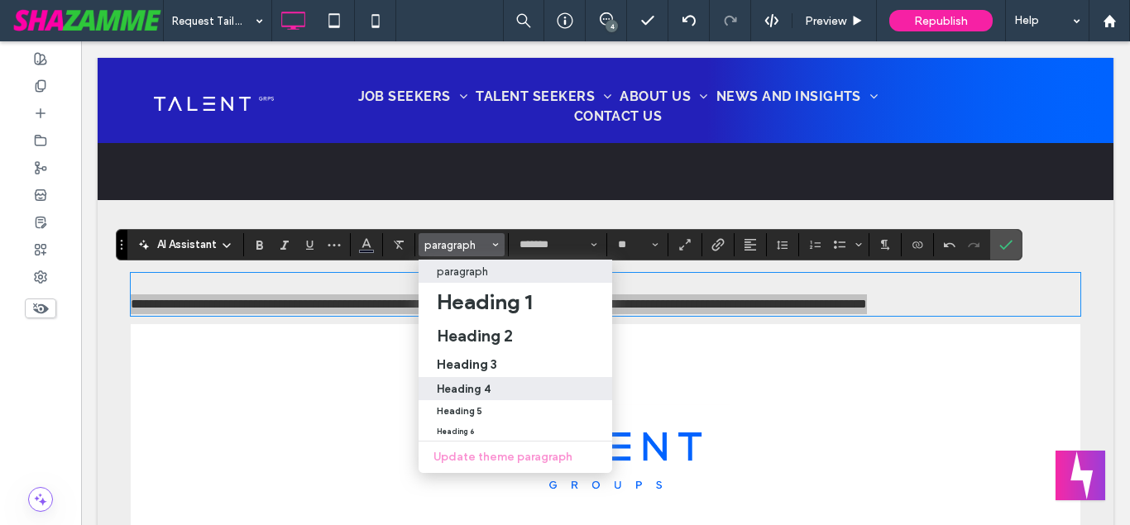
click at [479, 392] on h4 "Heading 4" at bounding box center [464, 389] width 54 height 12
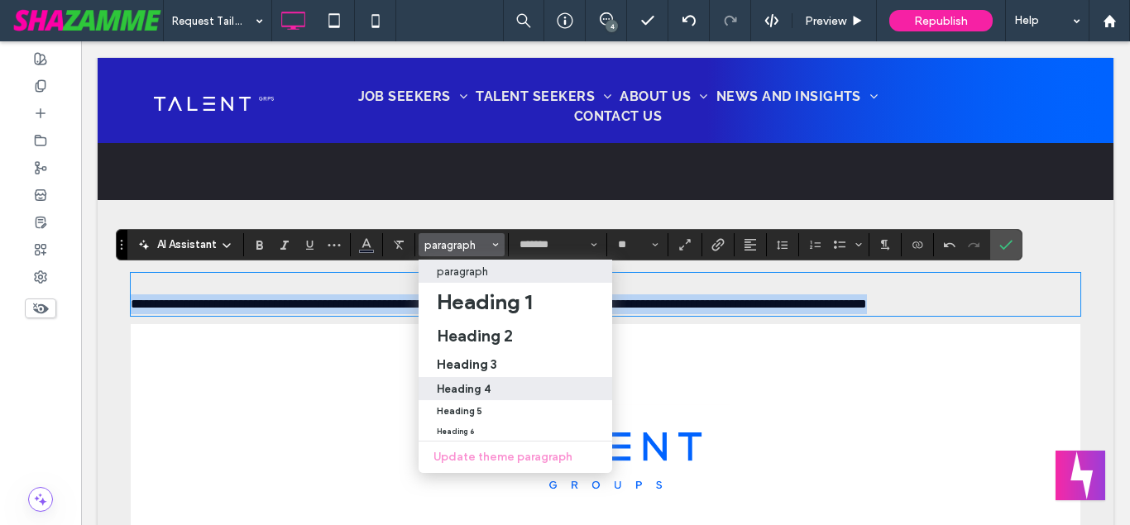
type input "**"
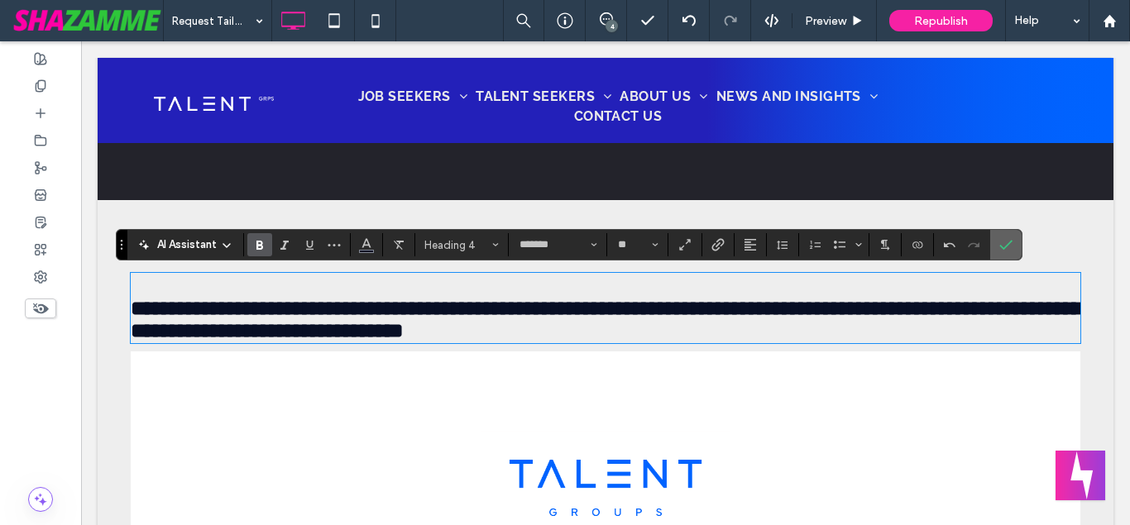
click at [1007, 245] on icon "Confirm" at bounding box center [1005, 244] width 13 height 13
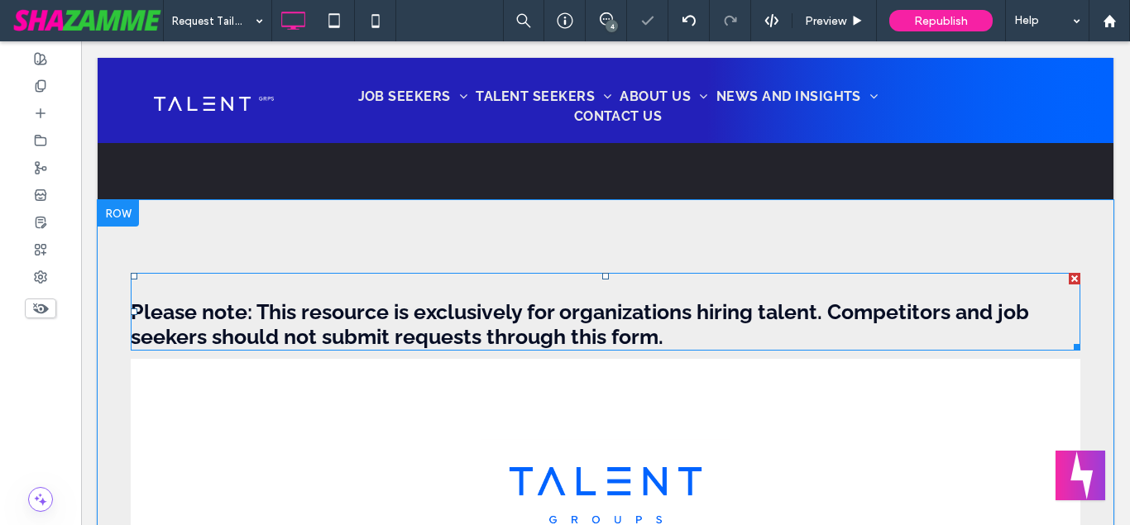
click at [279, 323] on span "Please note: This resource is exclusively for organizations hiring talent. Comp…" at bounding box center [580, 325] width 899 height 50
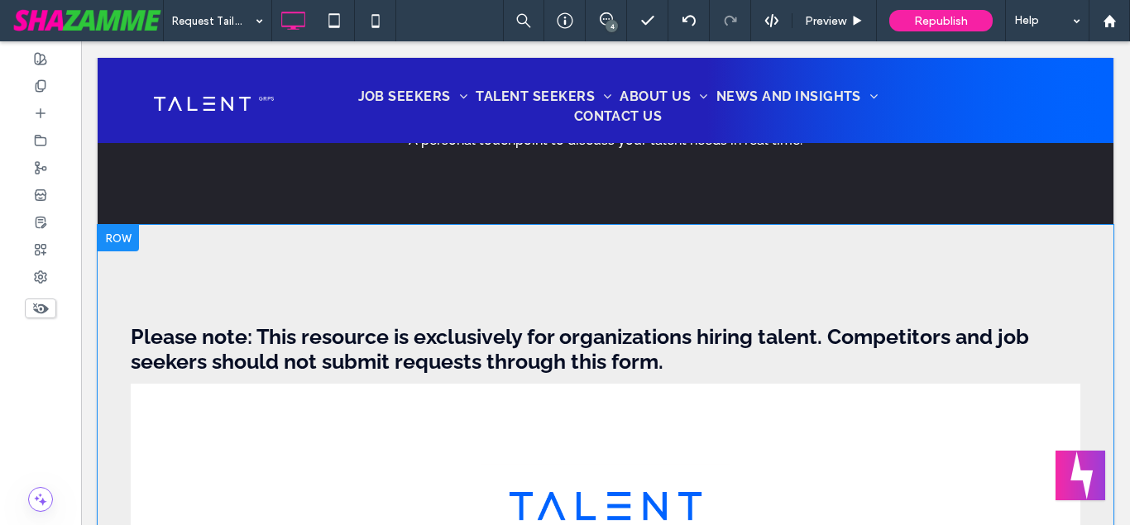
scroll to position [1013, 0]
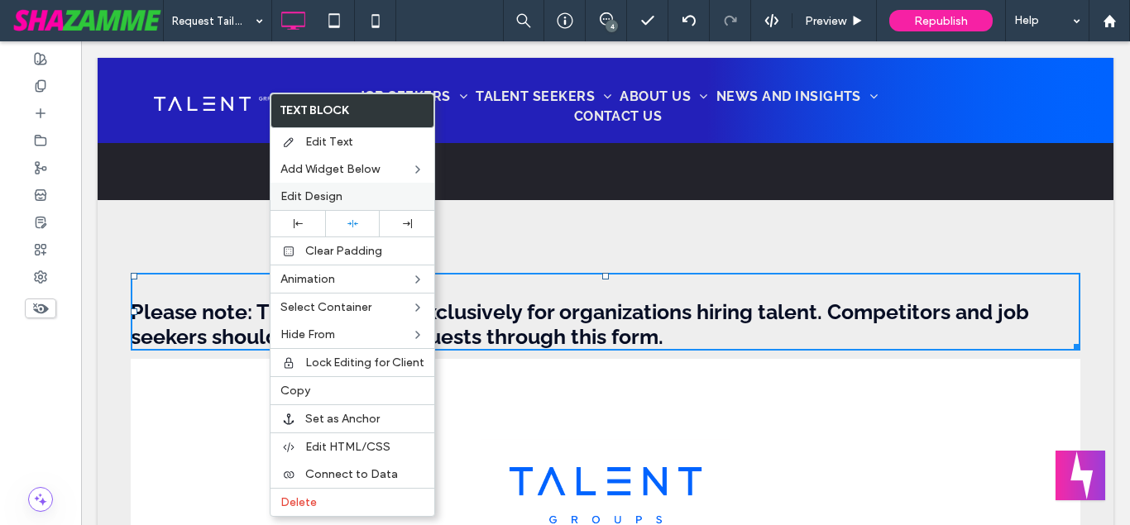
click at [313, 194] on span "Edit Design" at bounding box center [311, 196] width 62 height 14
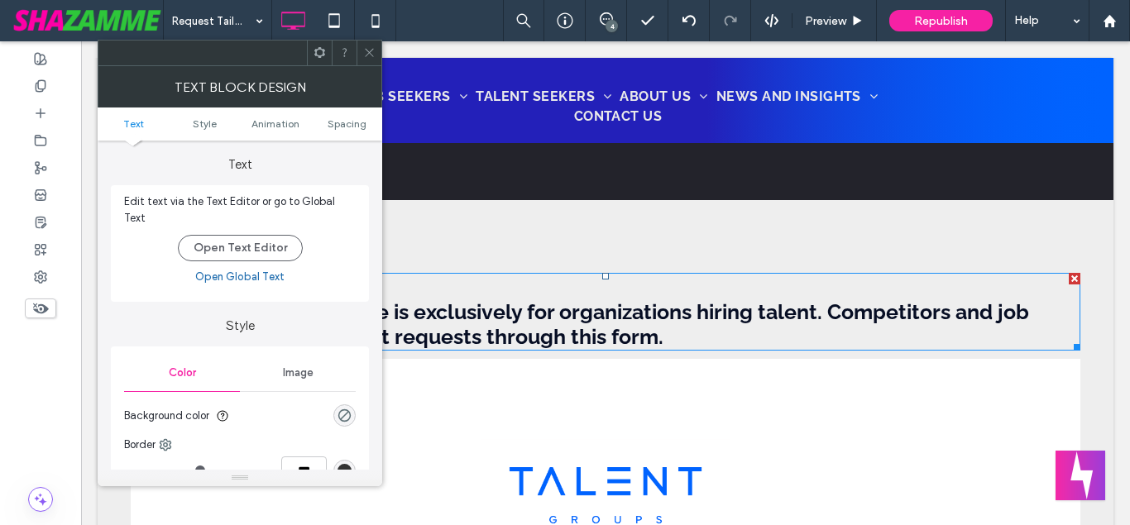
scroll to position [377, 0]
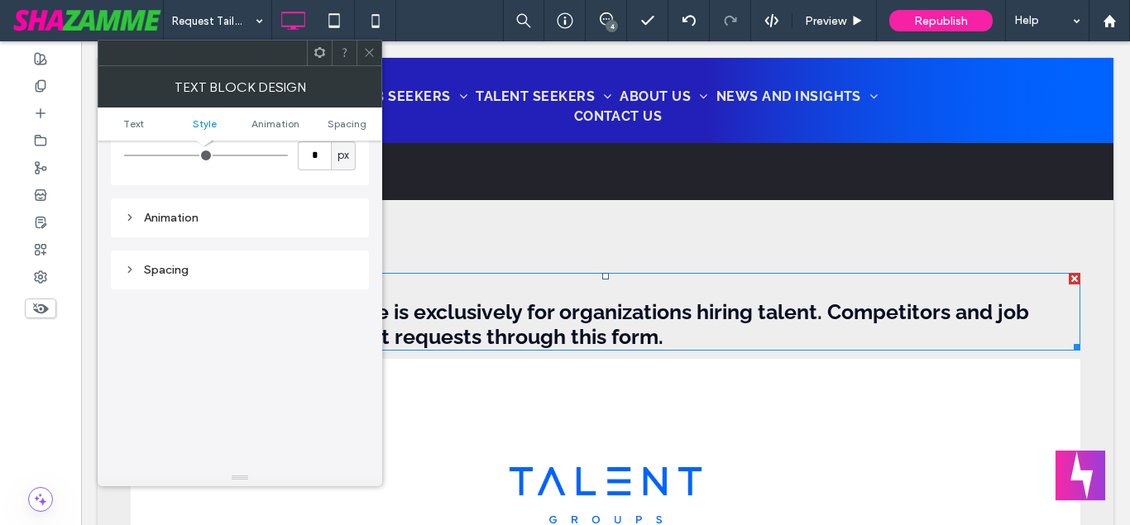
click at [173, 263] on div "Spacing" at bounding box center [240, 270] width 232 height 14
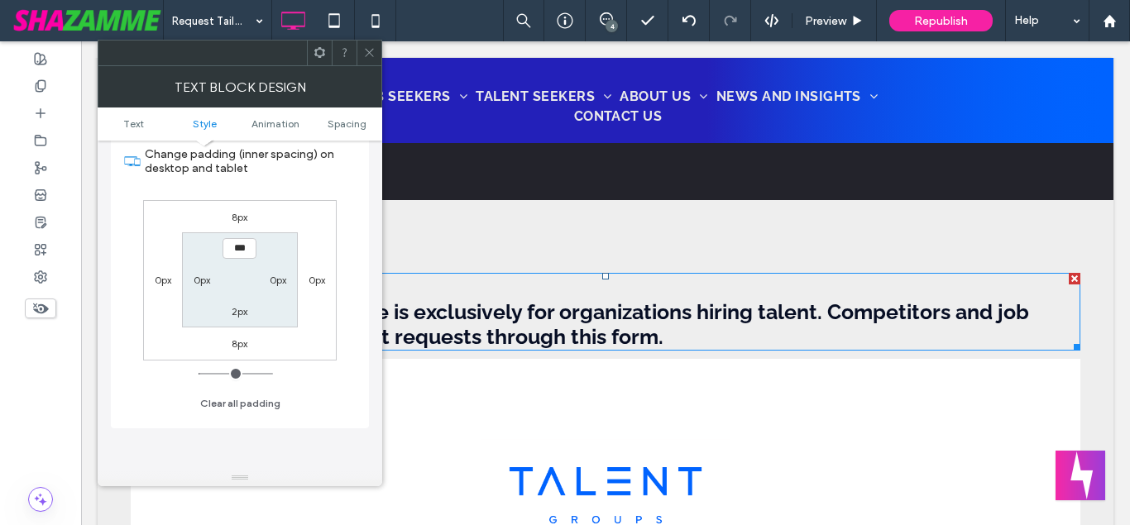
scroll to position [566, 0]
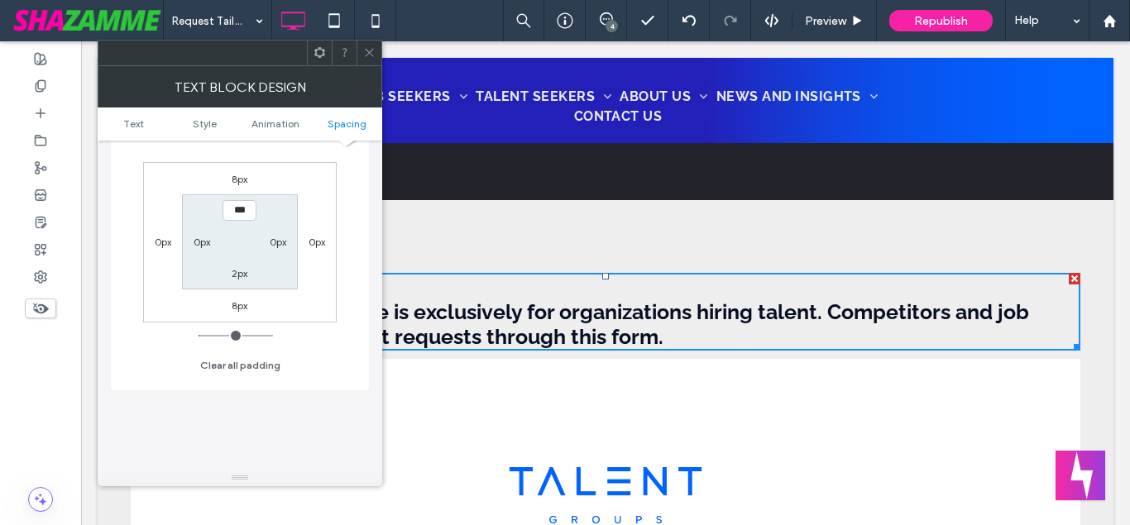
click at [381, 57] on div at bounding box center [240, 53] width 285 height 26
click at [374, 39] on div at bounding box center [375, 20] width 41 height 41
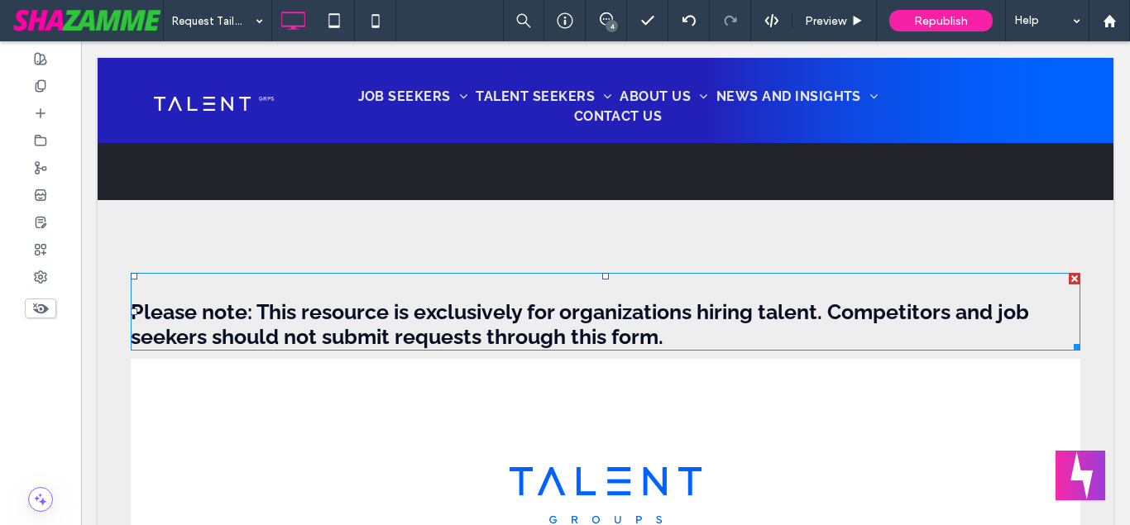
click at [148, 305] on span "Please note: This resource is exclusively for organizations hiring talent. Comp…" at bounding box center [580, 325] width 899 height 50
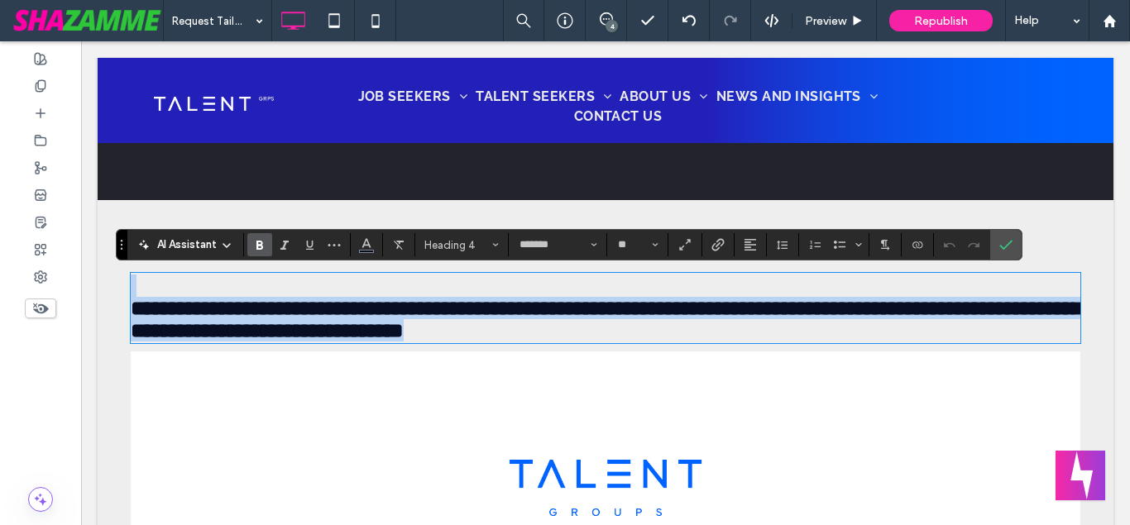
click at [137, 309] on span "**********" at bounding box center [606, 319] width 951 height 43
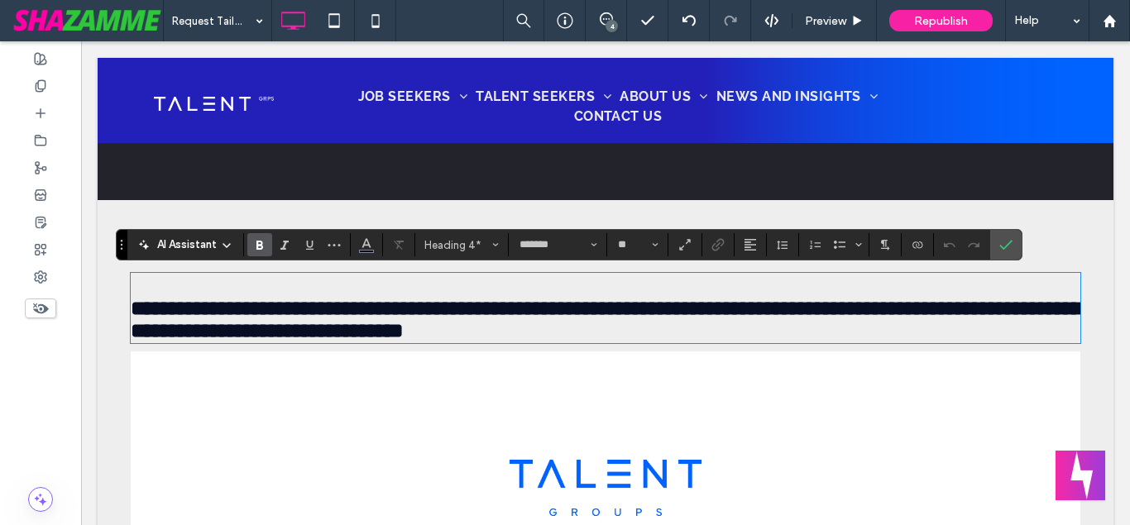
click at [132, 313] on span "**********" at bounding box center [606, 319] width 951 height 43
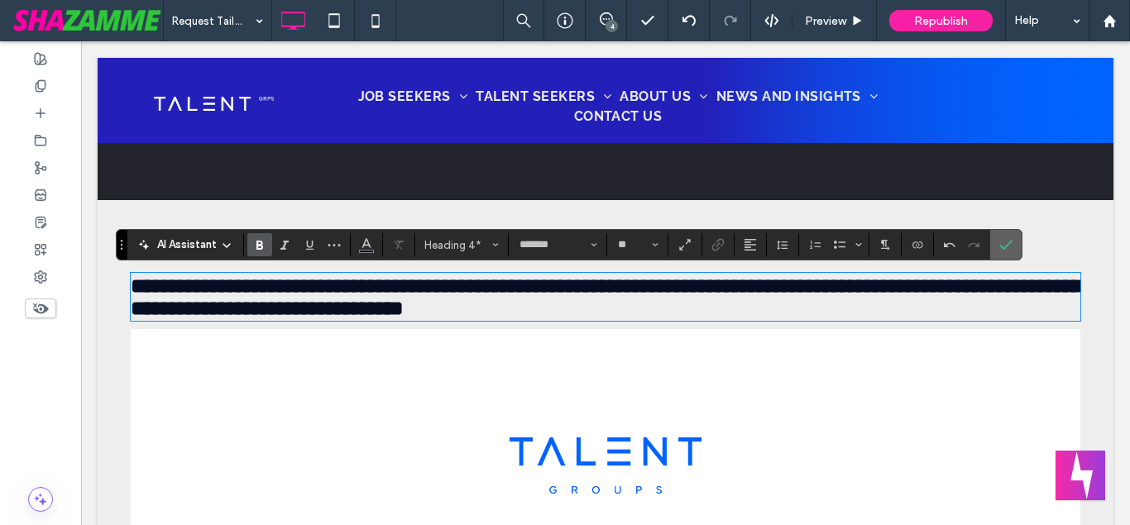
click at [1003, 237] on span "Confirm" at bounding box center [1002, 245] width 7 height 30
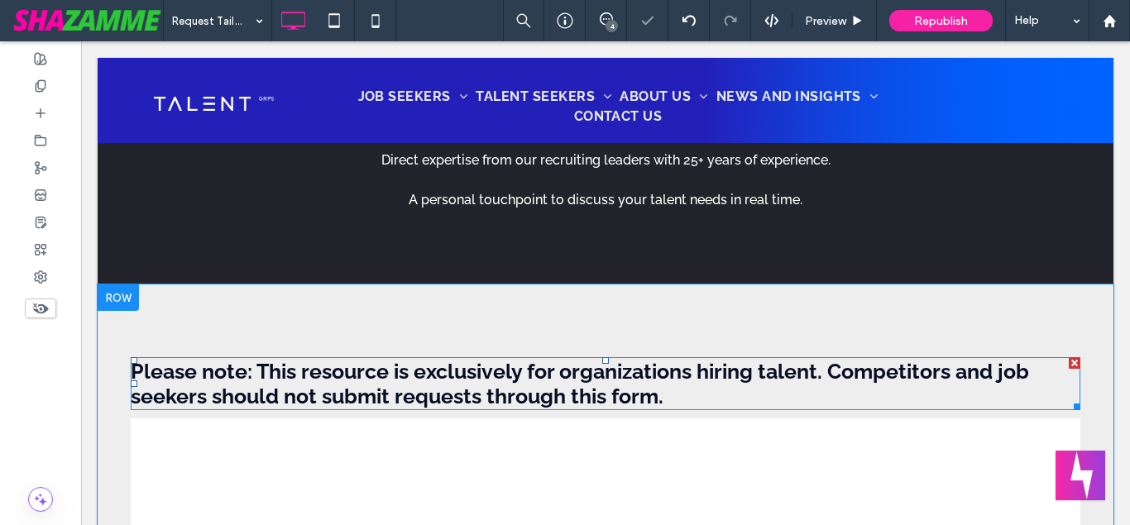
scroll to position [1013, 0]
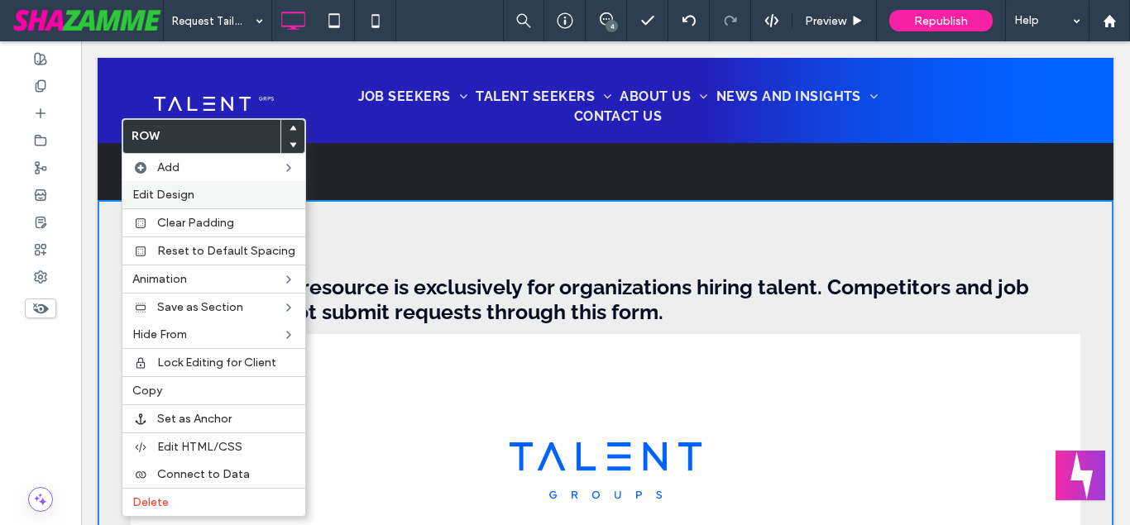
click at [177, 194] on span "Edit Design" at bounding box center [163, 195] width 62 height 14
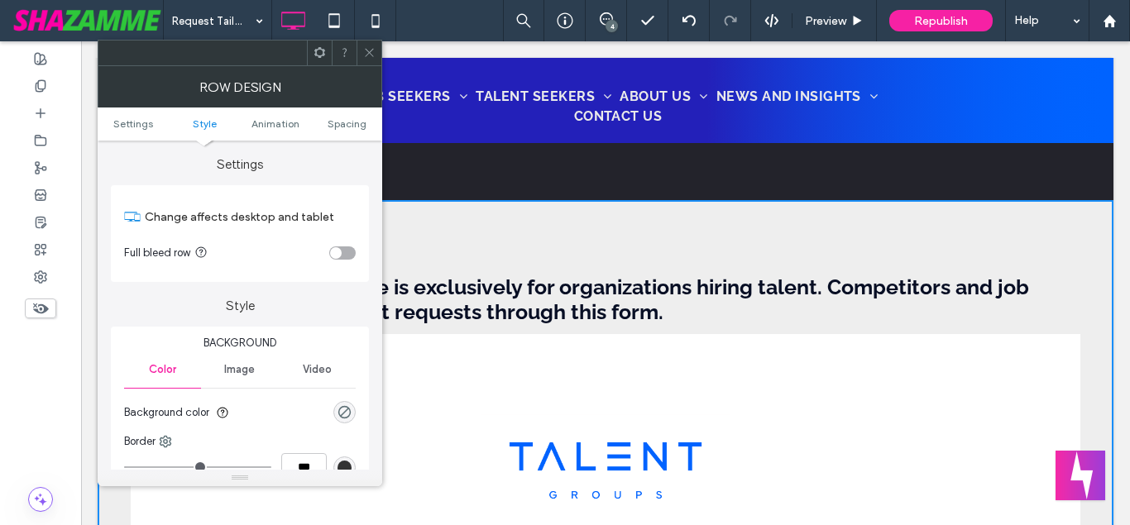
scroll to position [467, 0]
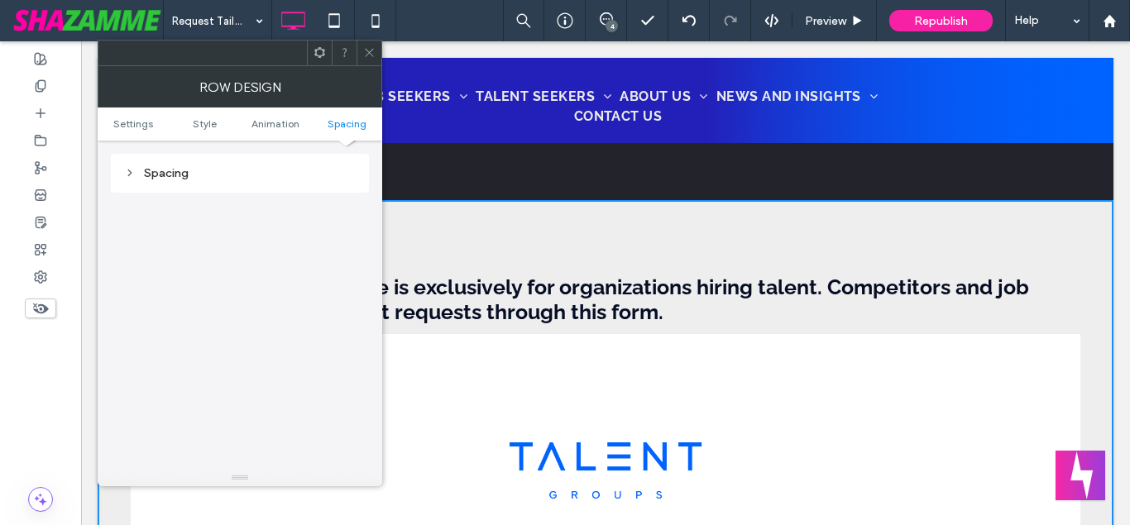
click at [197, 180] on div "Spacing" at bounding box center [240, 173] width 232 height 22
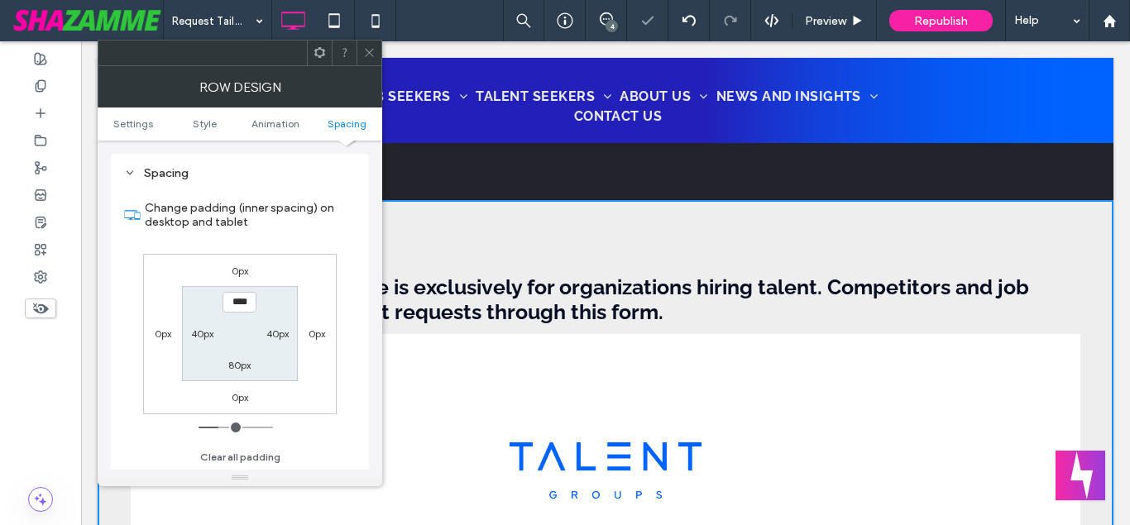
type input "**"
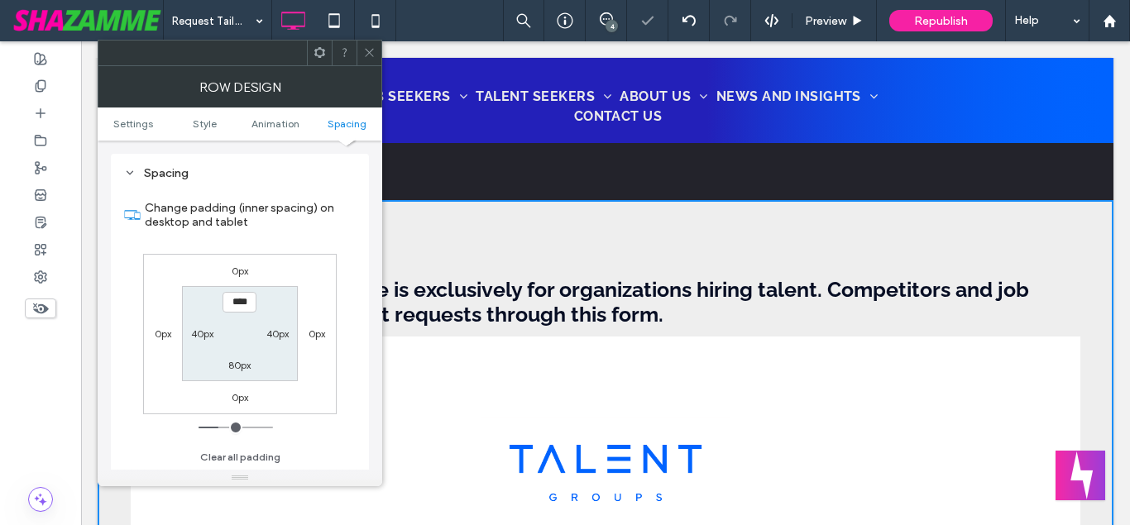
type input "****"
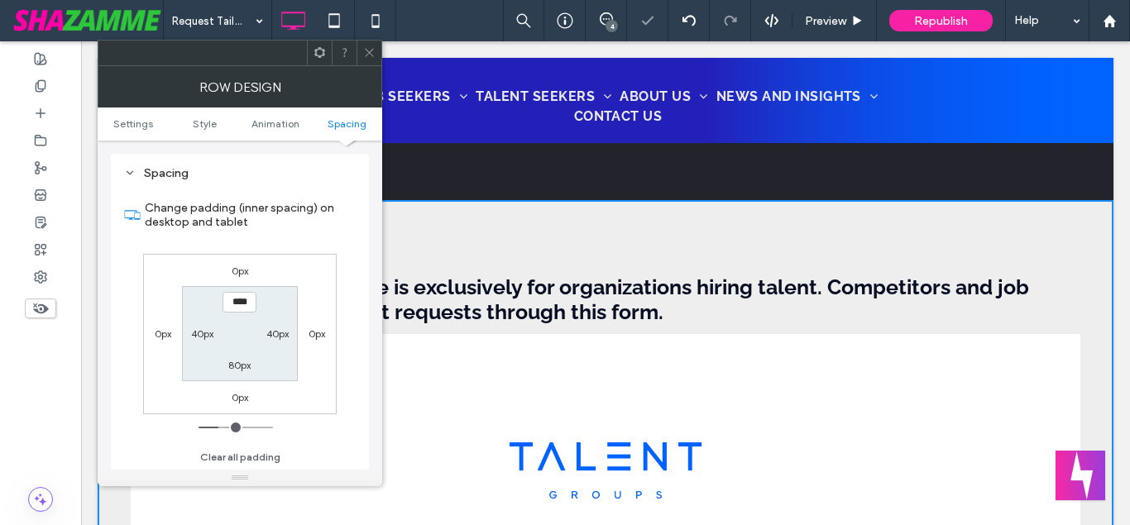
type input "**"
type input "****"
type input "**"
type input "****"
type input "**"
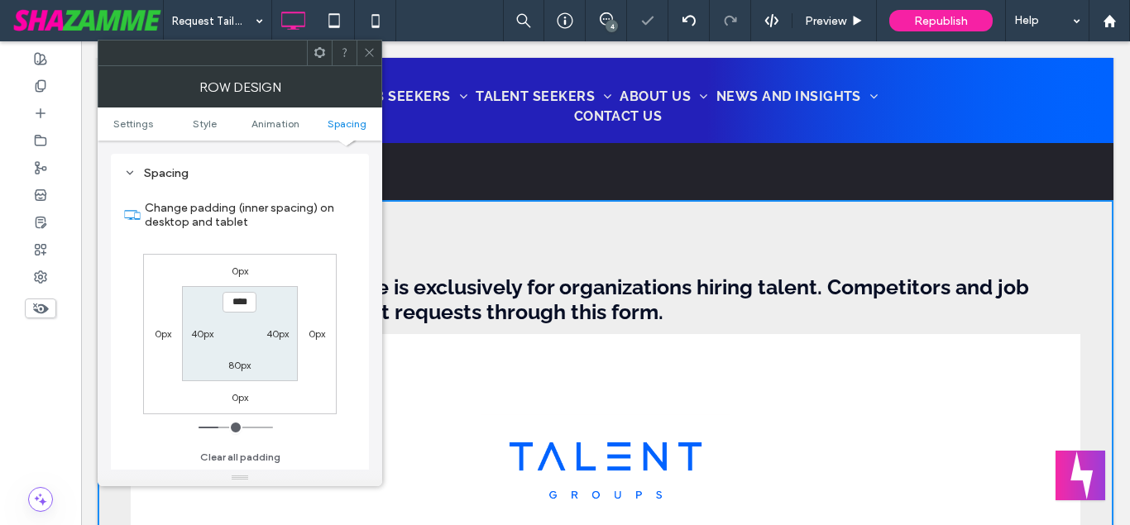
type input "****"
type input "**"
type input "****"
type input "**"
type input "****"
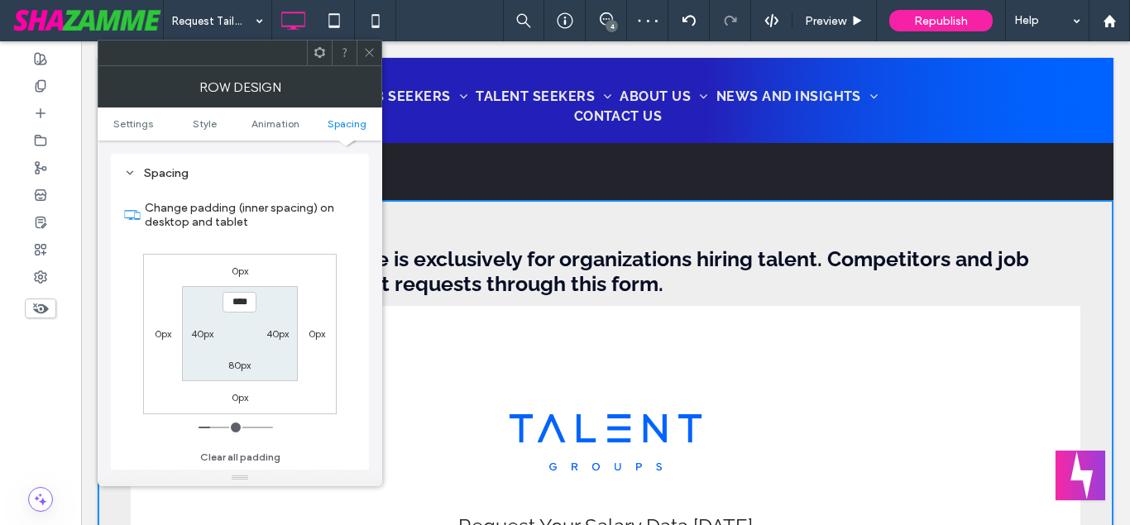
drag, startPoint x: 223, startPoint y: 430, endPoint x: 215, endPoint y: 433, distance: 8.6
type input "**"
click at [215, 429] on input "range" at bounding box center [236, 428] width 74 height 2
click at [239, 305] on input "****" at bounding box center [240, 302] width 34 height 21
type input "****"
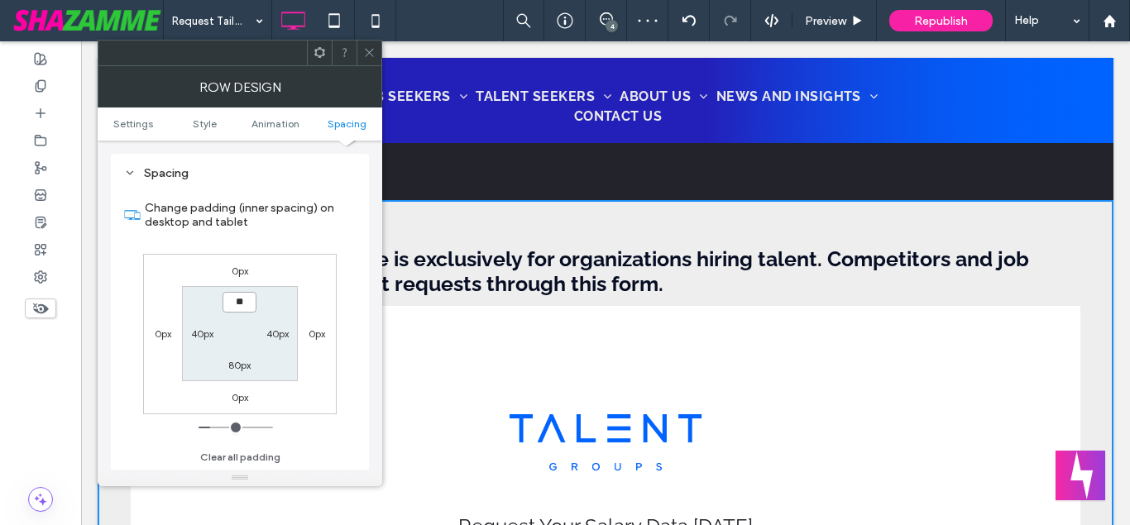
type input "**"
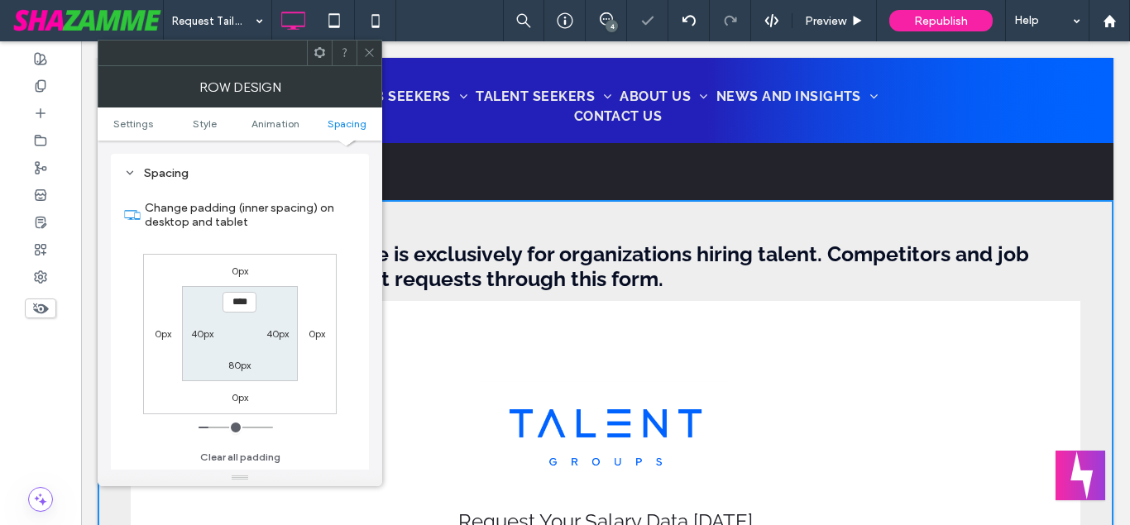
click at [366, 49] on use at bounding box center [369, 53] width 8 height 8
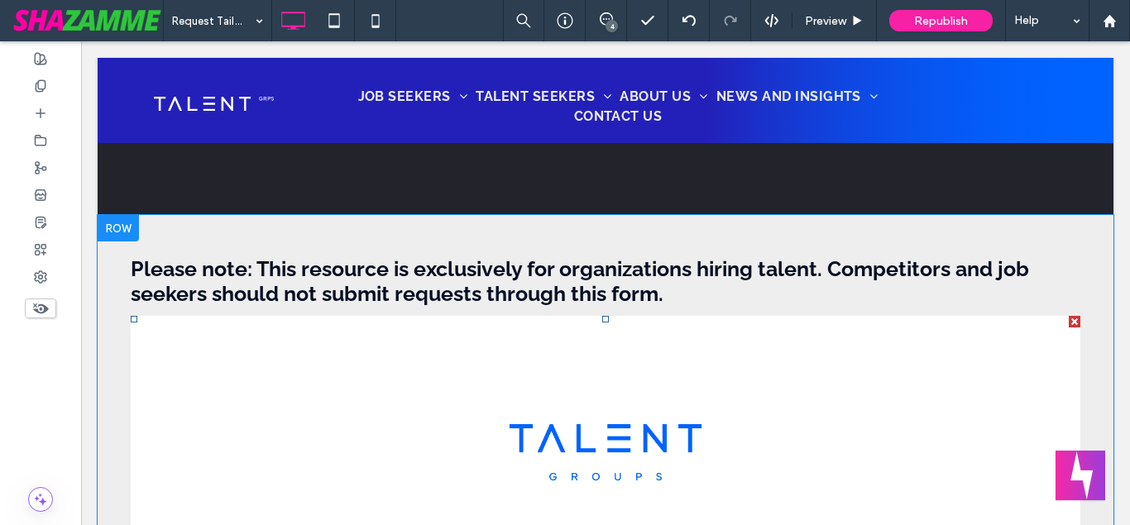
scroll to position [675, 0]
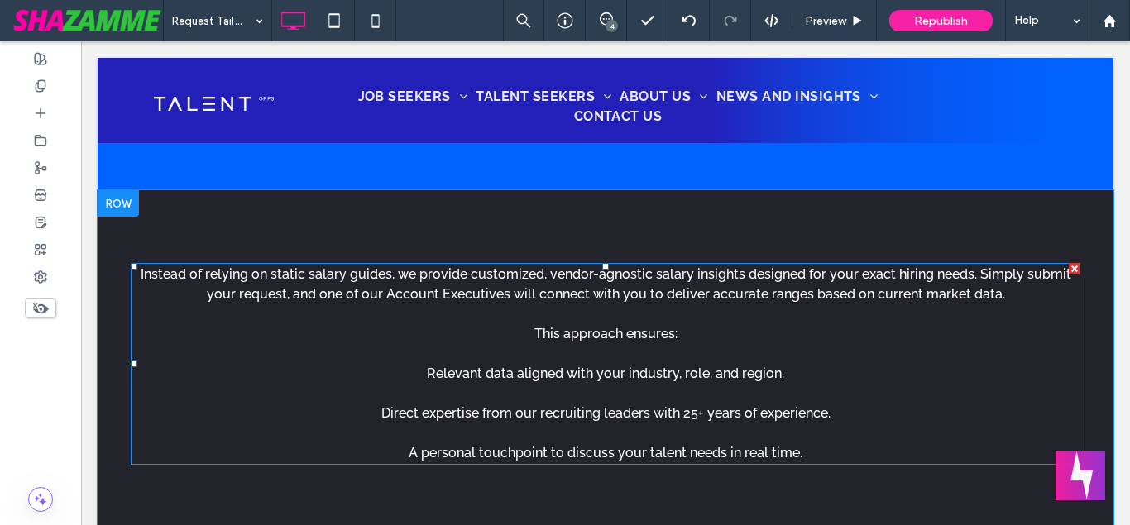
click at [625, 325] on p "Instead of relying on static salary guides, we provide customized, vendor-agnos…" at bounding box center [606, 364] width 950 height 199
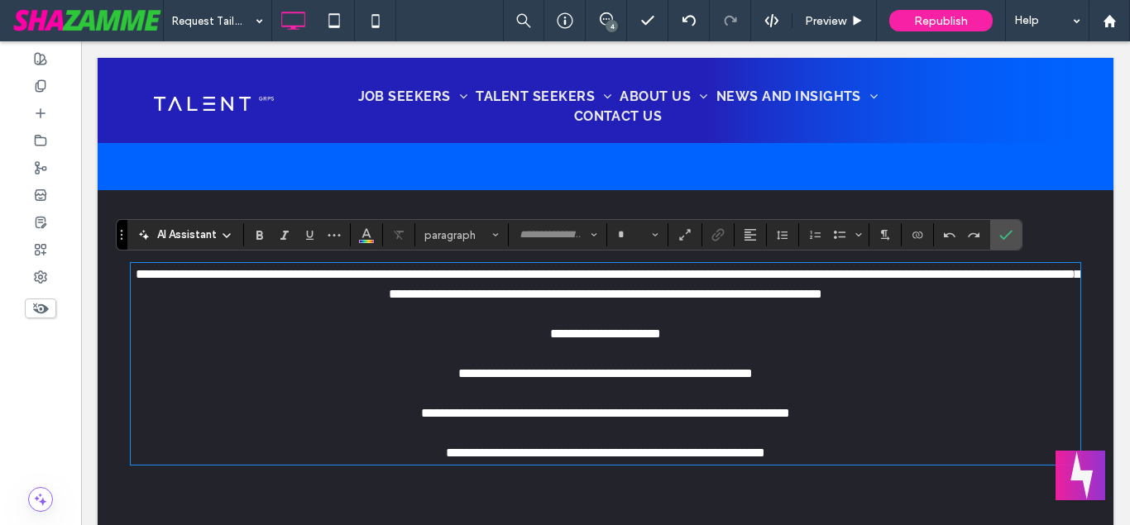
type input "*******"
type input "**"
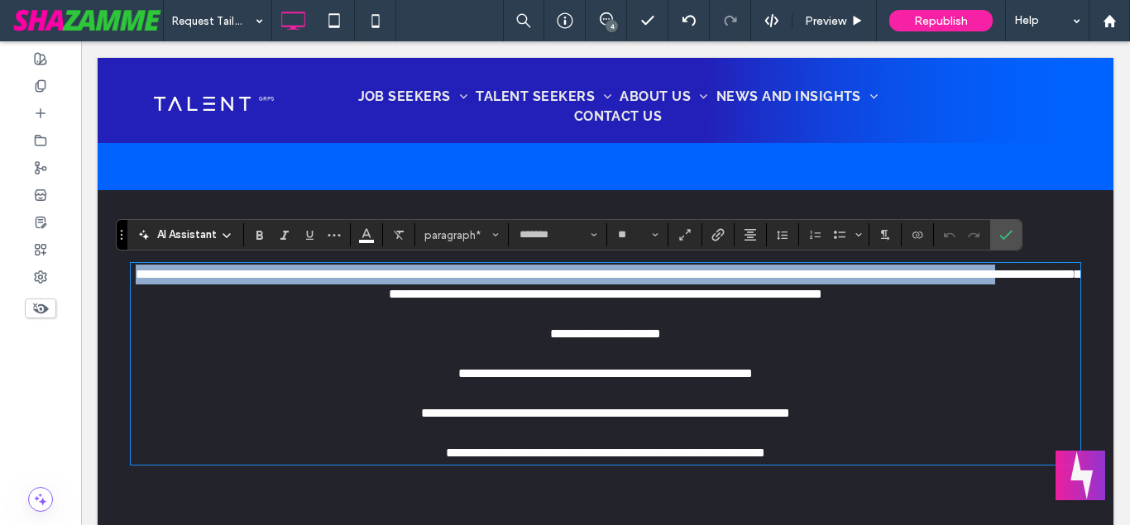
drag, startPoint x: 815, startPoint y: 453, endPoint x: 109, endPoint y: 268, distance: 729.5
click at [131, 268] on div "**********" at bounding box center [606, 364] width 950 height 199
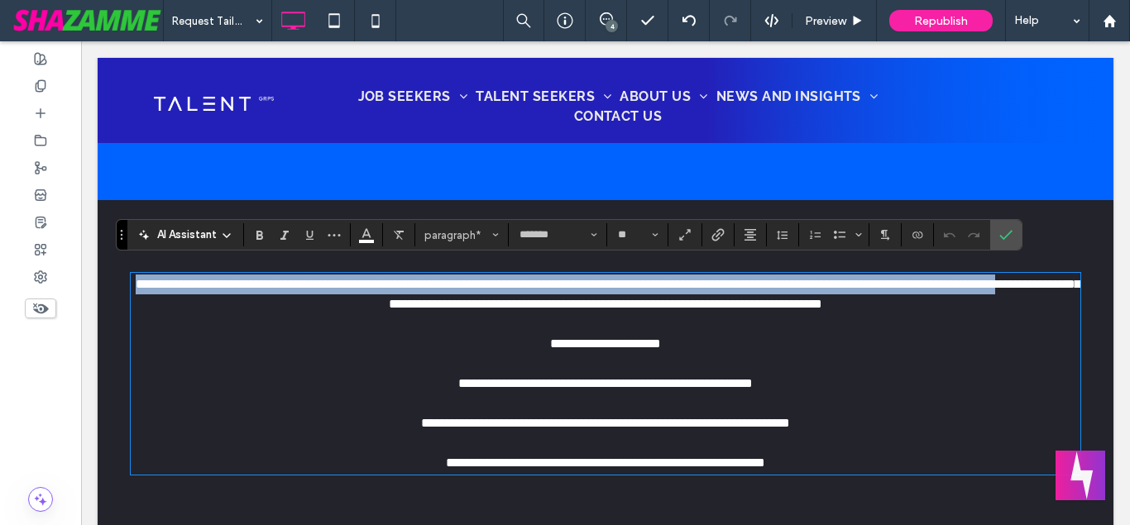
scroll to position [338, 0]
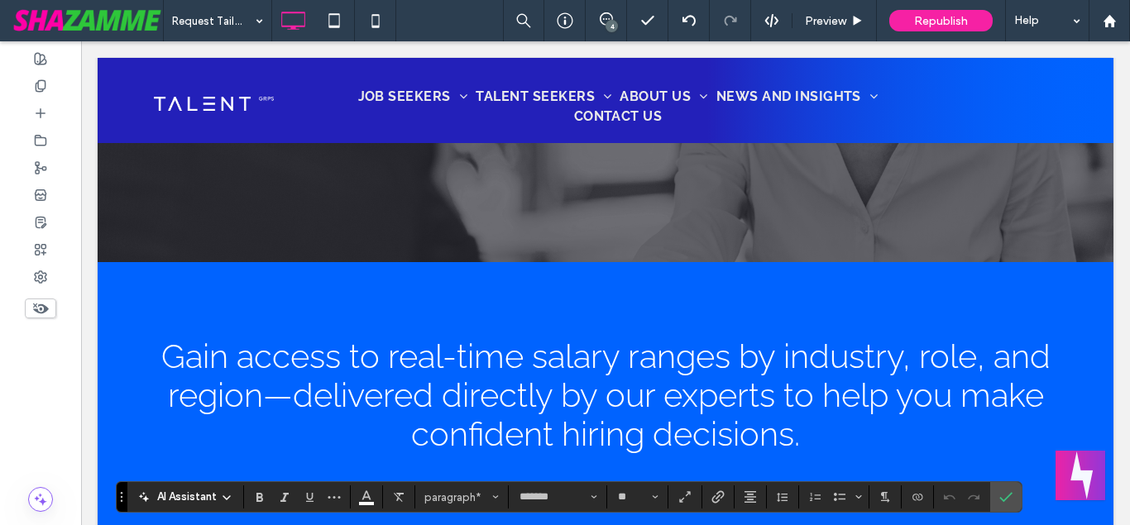
click at [463, 357] on span "Gain access to real-time salary ranges by industry, role, and region—delivered …" at bounding box center [605, 395] width 889 height 117
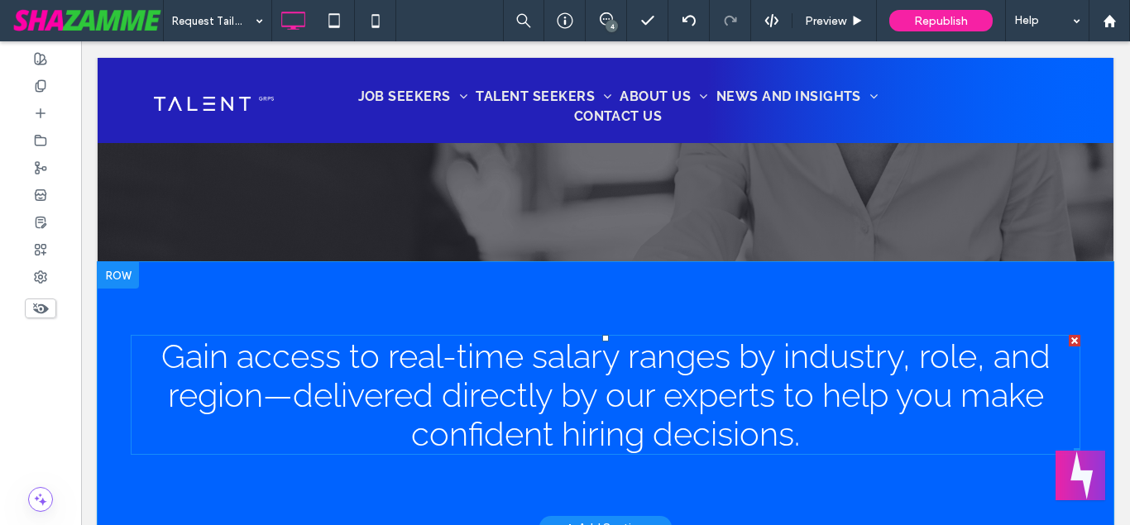
click at [473, 363] on span "Gain access to real-time salary ranges by industry, role, and region—delivered …" at bounding box center [605, 395] width 889 height 117
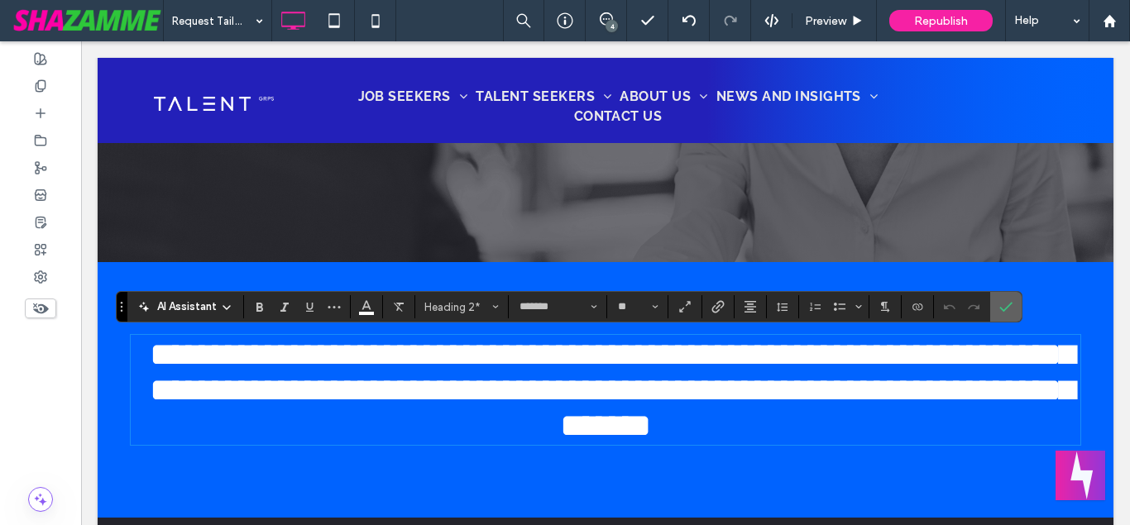
click at [1014, 307] on label "Confirm" at bounding box center [1006, 307] width 25 height 30
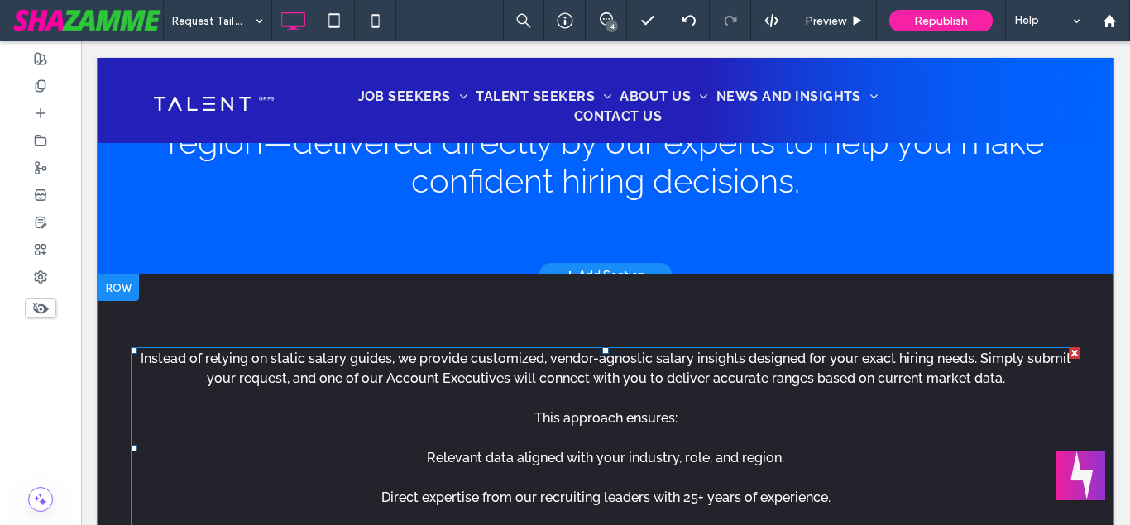
click at [759, 395] on p "Instead of relying on static salary guides, we provide customized, vendor-agnos…" at bounding box center [606, 448] width 950 height 199
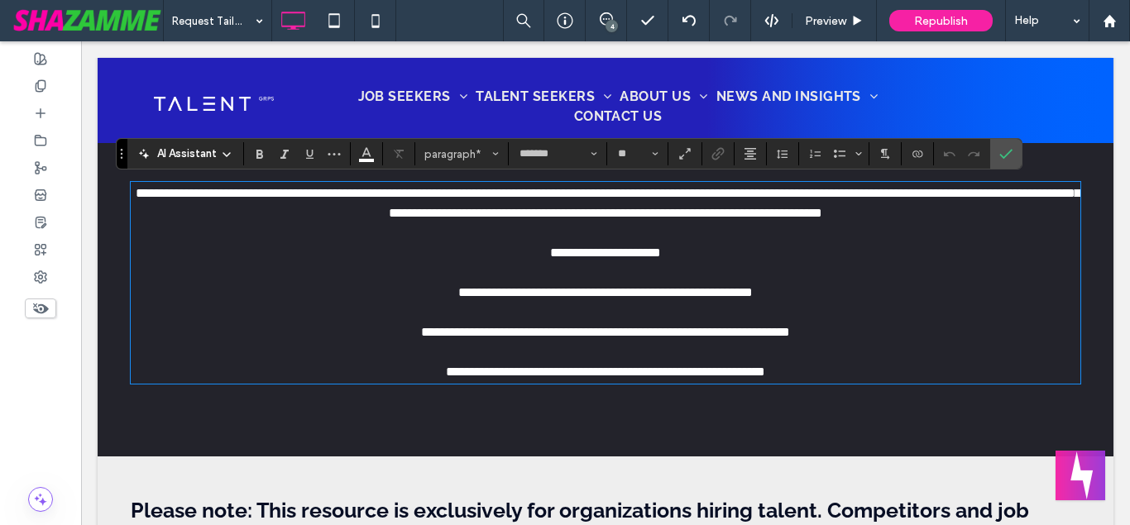
drag, startPoint x: 826, startPoint y: 371, endPoint x: 159, endPoint y: 214, distance: 685.1
click at [159, 214] on p "**********" at bounding box center [606, 283] width 950 height 199
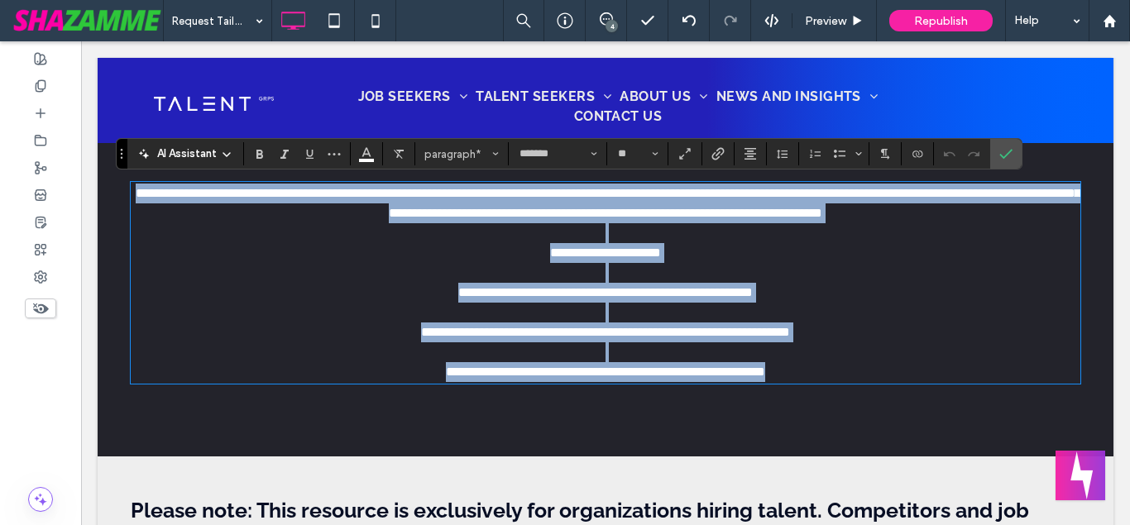
drag, startPoint x: 144, startPoint y: 196, endPoint x: 808, endPoint y: 376, distance: 688.2
click at [808, 376] on p "**********" at bounding box center [606, 283] width 950 height 199
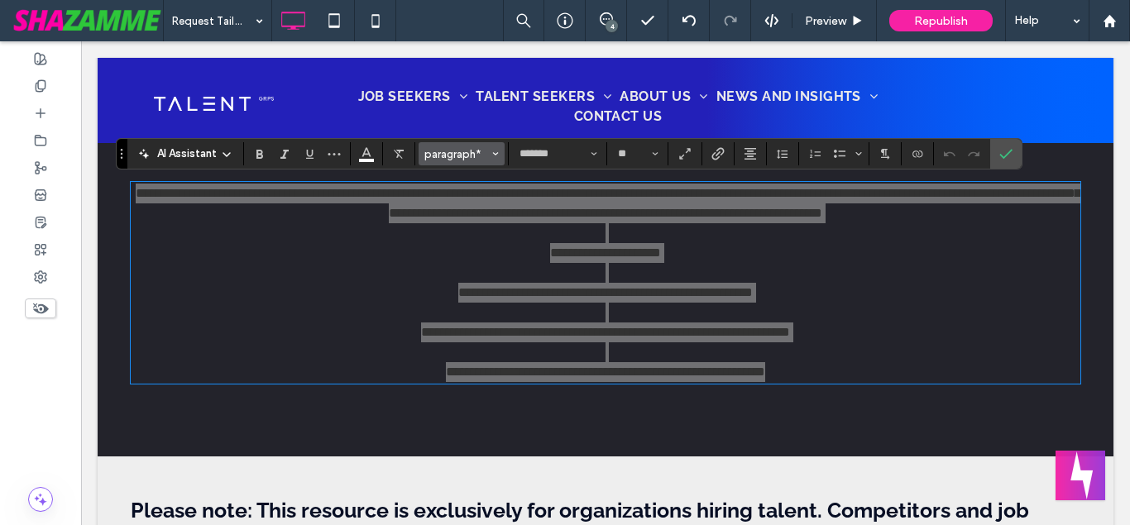
click at [477, 156] on span "paragraph*" at bounding box center [456, 154] width 65 height 12
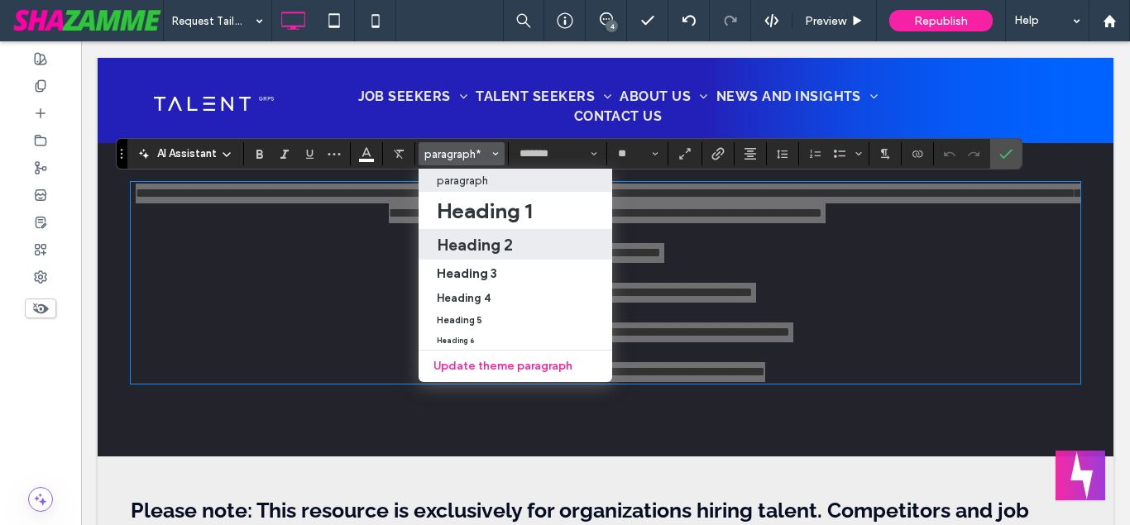
click at [496, 245] on h2 "Heading 2" at bounding box center [475, 245] width 76 height 20
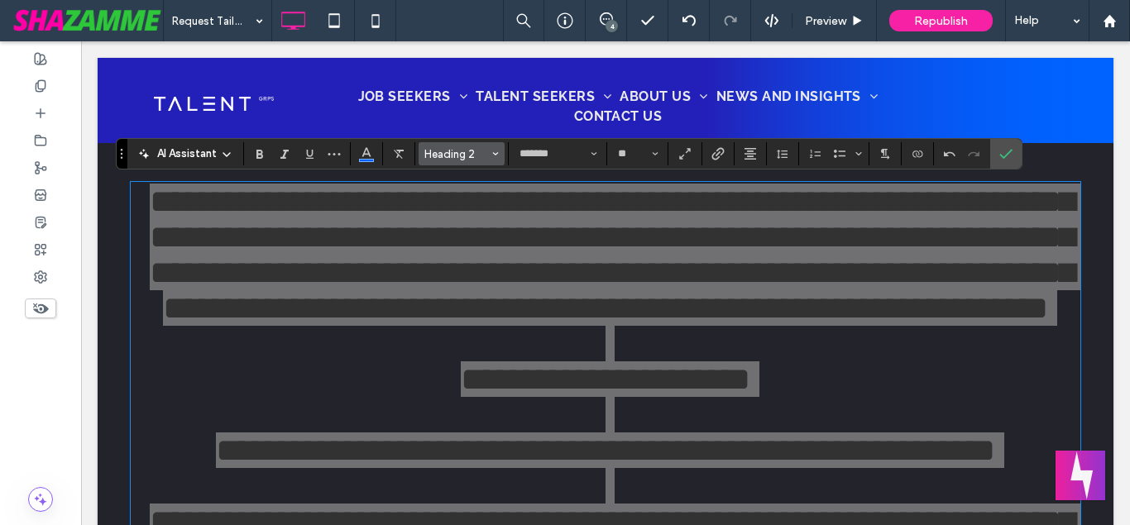
click at [490, 158] on button "Heading 2" at bounding box center [462, 153] width 86 height 23
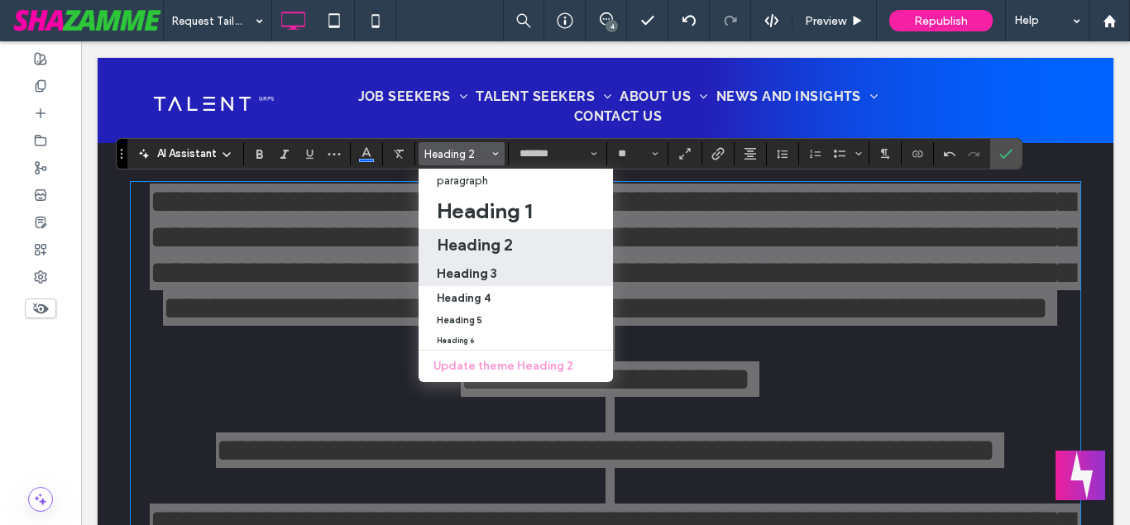
click at [491, 276] on h3 "Heading 3" at bounding box center [467, 274] width 60 height 16
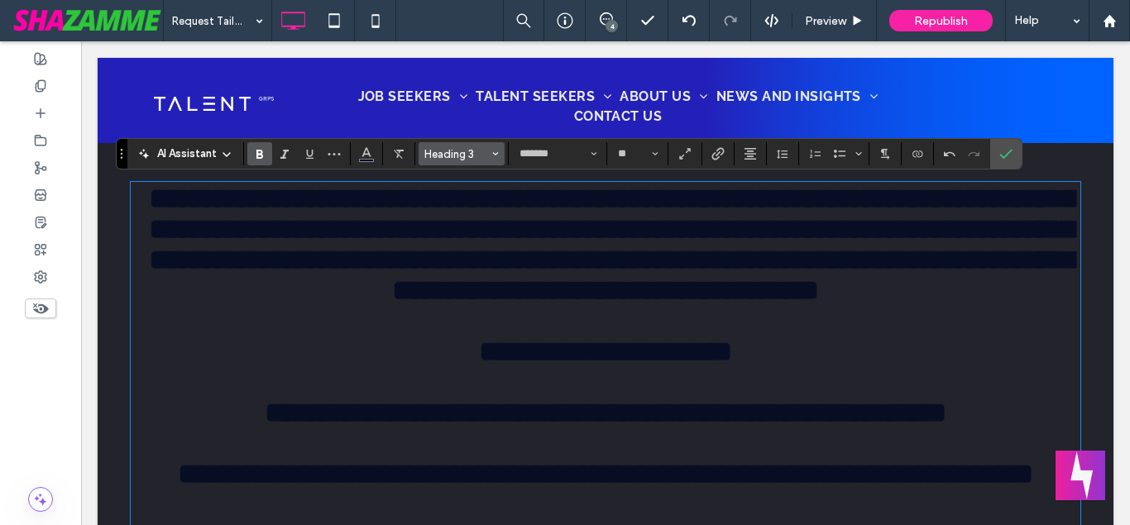
click at [482, 144] on button "Heading 3" at bounding box center [462, 153] width 86 height 23
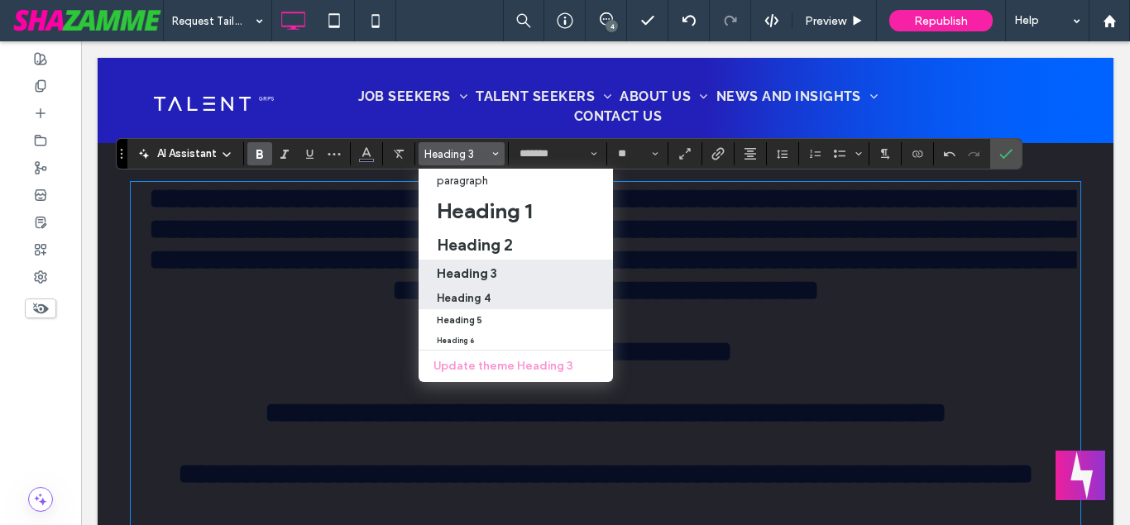
click at [475, 296] on h4 "Heading 4" at bounding box center [464, 298] width 54 height 12
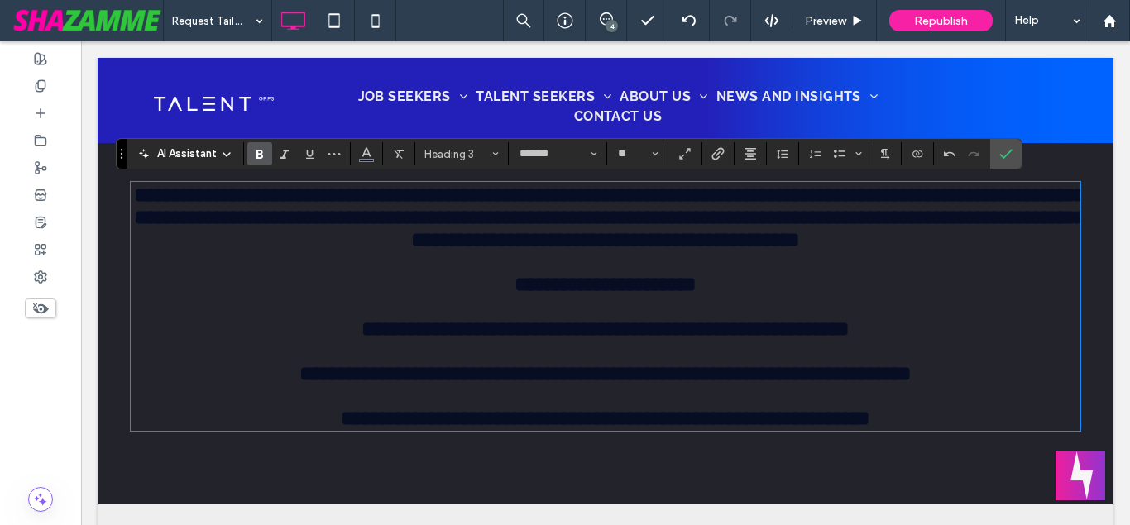
type input "**"
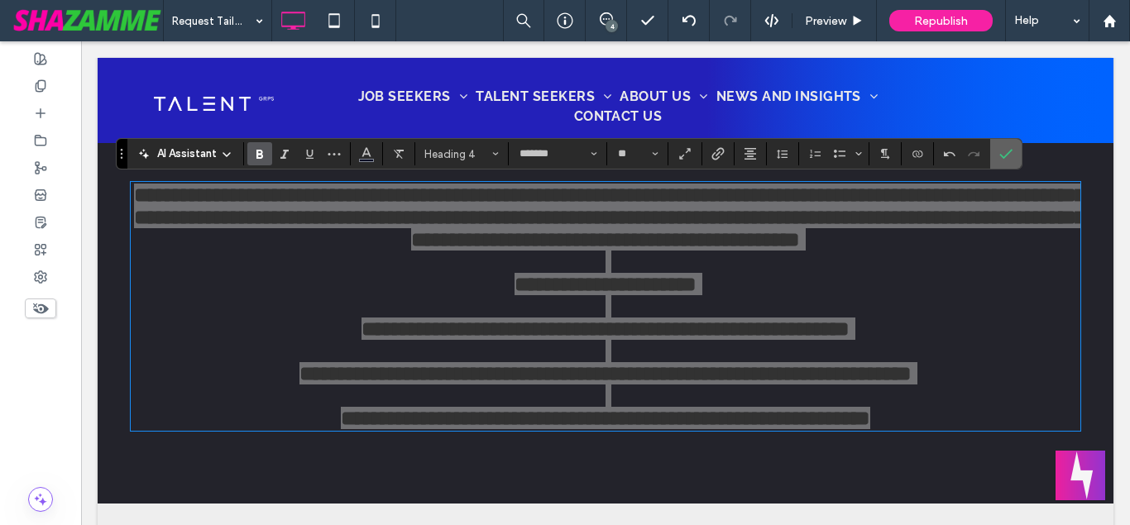
click at [1011, 154] on icon "Confirm" at bounding box center [1005, 153] width 13 height 13
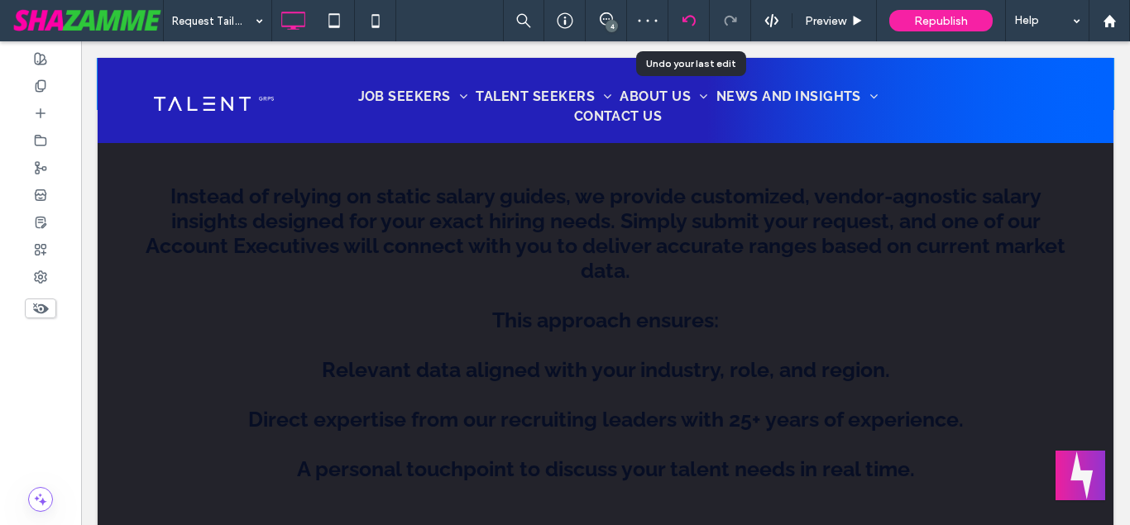
click at [683, 28] on div at bounding box center [689, 20] width 41 height 41
click at [682, 18] on div at bounding box center [689, 20] width 41 height 13
click at [693, 26] on div at bounding box center [565, 262] width 1130 height 525
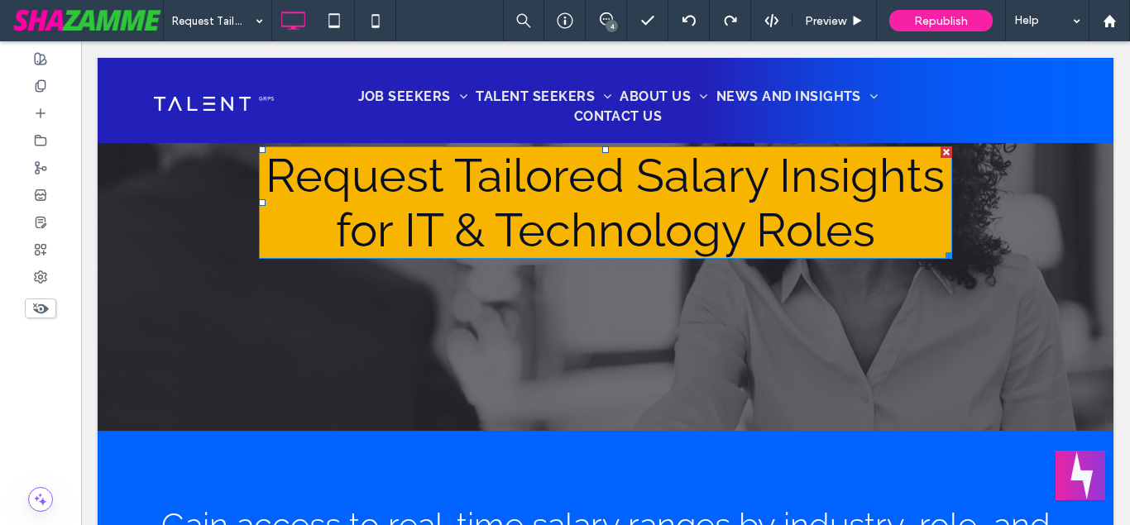
scroll to position [0, 0]
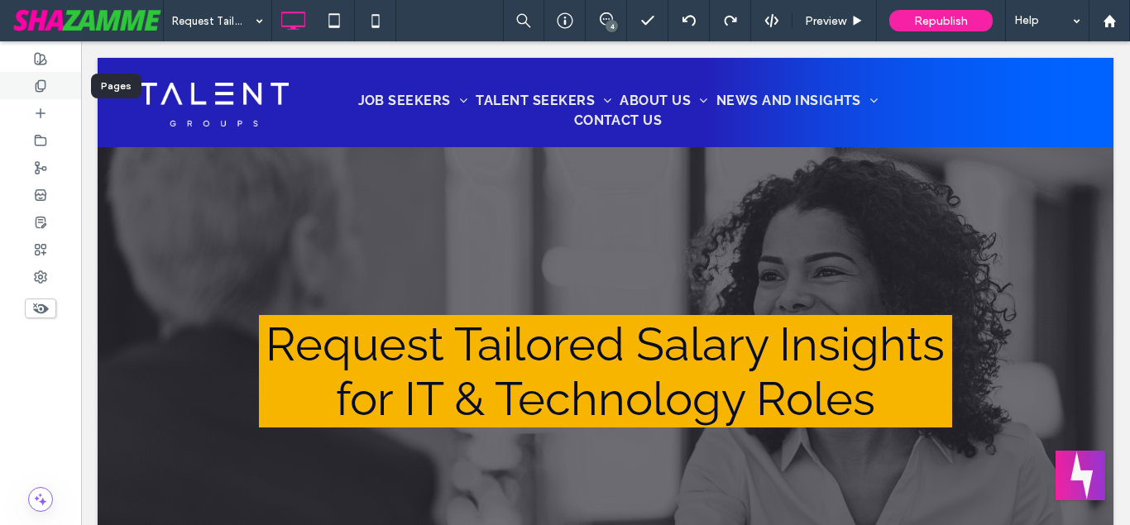
click at [42, 89] on use at bounding box center [40, 85] width 9 height 11
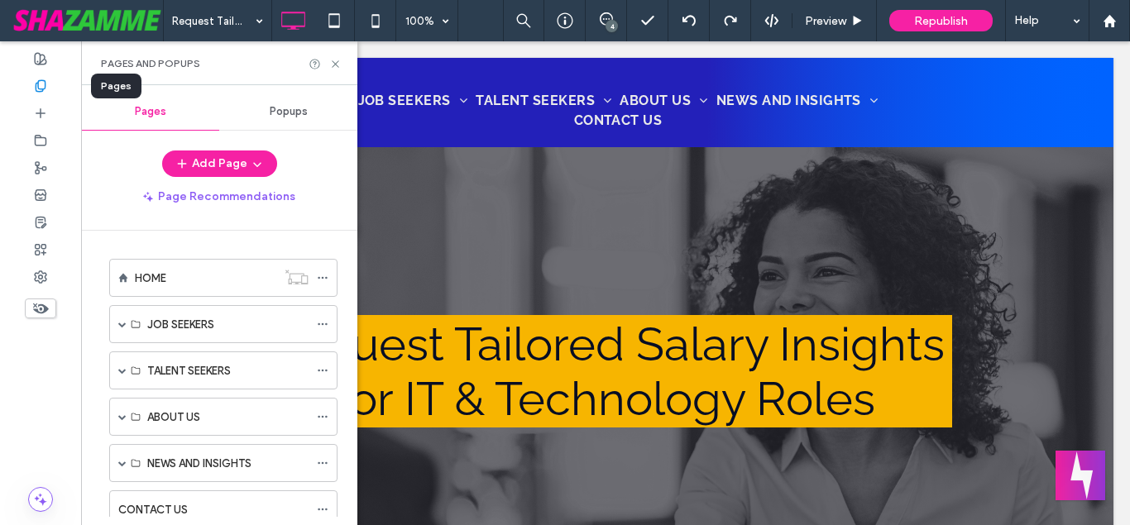
click at [42, 89] on use at bounding box center [40, 85] width 9 height 11
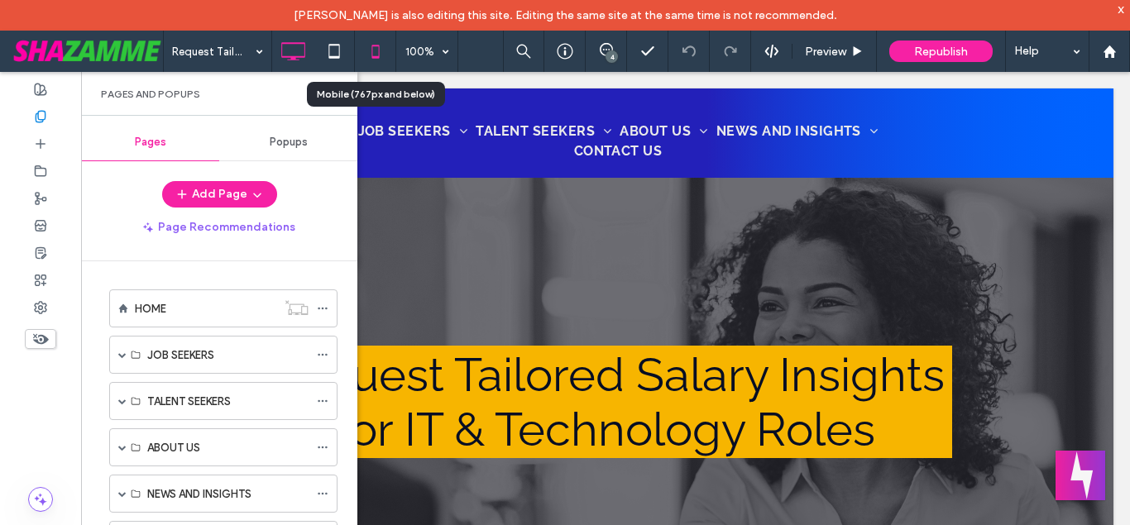
click at [386, 55] on icon at bounding box center [375, 51] width 33 height 33
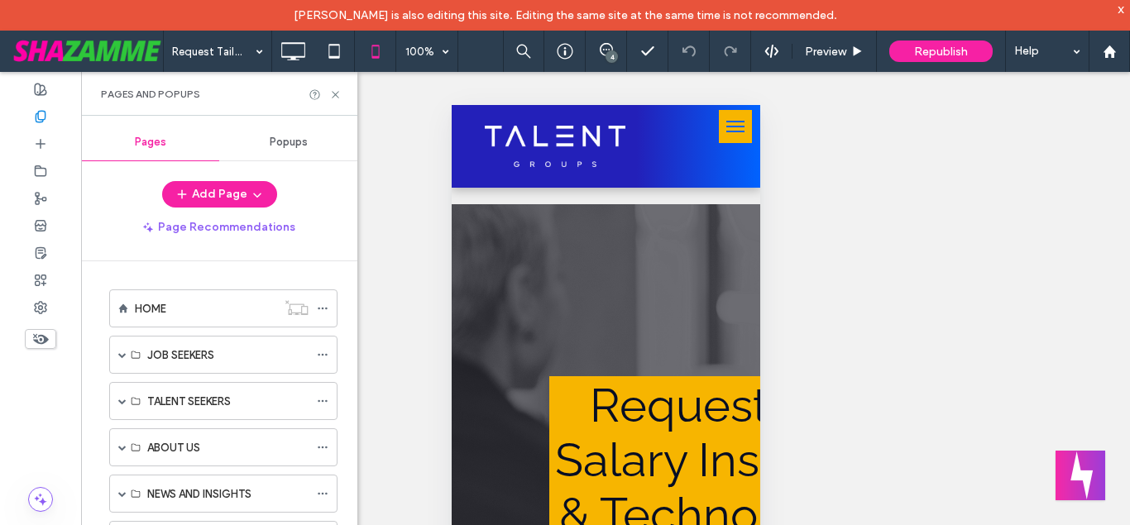
click at [340, 97] on icon at bounding box center [335, 95] width 12 height 12
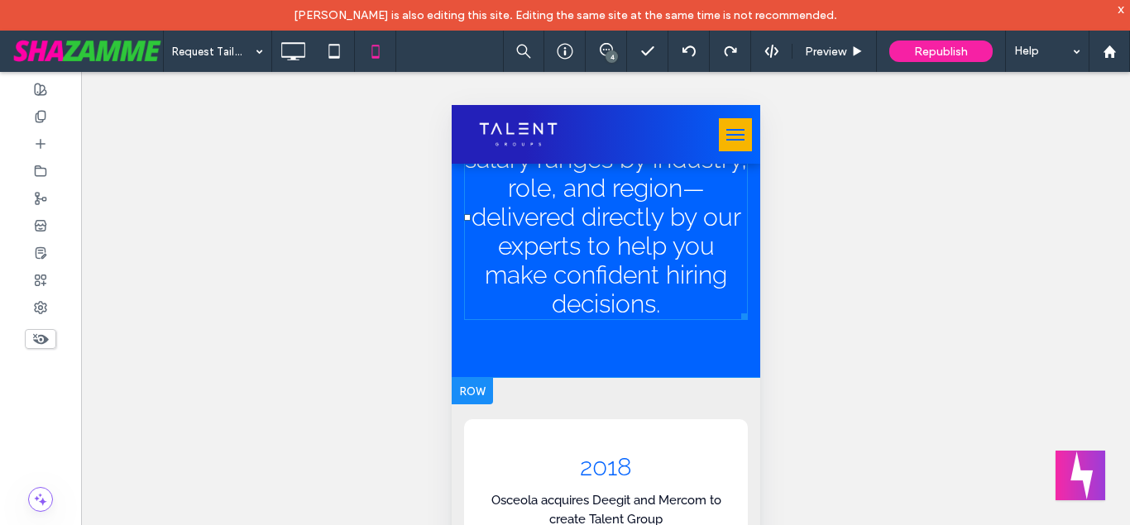
scroll to position [422, 0]
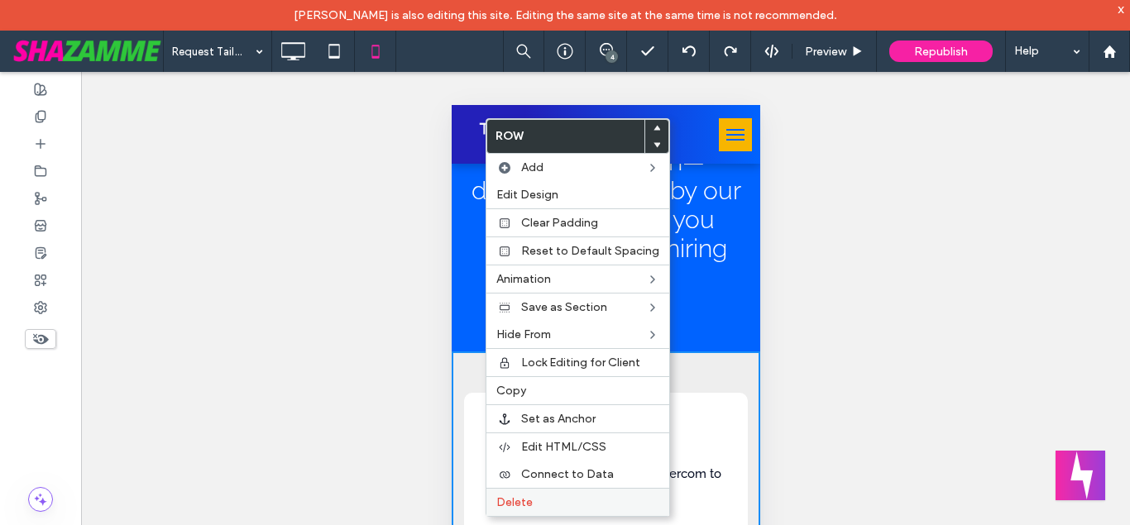
click at [522, 506] on span "Delete" at bounding box center [514, 503] width 36 height 14
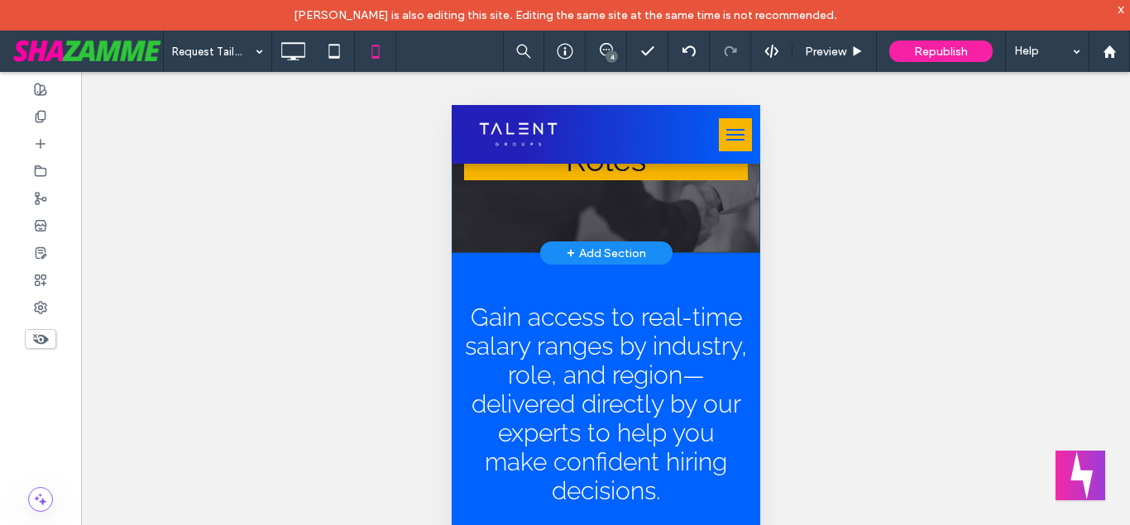
scroll to position [0, 0]
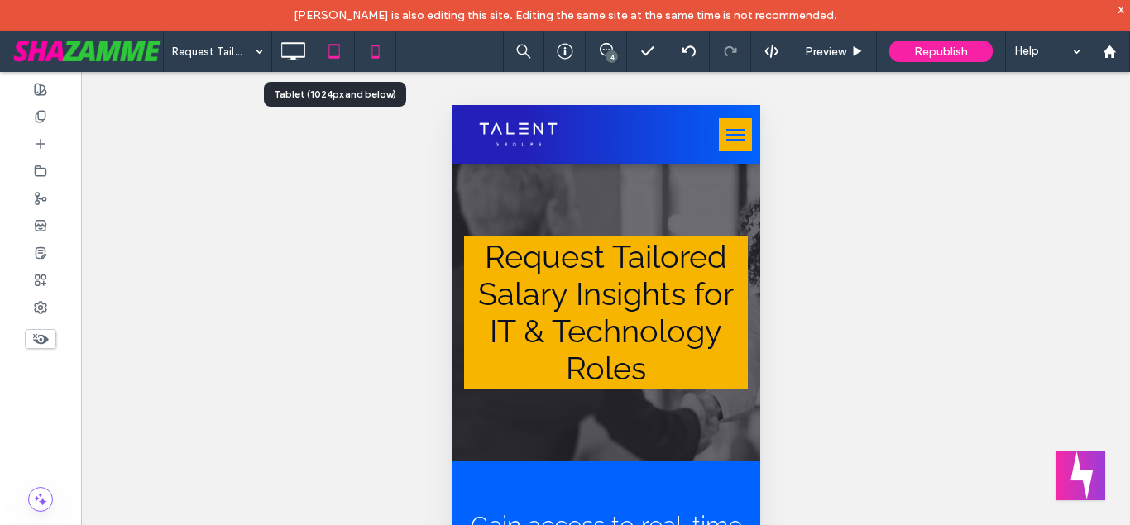
click at [333, 55] on icon at bounding box center [334, 51] width 33 height 33
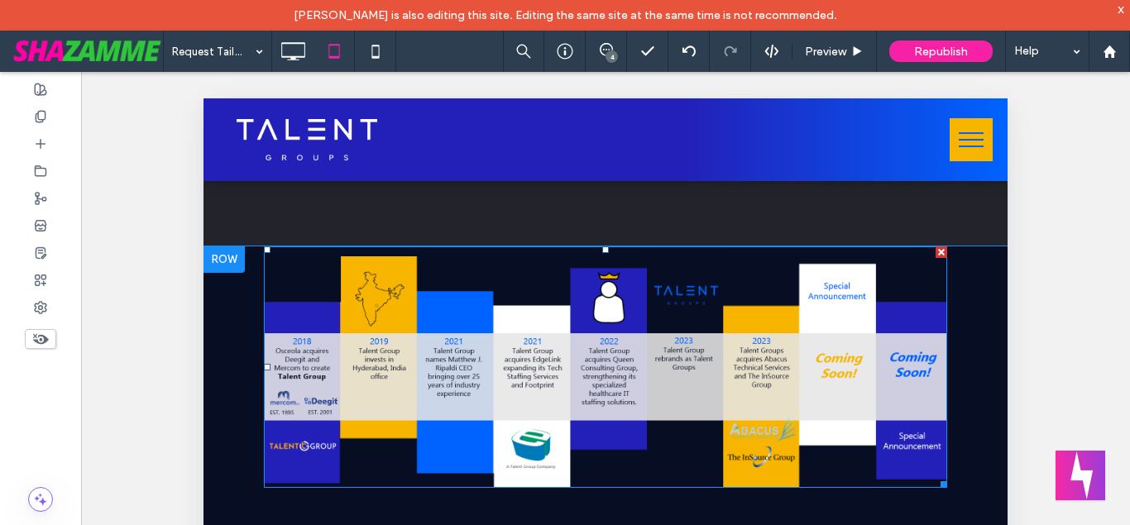
scroll to position [1181, 0]
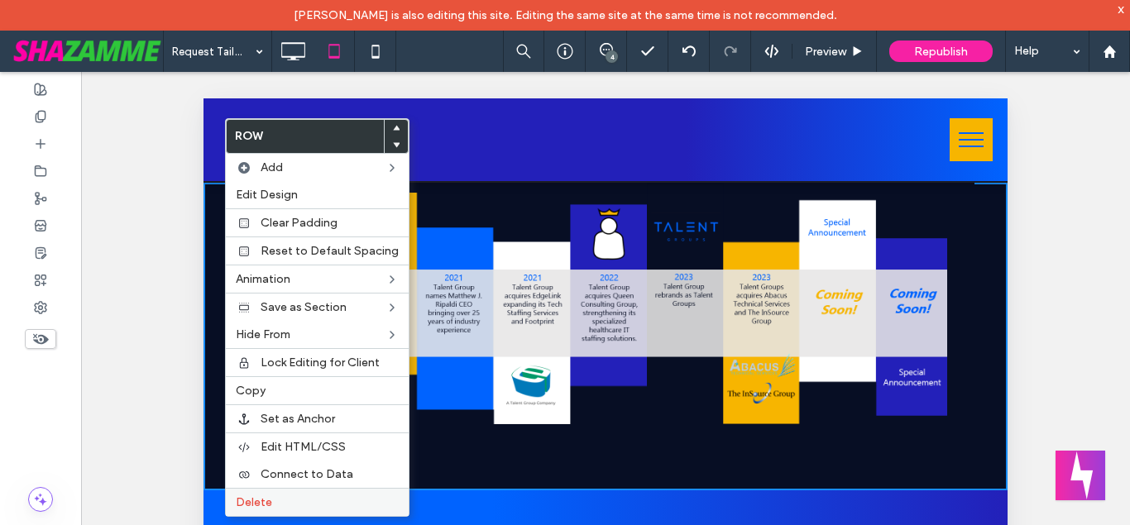
click at [270, 501] on span "Delete" at bounding box center [254, 503] width 36 height 14
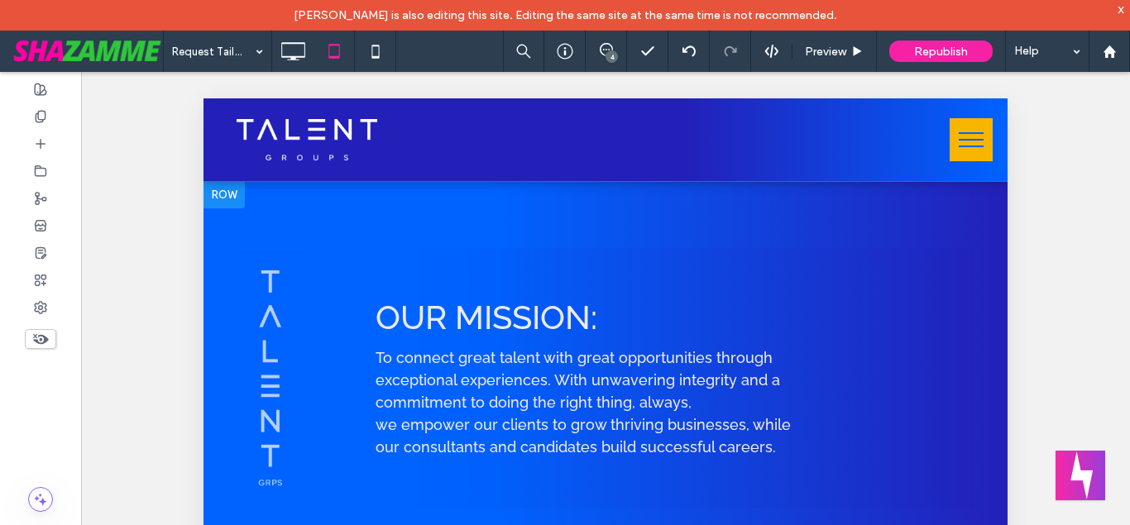
scroll to position [1097, 0]
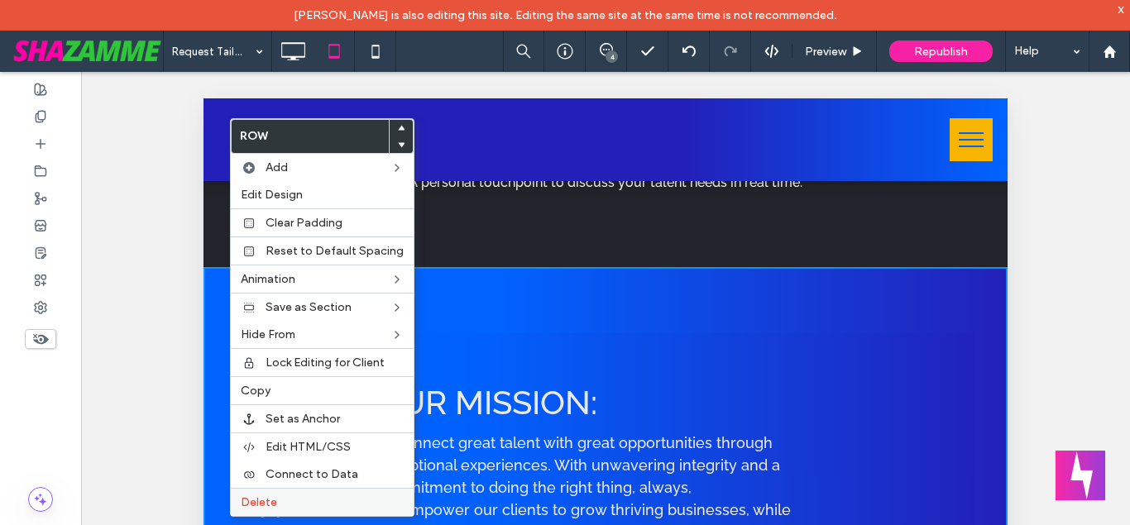
click at [266, 506] on span "Delete" at bounding box center [259, 503] width 36 height 14
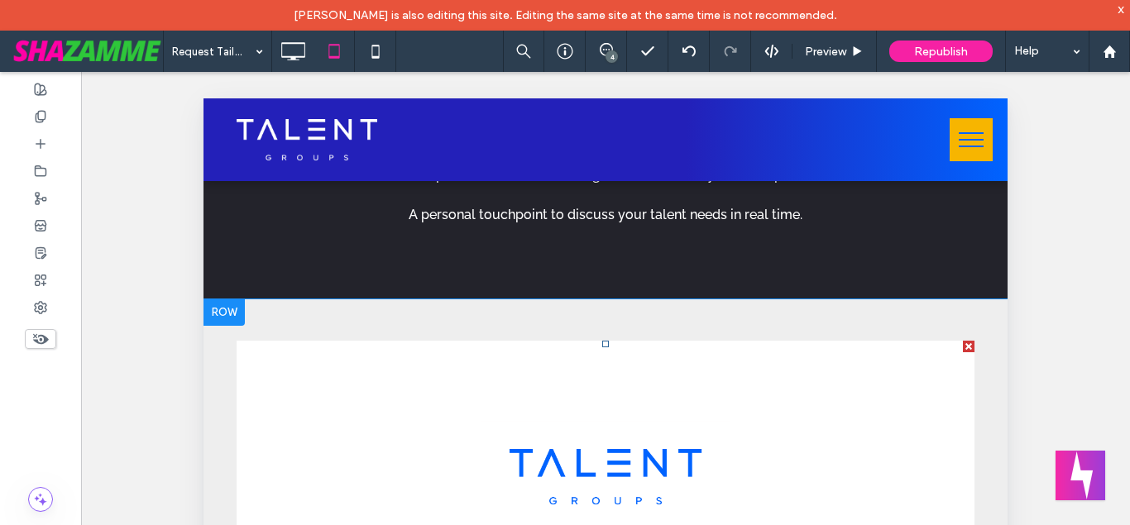
scroll to position [1084, 0]
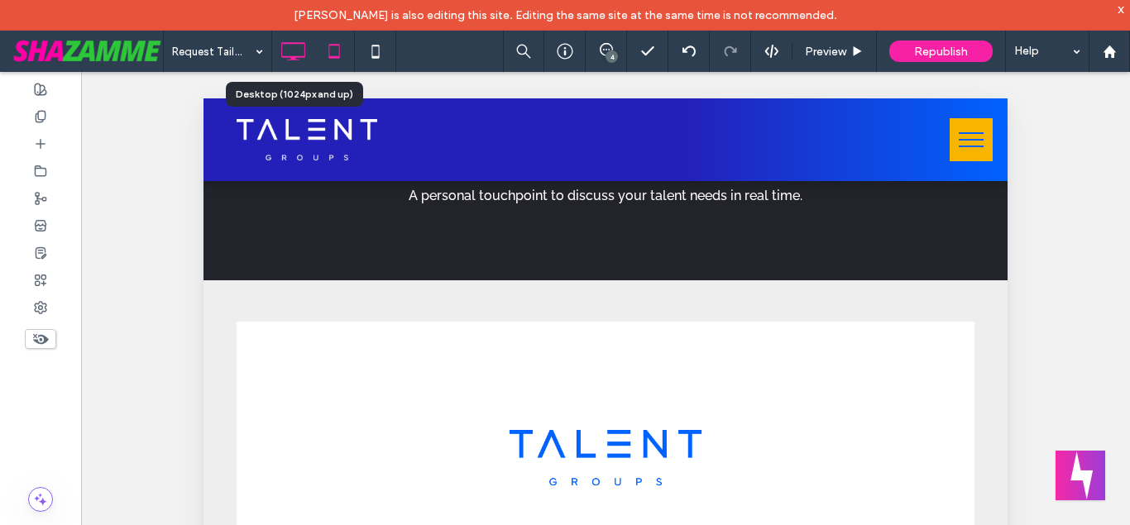
click at [304, 65] on icon at bounding box center [292, 51] width 33 height 33
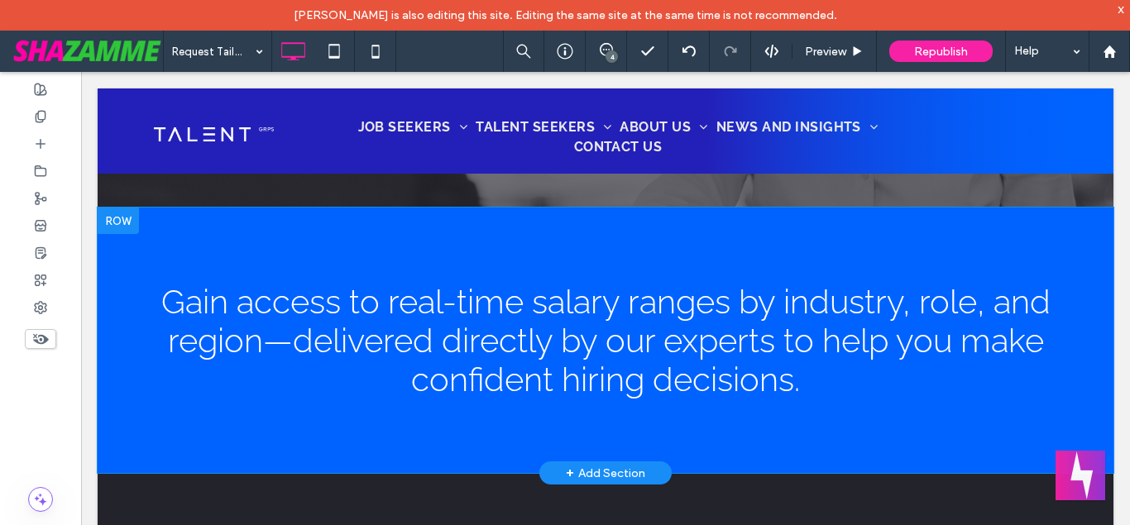
scroll to position [422, 0]
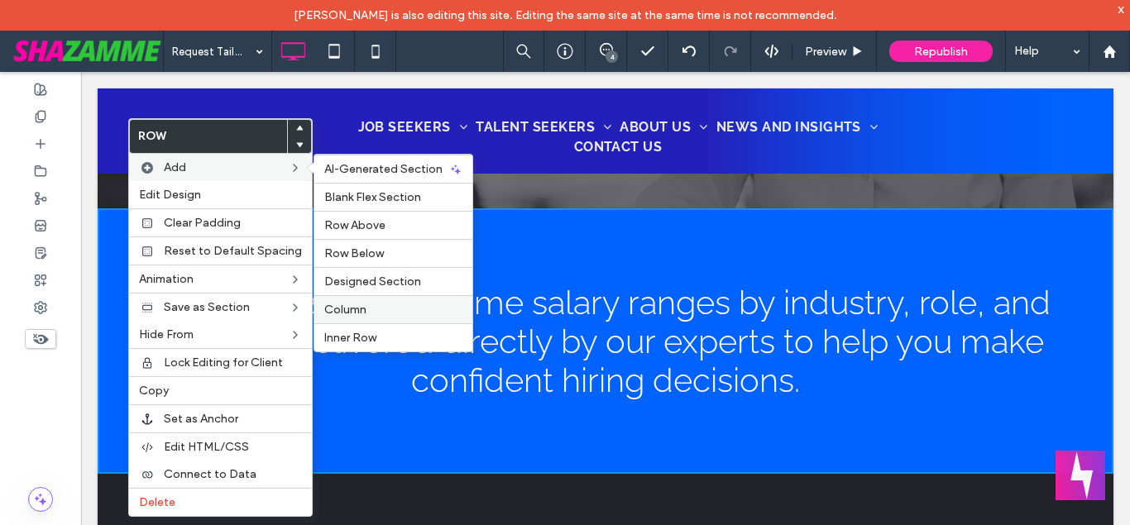
click at [381, 318] on div "Column" at bounding box center [393, 309] width 158 height 28
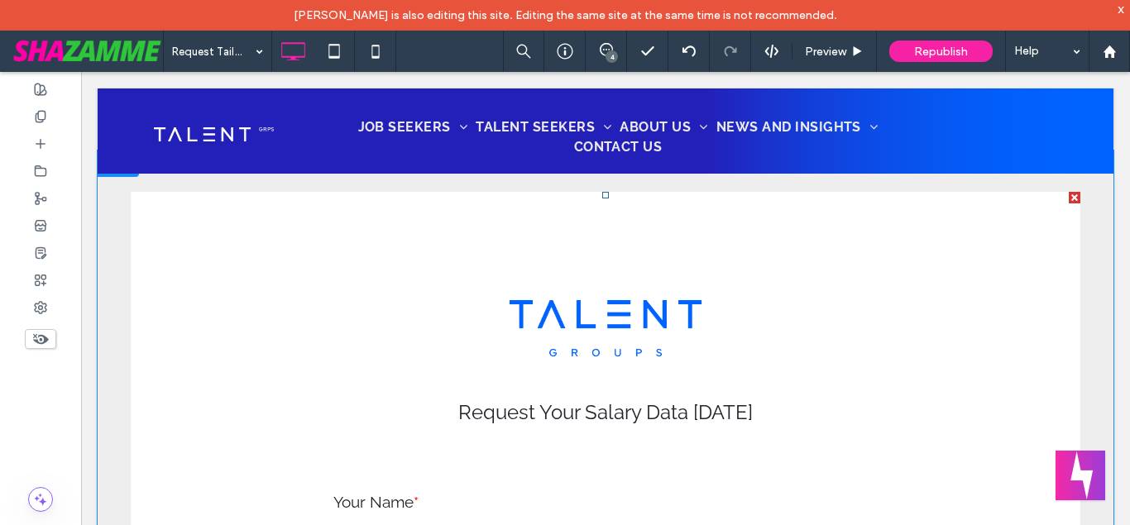
scroll to position [1181, 0]
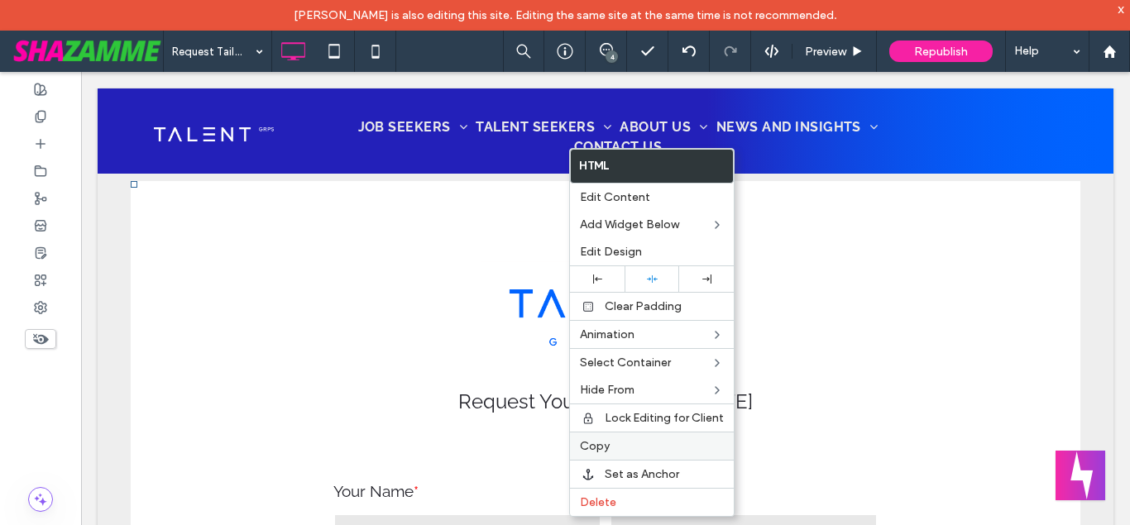
click at [630, 443] on label "Copy" at bounding box center [652, 446] width 144 height 14
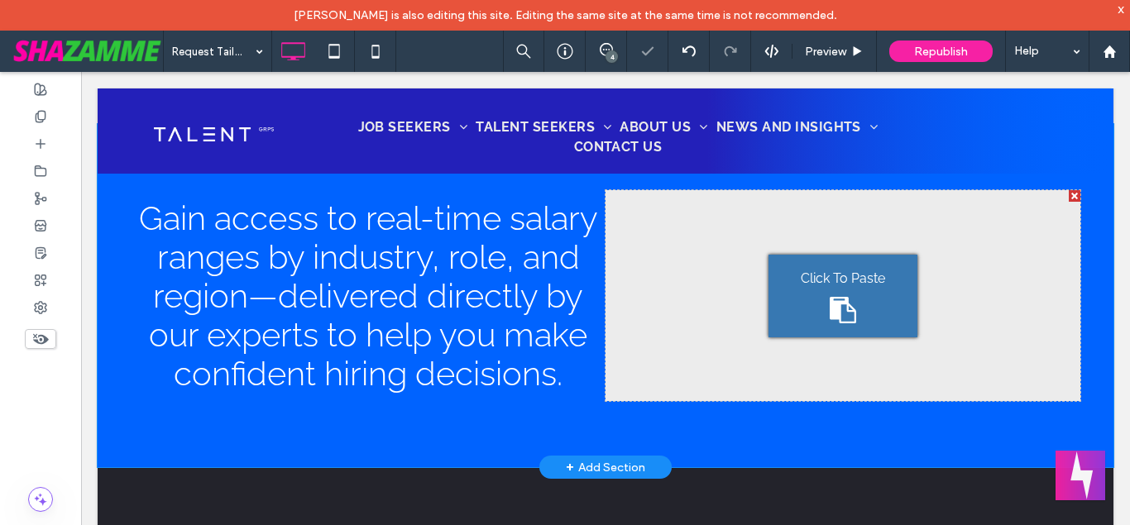
click at [857, 271] on span "Click To Paste" at bounding box center [843, 279] width 84 height 20
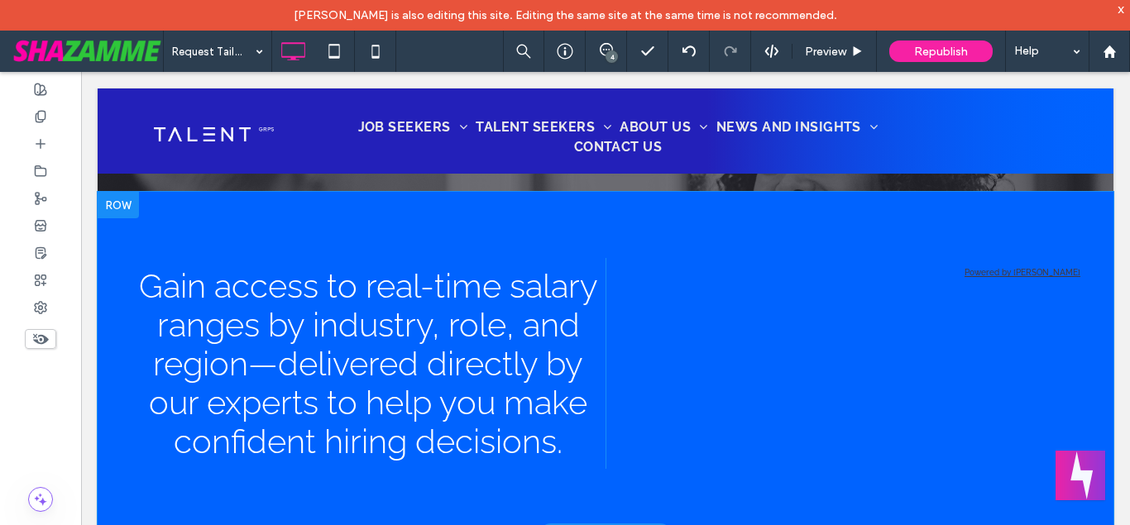
scroll to position [119, 0]
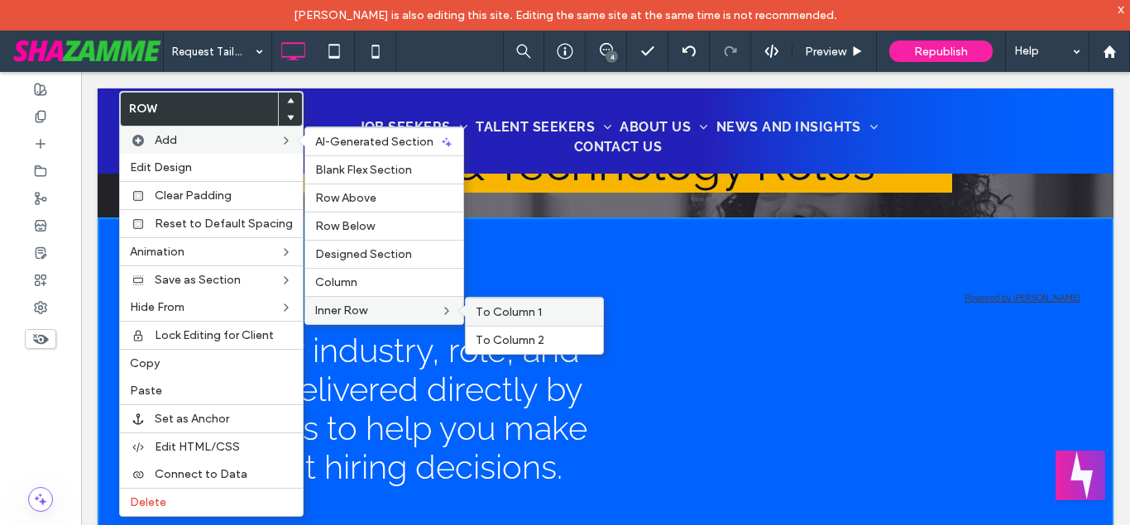
click at [496, 315] on span "To Column 1" at bounding box center [509, 312] width 66 height 14
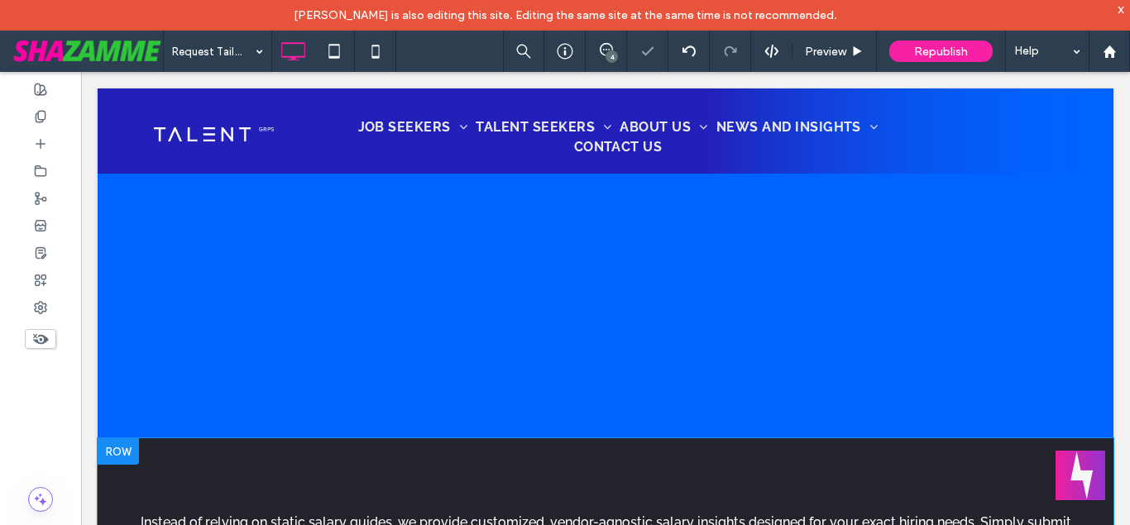
scroll to position [710, 0]
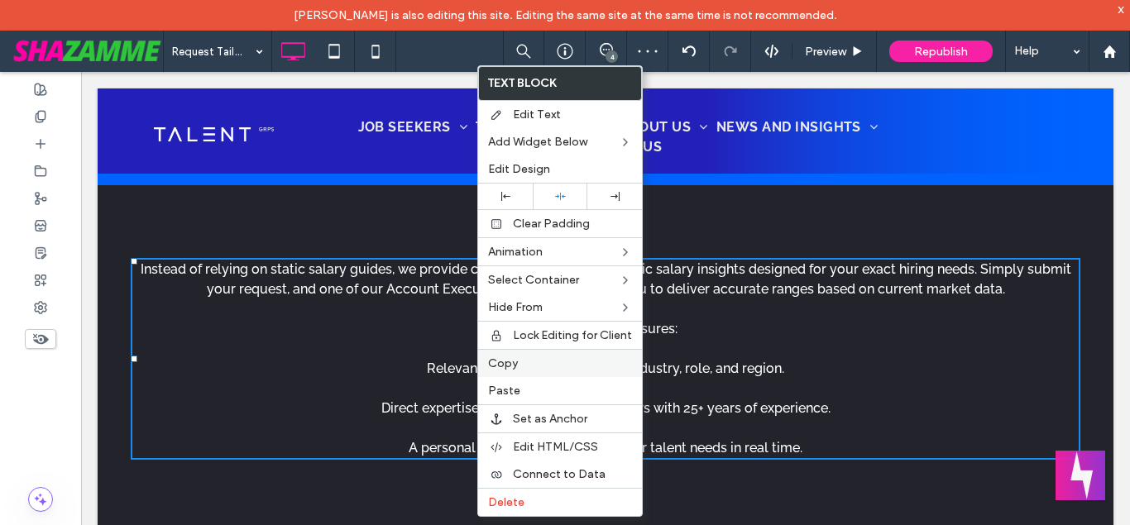
click at [520, 360] on label "Copy" at bounding box center [560, 364] width 144 height 14
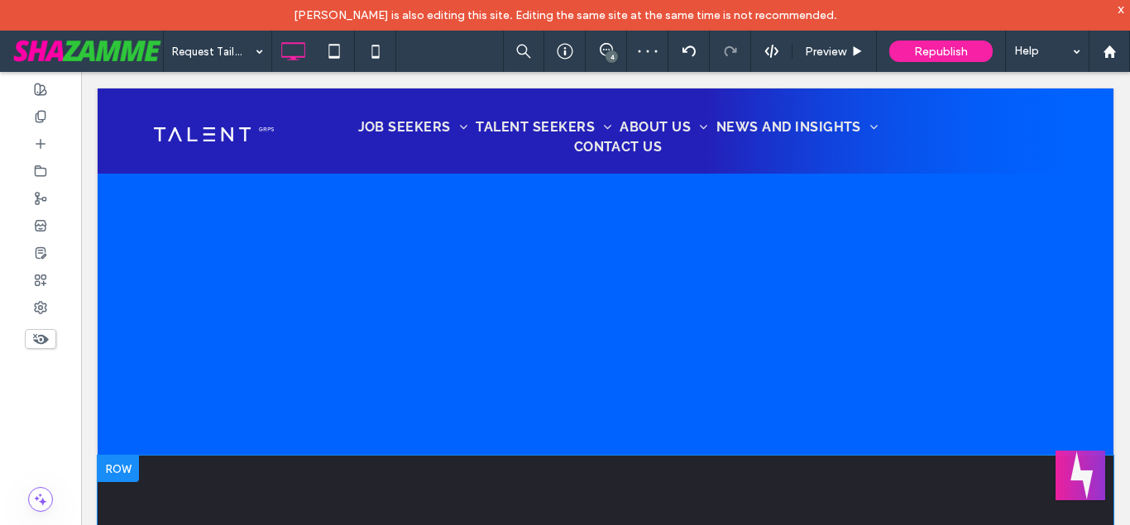
scroll to position [372, 0]
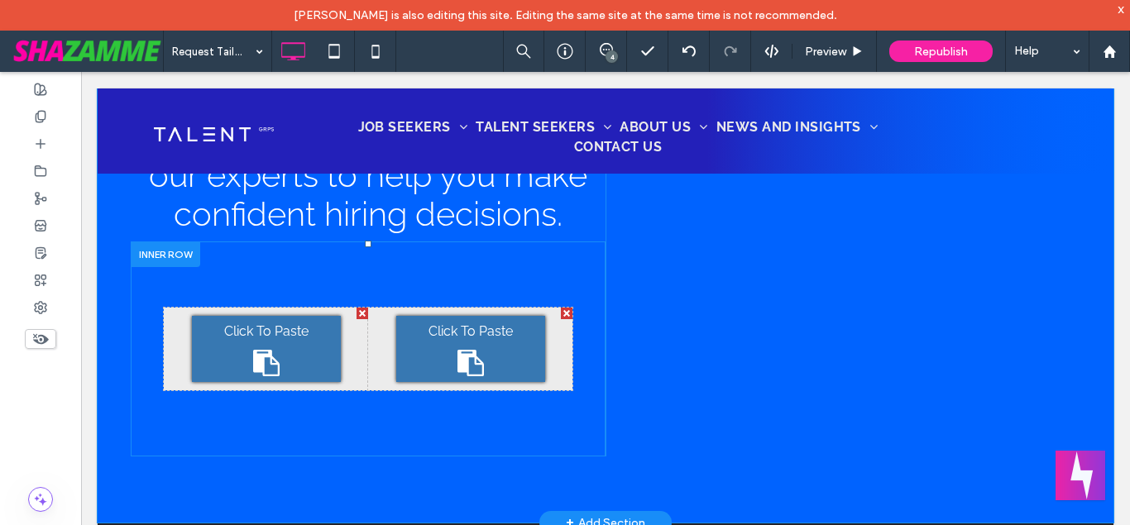
click at [307, 352] on div "Click To Paste" at bounding box center [266, 349] width 149 height 66
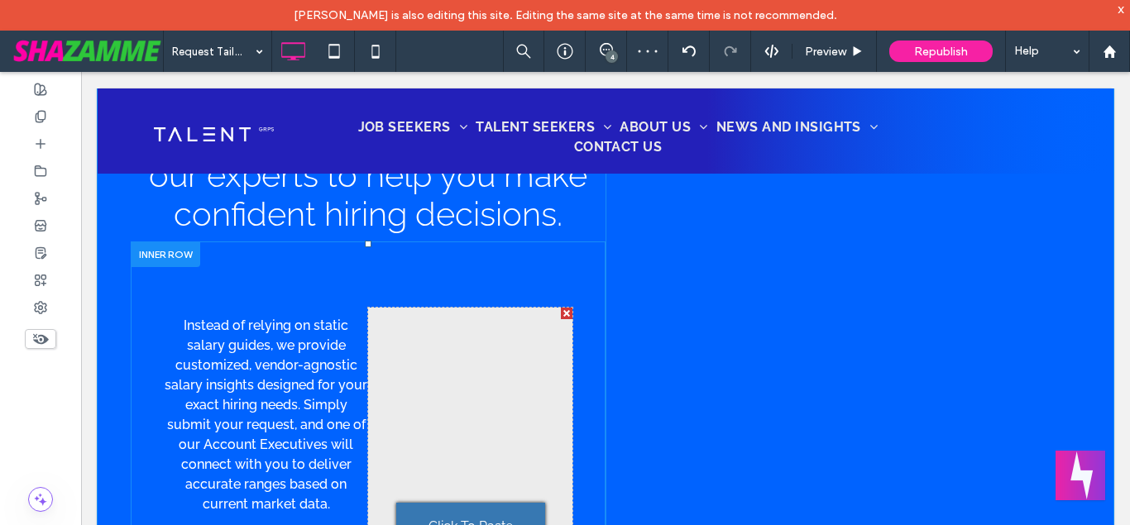
click at [566, 314] on div at bounding box center [567, 314] width 12 height 12
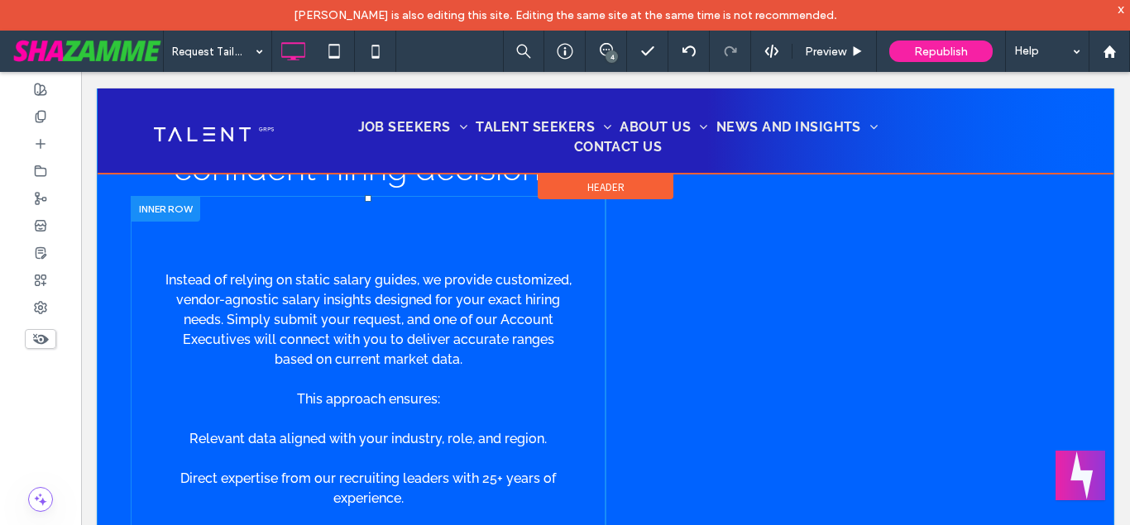
scroll to position [457, 0]
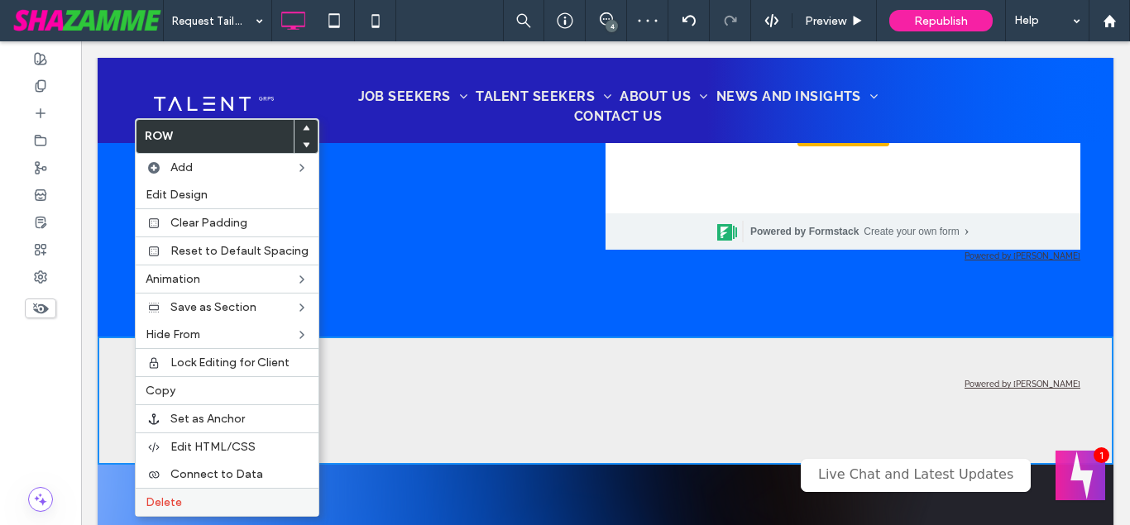
click at [193, 504] on label "Delete" at bounding box center [227, 503] width 163 height 14
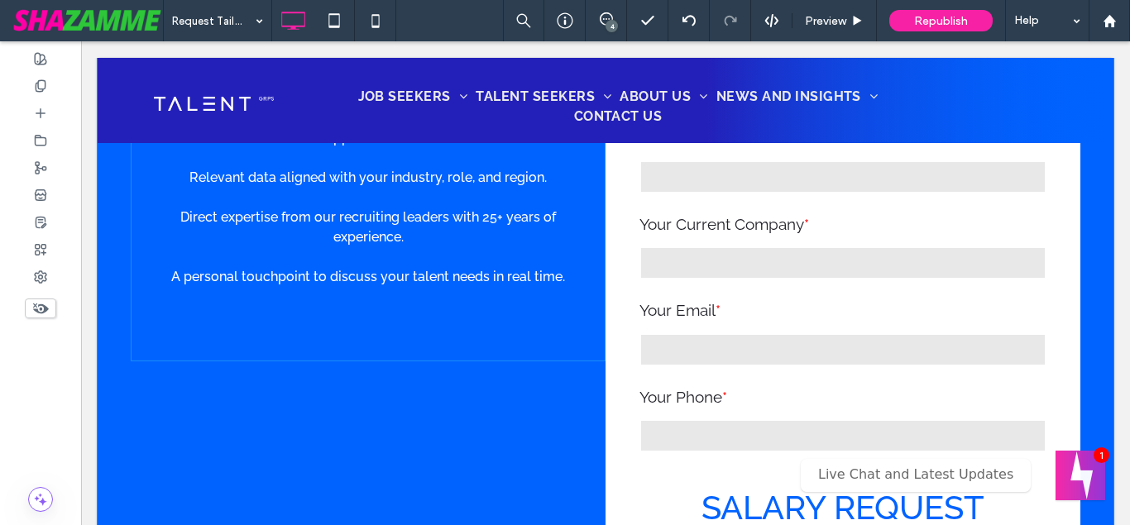
scroll to position [675, 0]
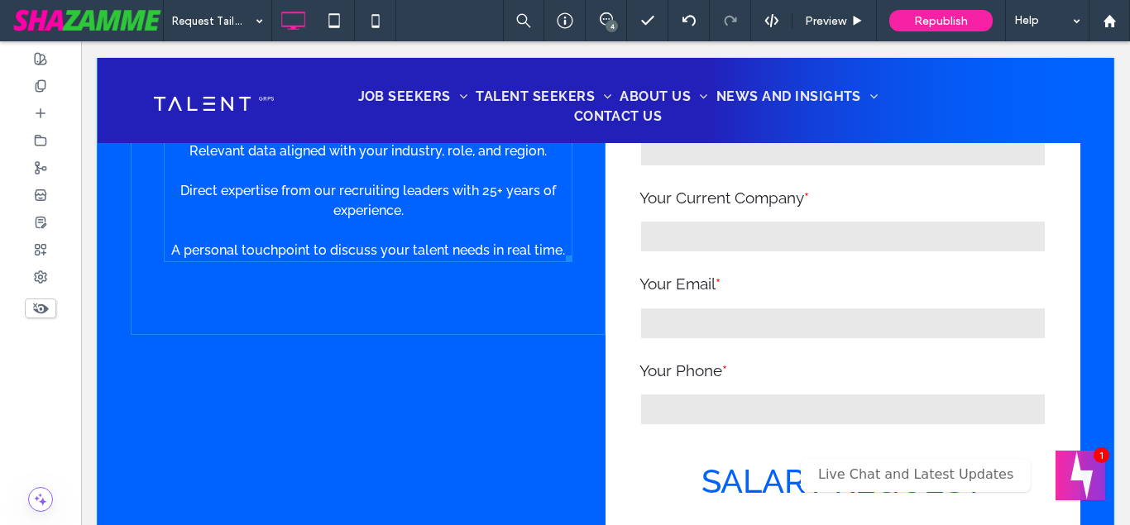
click at [375, 238] on p "Instead of relying on static salary guides, we provide customized, vendor-agnos…" at bounding box center [368, 122] width 409 height 278
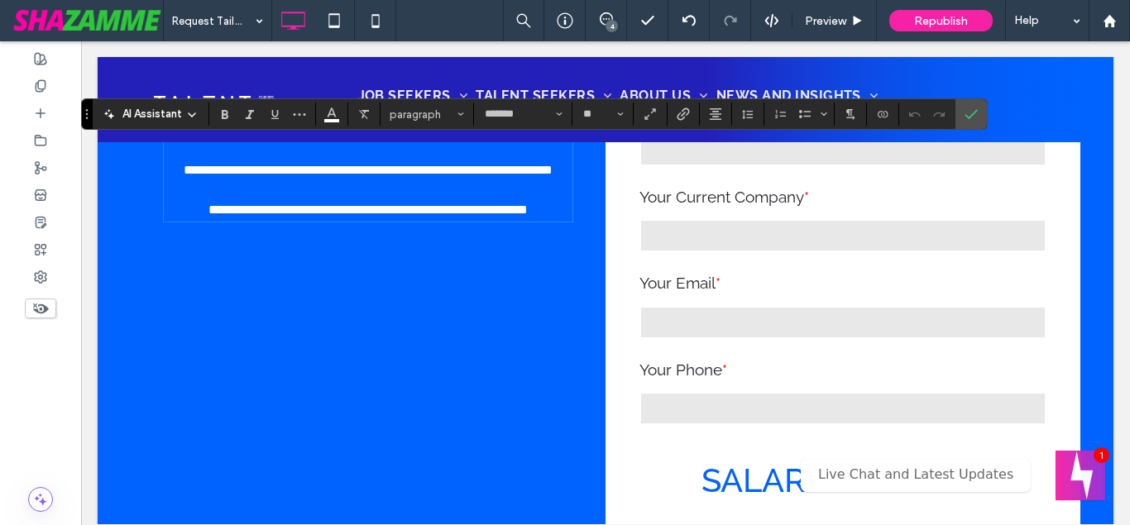
scroll to position [513, 0]
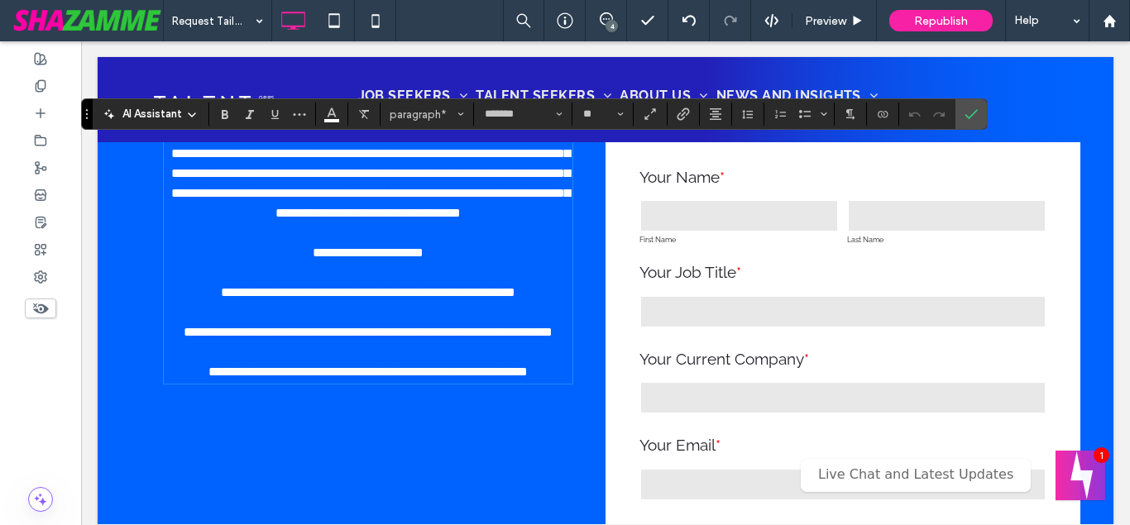
click at [566, 382] on p "**********" at bounding box center [368, 263] width 409 height 238
type input "*"
type input "*******"
type input "**"
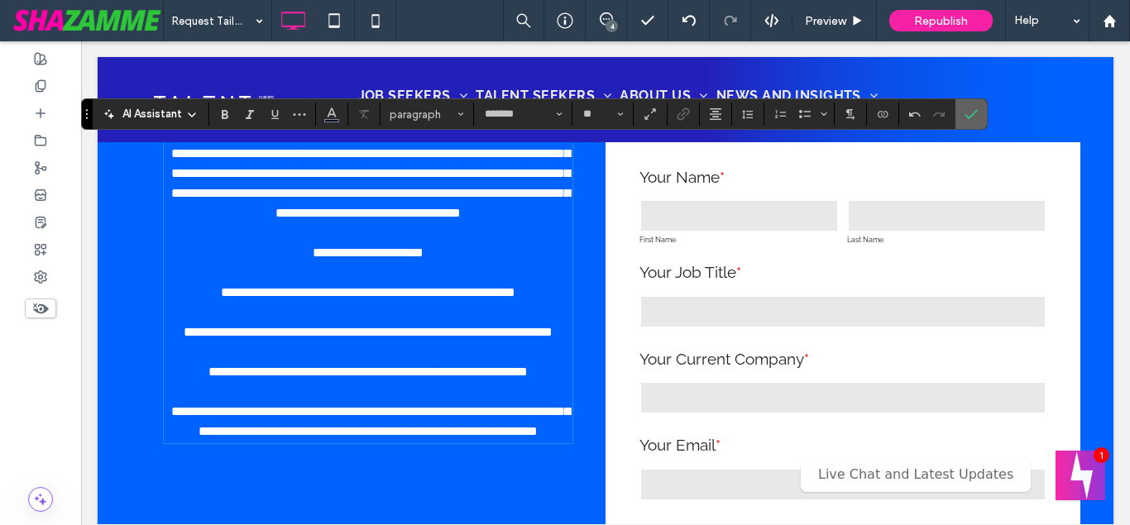
click at [975, 105] on span "Confirm" at bounding box center [971, 114] width 13 height 28
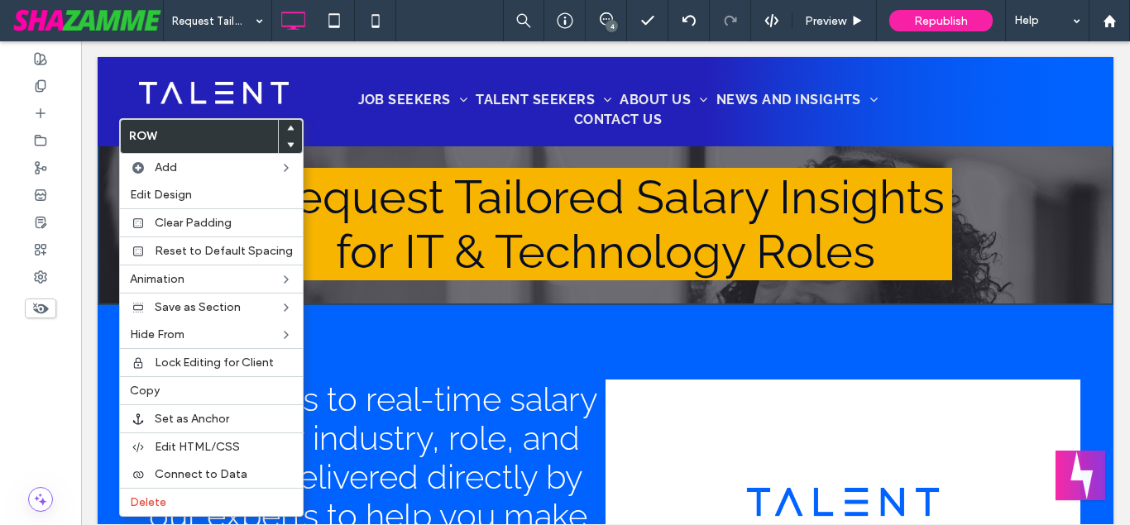
click at [1012, 212] on div "Request Tailored Salary Insights for IT & Technology Roles Click To Paste" at bounding box center [606, 224] width 950 height 126
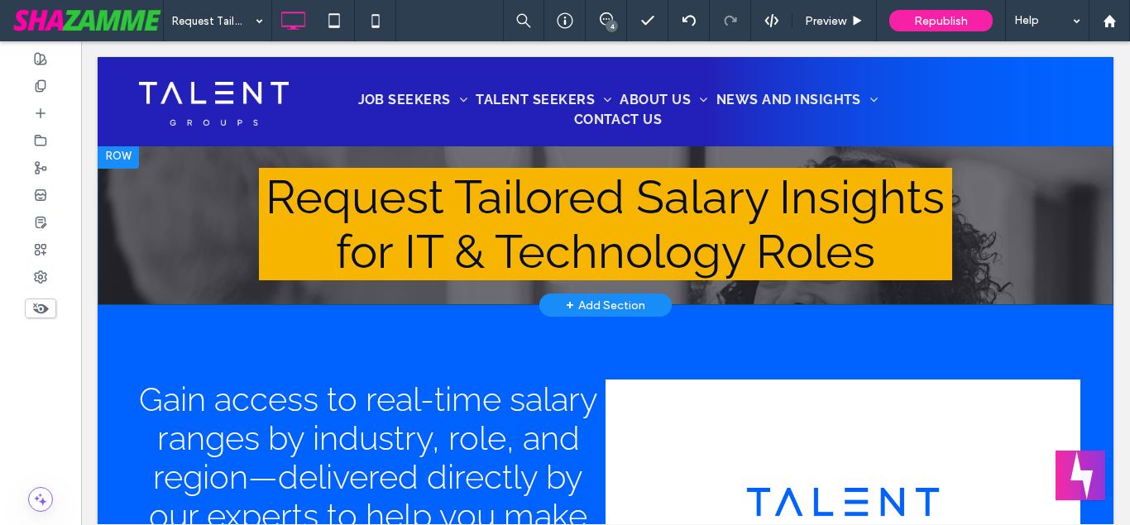
click at [1021, 205] on div "Request Tailored Salary Insights for IT & Technology Roles Click To Paste" at bounding box center [606, 224] width 950 height 126
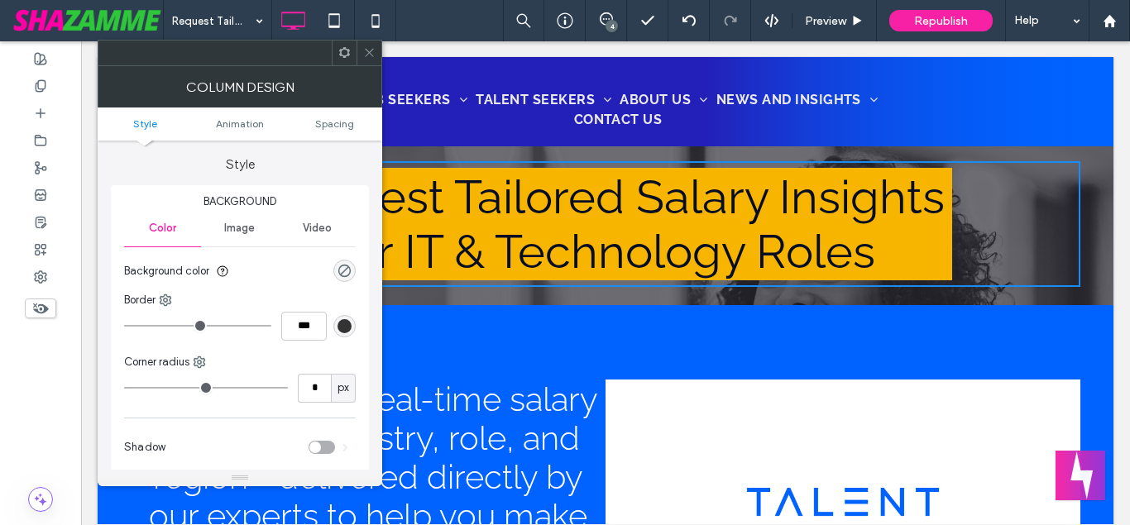
click at [245, 224] on span "Image" at bounding box center [239, 228] width 31 height 13
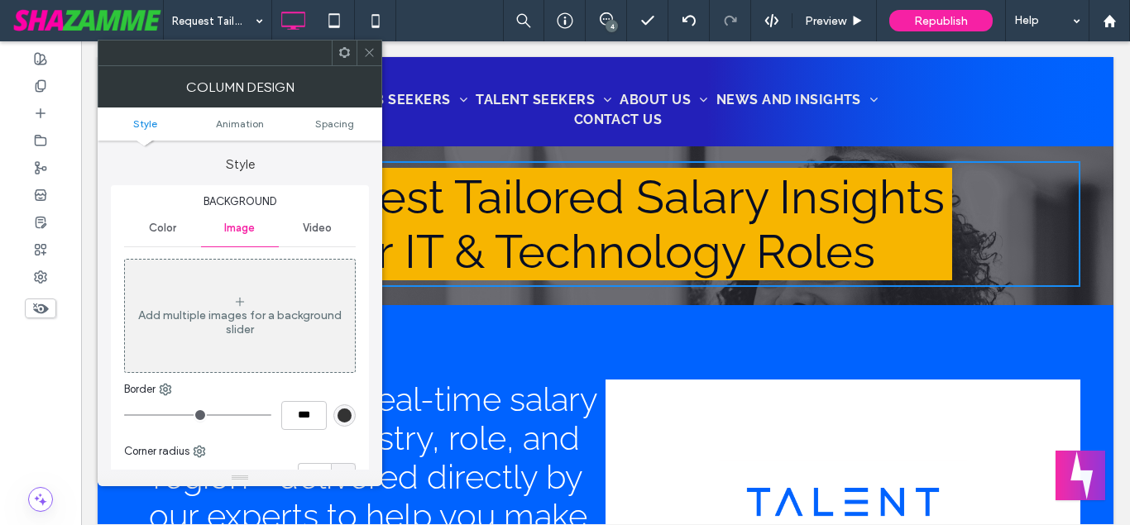
click at [156, 219] on div "Color" at bounding box center [162, 228] width 77 height 36
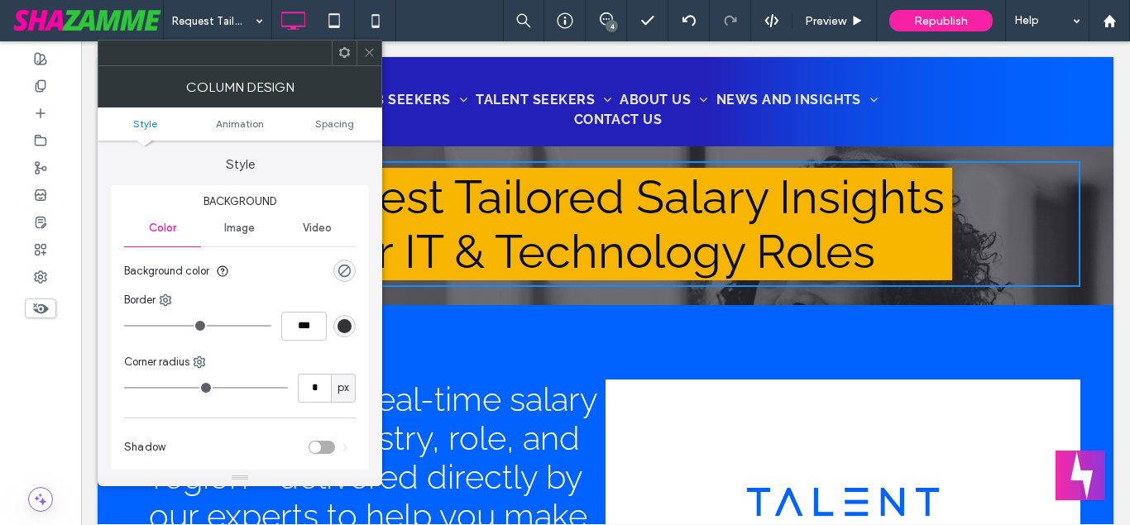
click at [956, 232] on div "Request Tailored Salary Insights for IT & Technology Roles Click To Paste" at bounding box center [606, 224] width 950 height 126
click at [1110, 240] on div "Request Tailored Salary Insights for IT & Technology Roles Click To Paste Row +…" at bounding box center [606, 223] width 1016 height 163
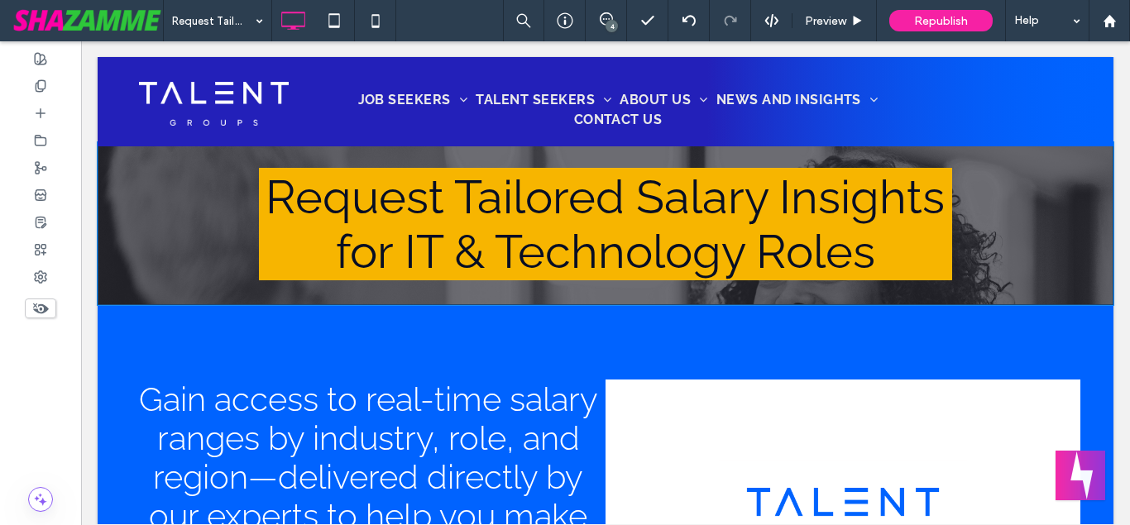
click at [1095, 240] on div "Request Tailored Salary Insights for IT & Technology Roles Click To Paste Row +…" at bounding box center [606, 223] width 1016 height 163
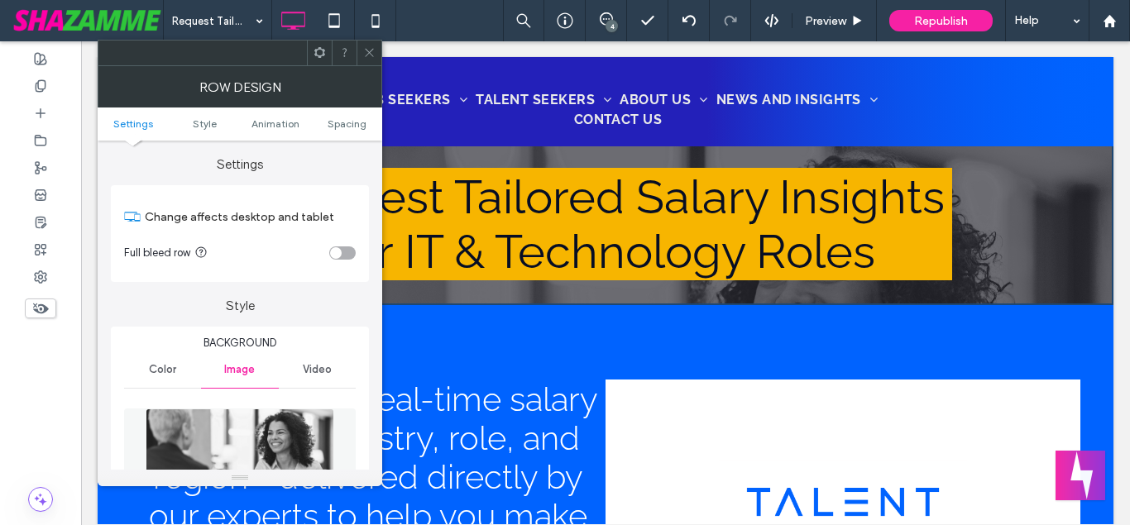
click at [174, 363] on span "Color" at bounding box center [162, 369] width 27 height 13
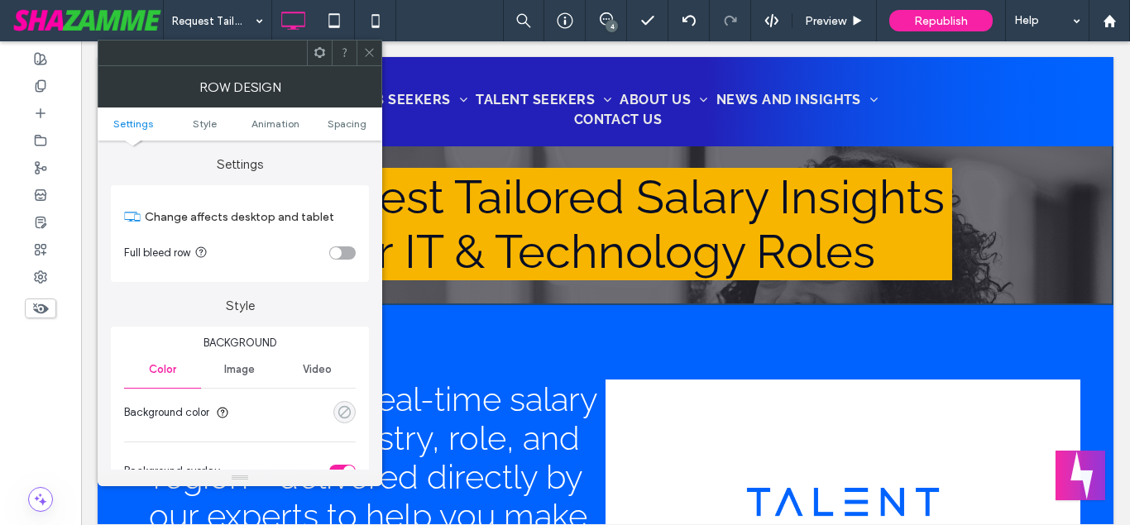
click at [341, 410] on div "rgba(0, 0, 0, 0)" at bounding box center [345, 412] width 14 height 14
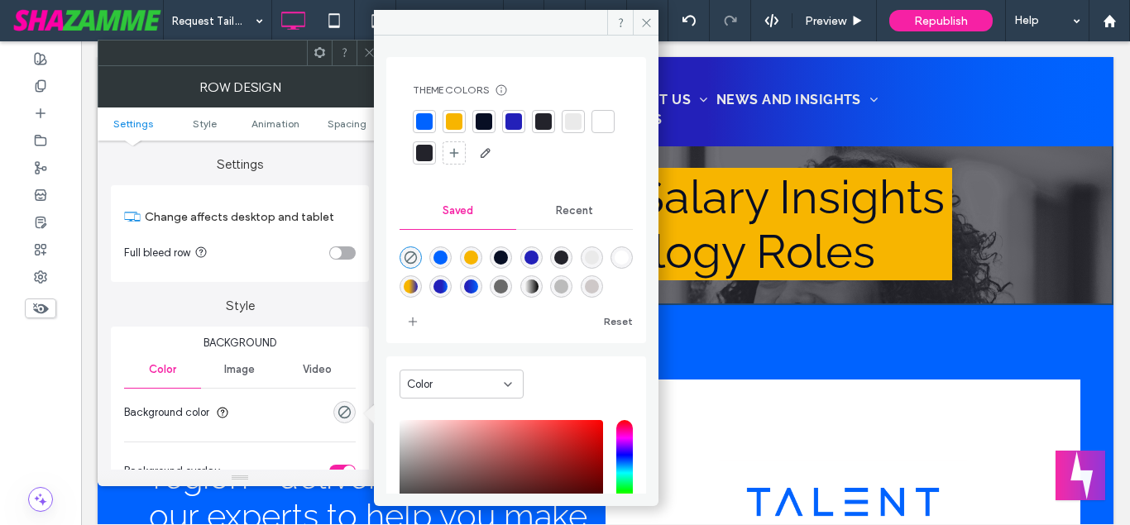
click at [423, 122] on div at bounding box center [424, 121] width 17 height 17
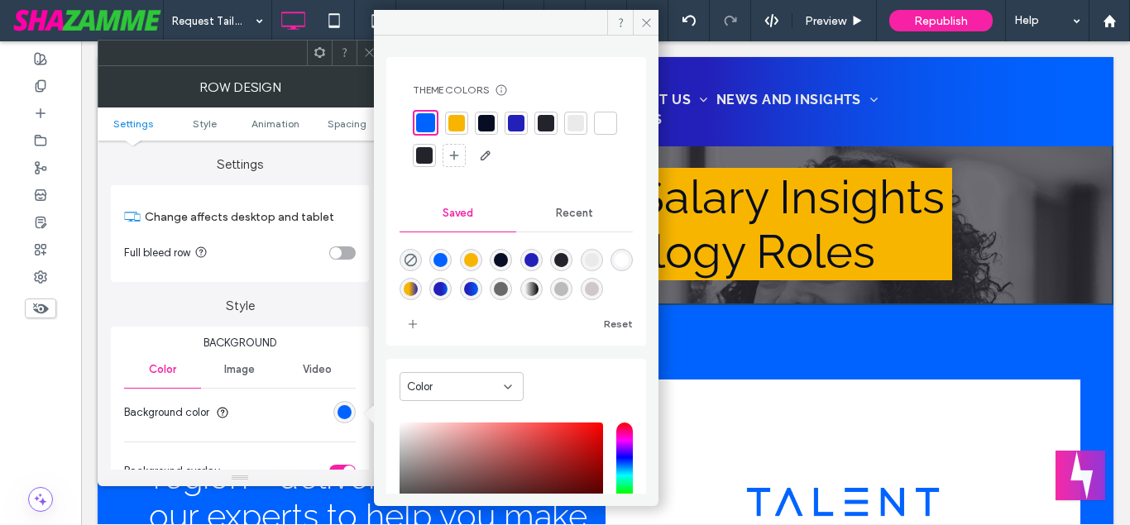
click at [229, 365] on span "Image" at bounding box center [239, 369] width 31 height 13
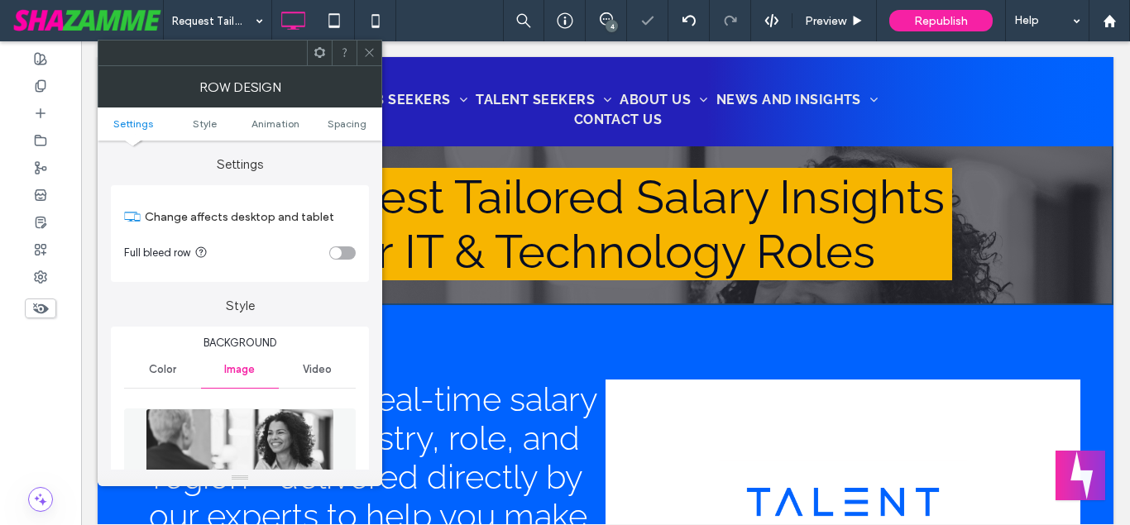
scroll to position [189, 0]
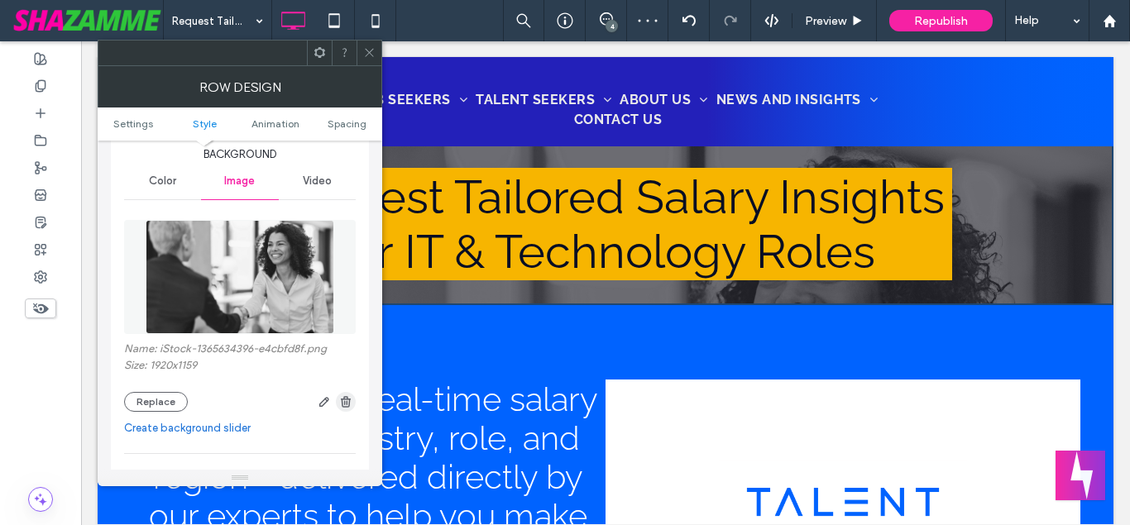
click at [346, 405] on icon "button" at bounding box center [345, 401] width 13 height 13
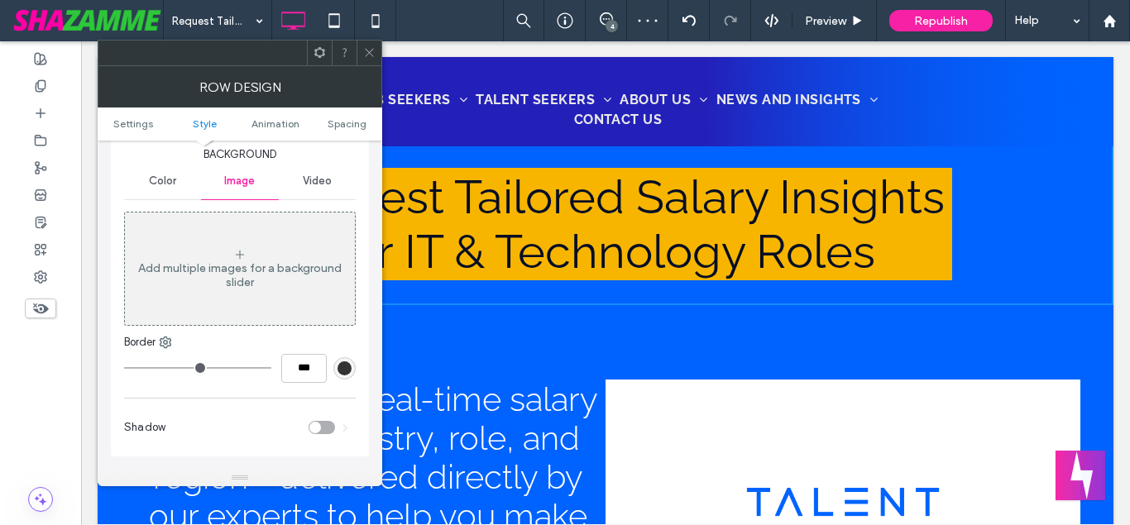
click at [371, 60] on span at bounding box center [369, 53] width 12 height 25
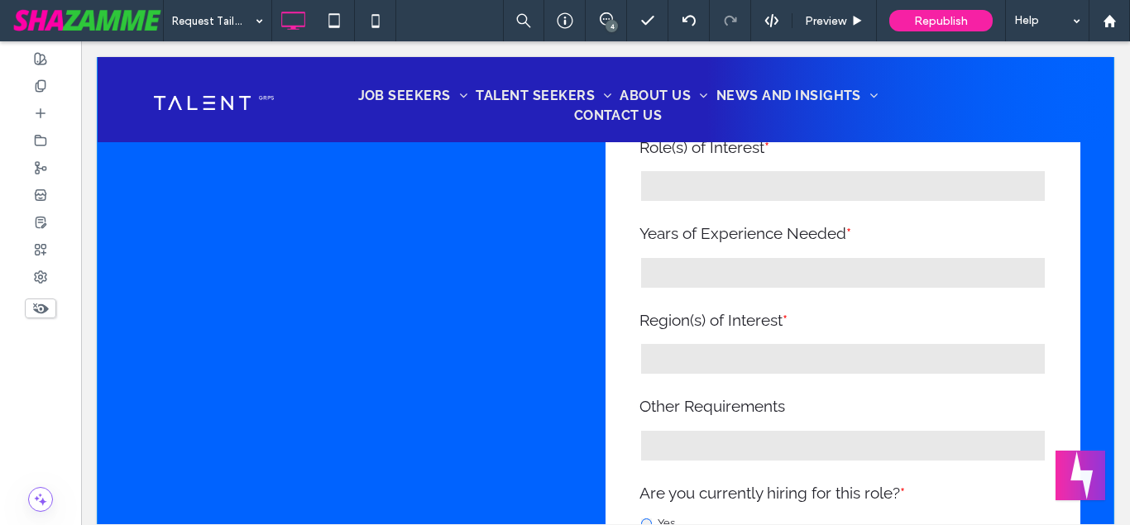
scroll to position [1097, 0]
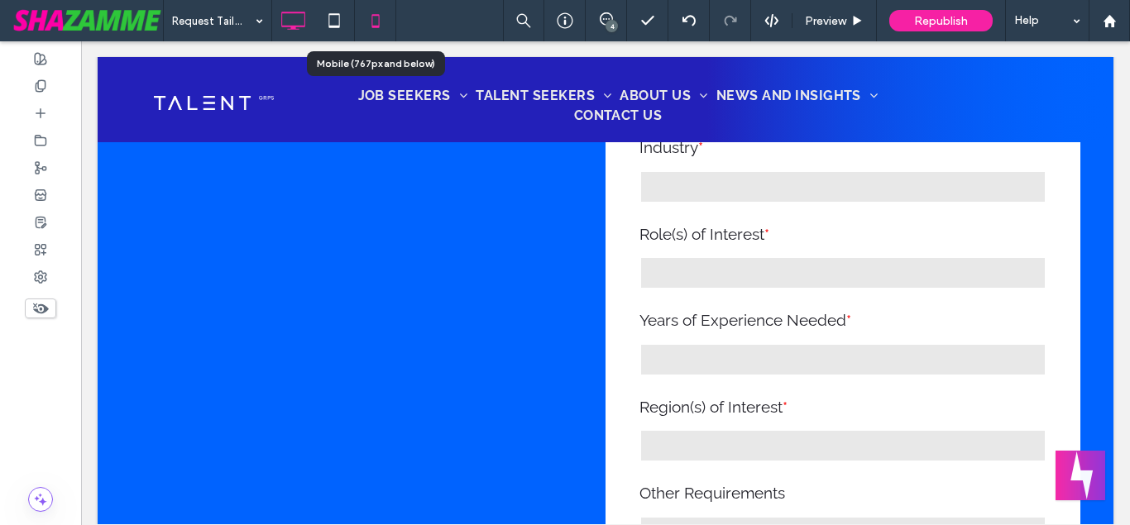
click at [370, 25] on icon at bounding box center [375, 20] width 33 height 33
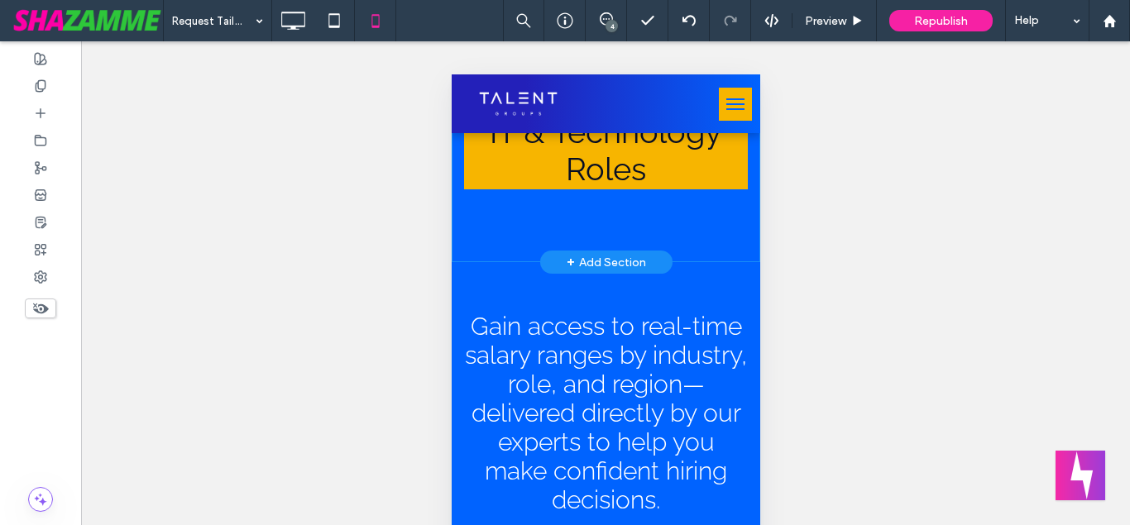
scroll to position [0, 0]
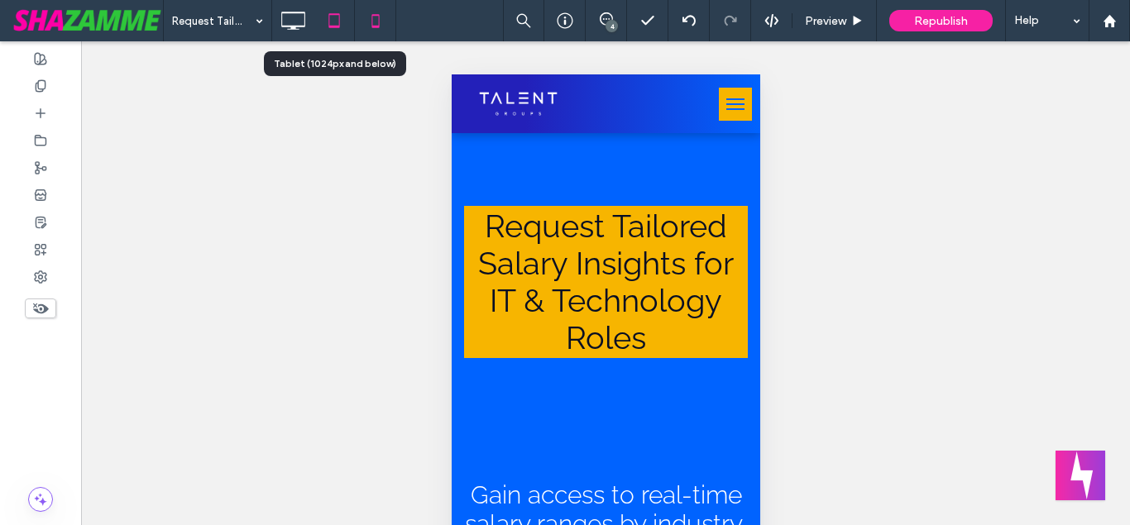
click at [321, 24] on icon at bounding box center [334, 20] width 33 height 33
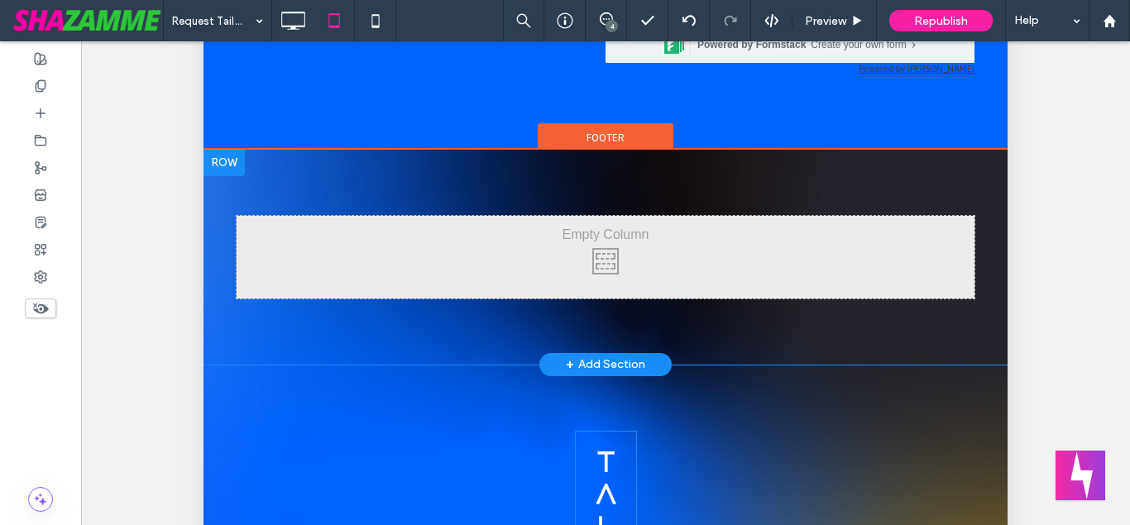
scroll to position [283, 0]
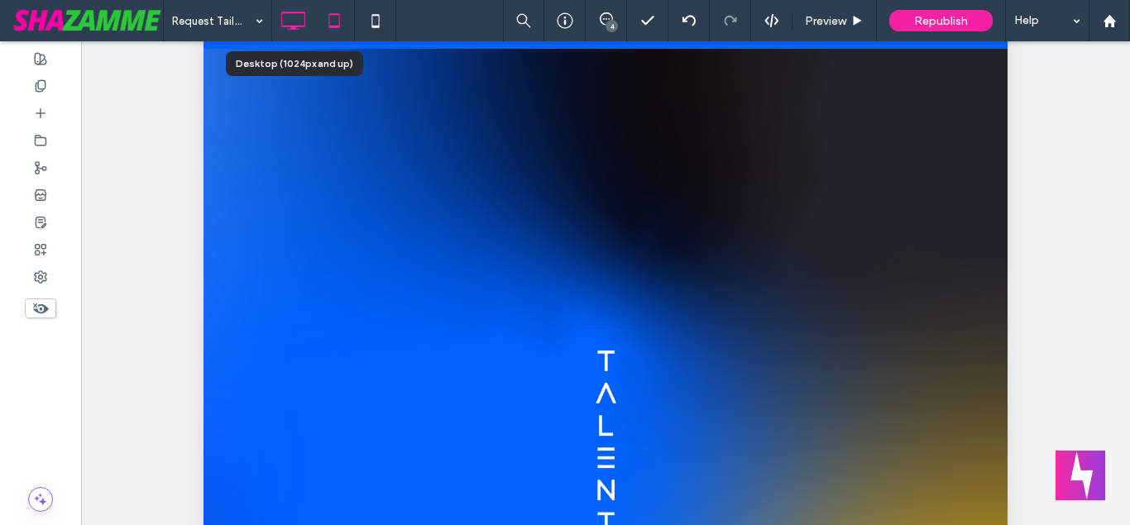
click at [306, 17] on icon at bounding box center [292, 20] width 33 height 33
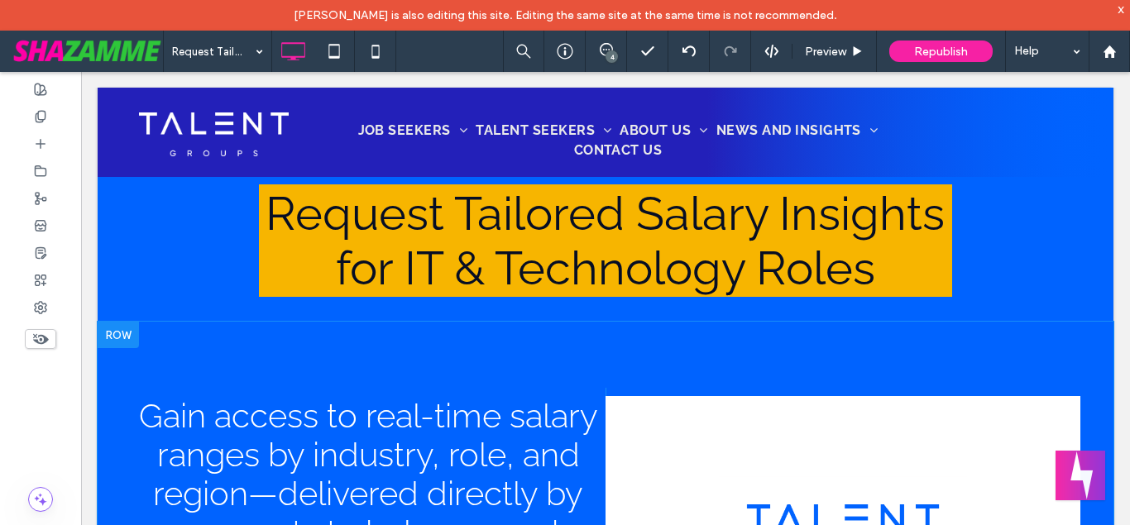
scroll to position [0, 0]
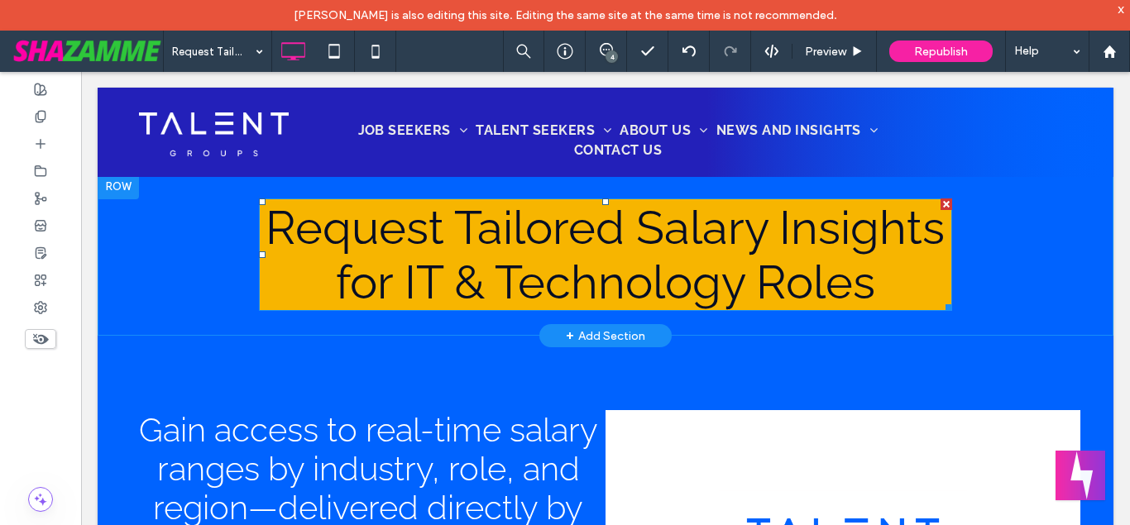
click at [277, 293] on h1 "Request Tailored Salary Insights for IT & Technology Roles" at bounding box center [605, 254] width 693 height 109
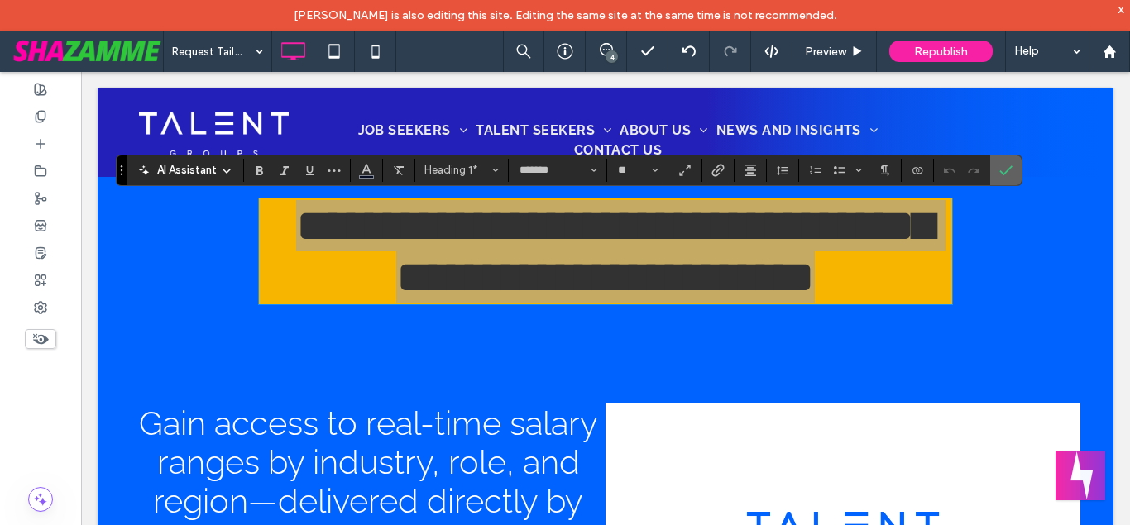
click at [1019, 167] on section at bounding box center [1005, 171] width 31 height 30
click at [990, 173] on section at bounding box center [1005, 171] width 31 height 30
click at [1002, 169] on icon "Confirm" at bounding box center [1005, 170] width 13 height 13
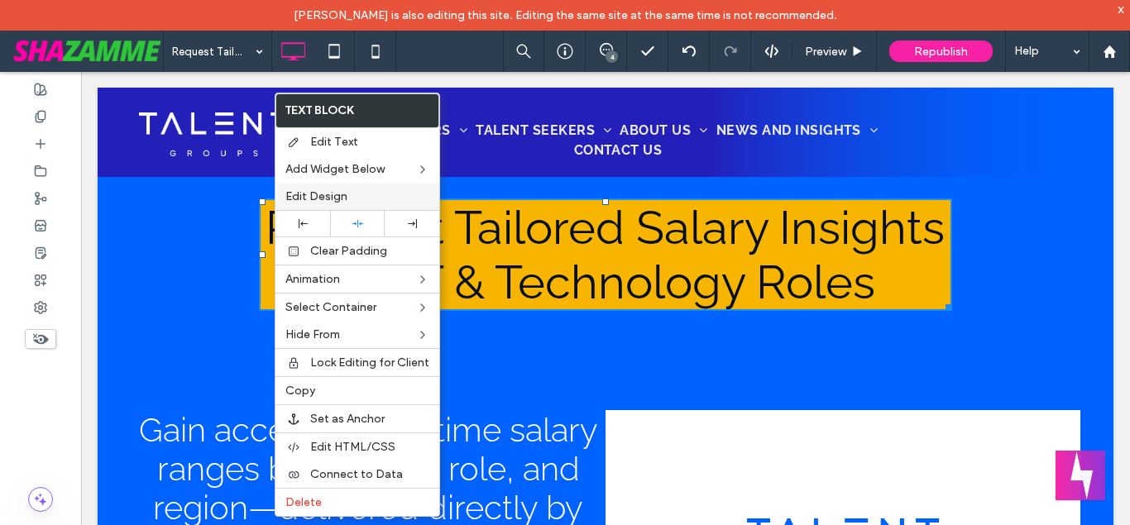
click at [328, 197] on span "Edit Design" at bounding box center [316, 196] width 62 height 14
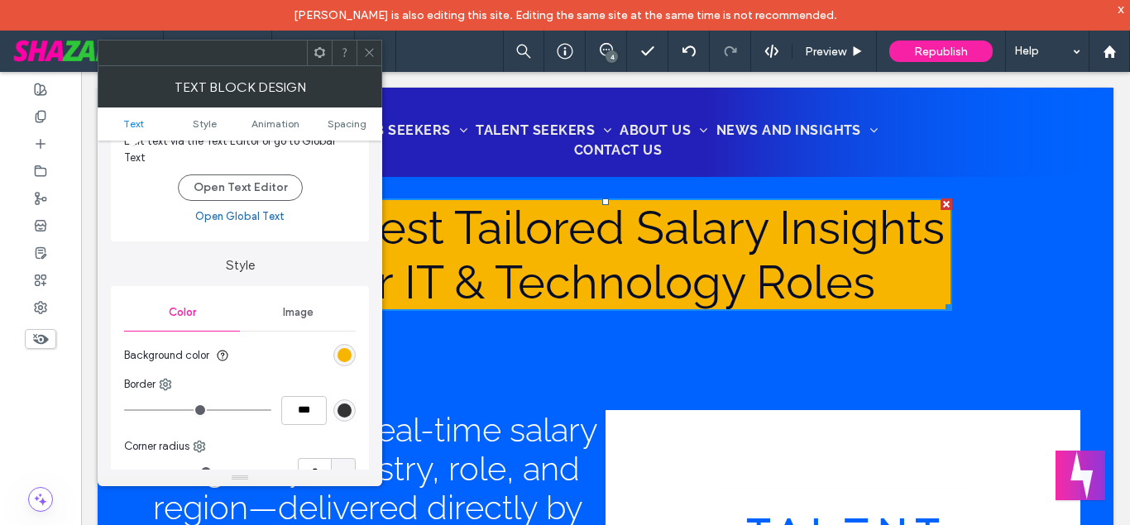
scroll to position [94, 0]
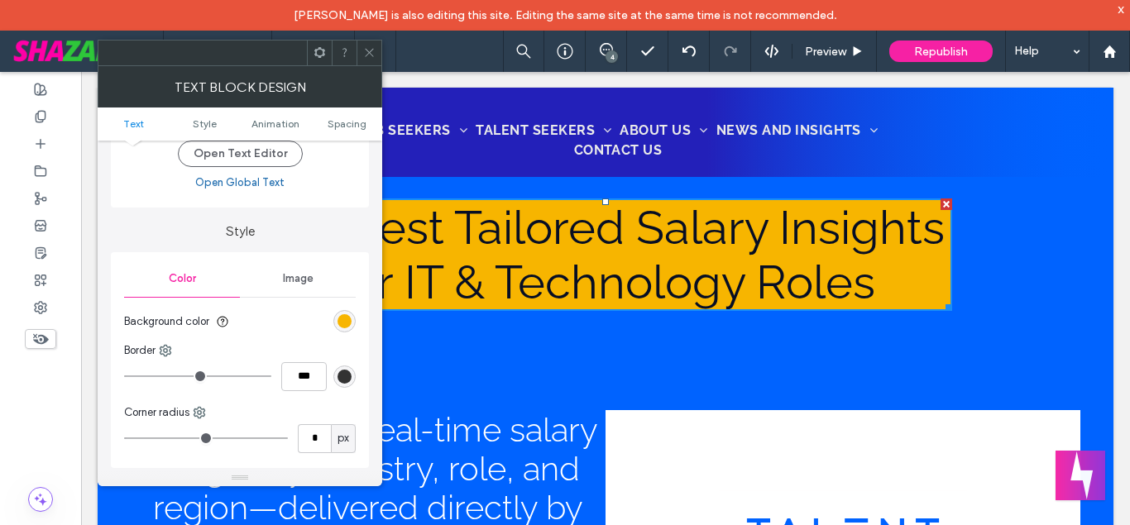
click at [349, 319] on div "rgb(247, 181, 0)" at bounding box center [345, 321] width 14 height 14
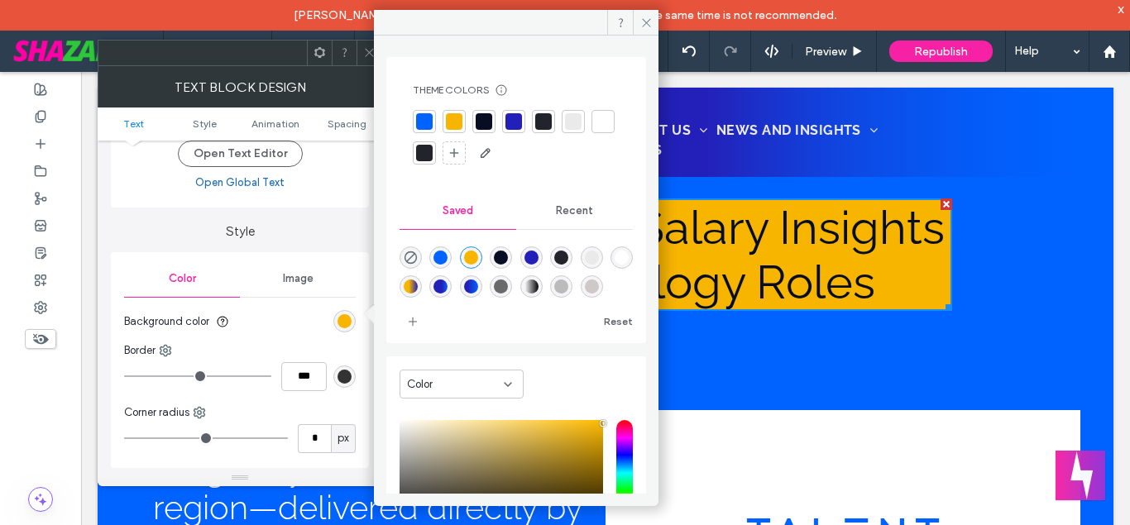
click at [424, 127] on div at bounding box center [424, 121] width 17 height 17
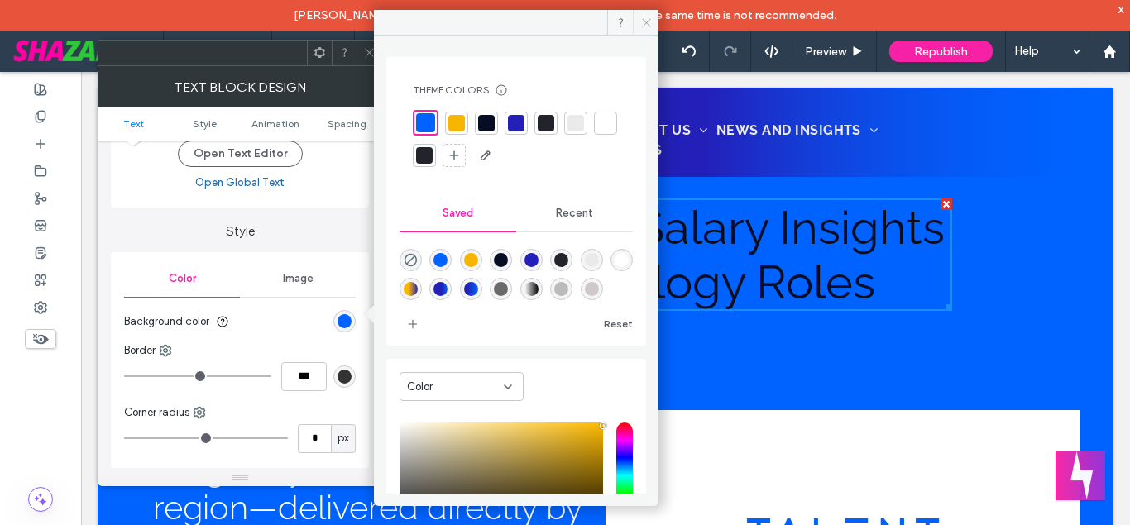
click at [654, 23] on span at bounding box center [646, 22] width 26 height 25
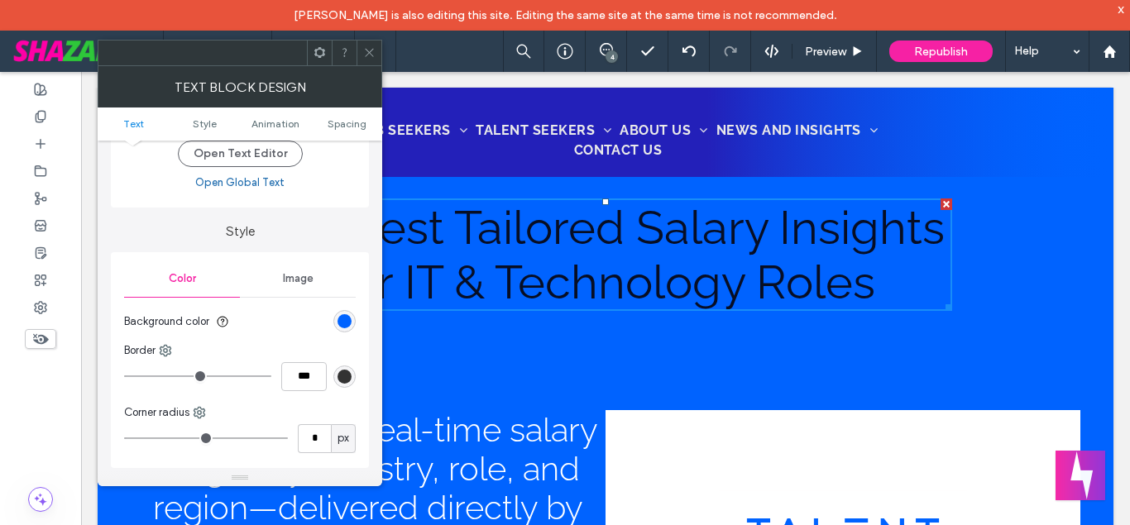
click at [380, 57] on div at bounding box center [369, 53] width 25 height 25
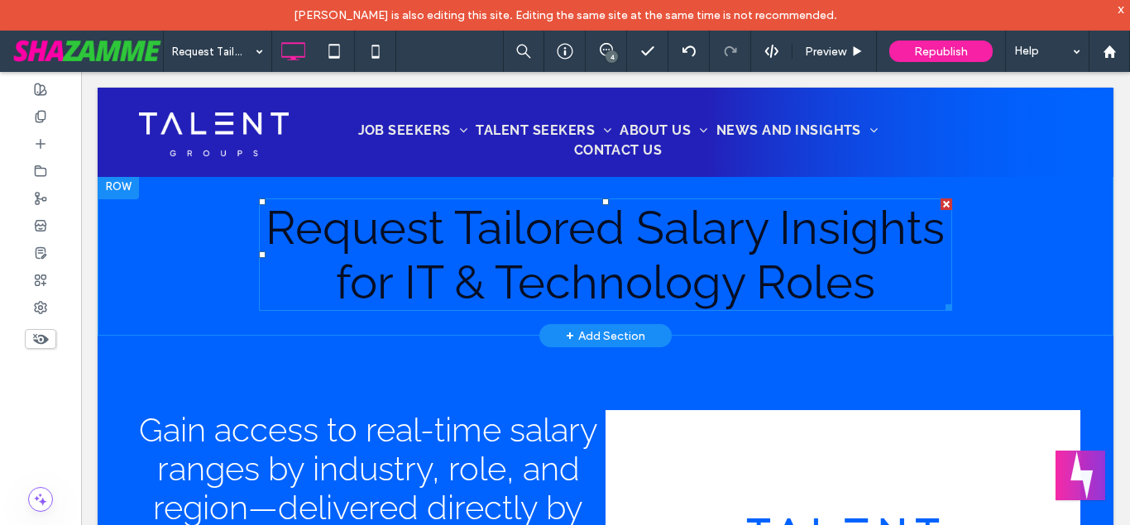
click at [538, 270] on span "Request Tailored Salary Insights for IT & Technology Roles" at bounding box center [605, 254] width 679 height 109
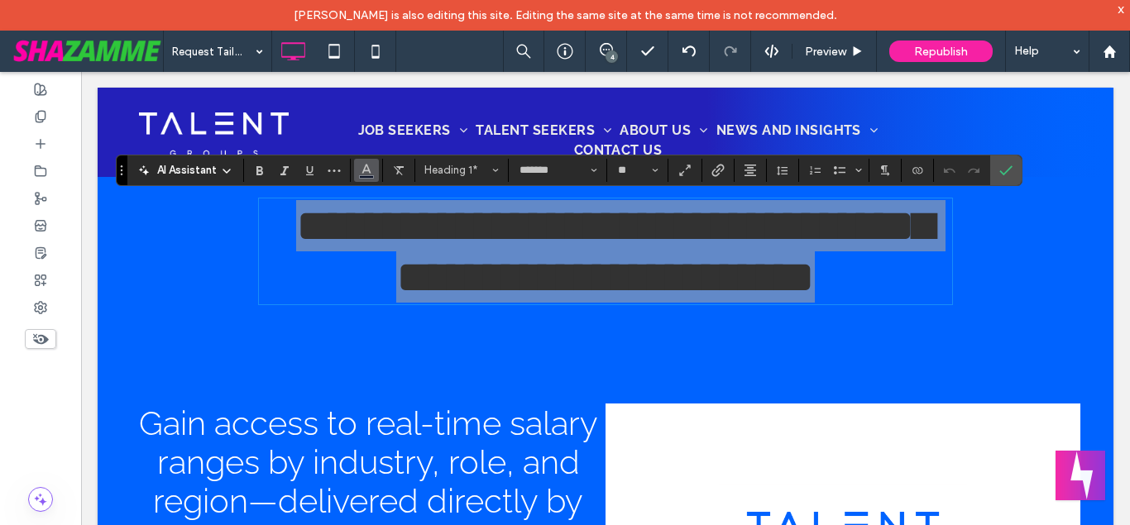
click at [376, 174] on button "Color" at bounding box center [366, 170] width 25 height 23
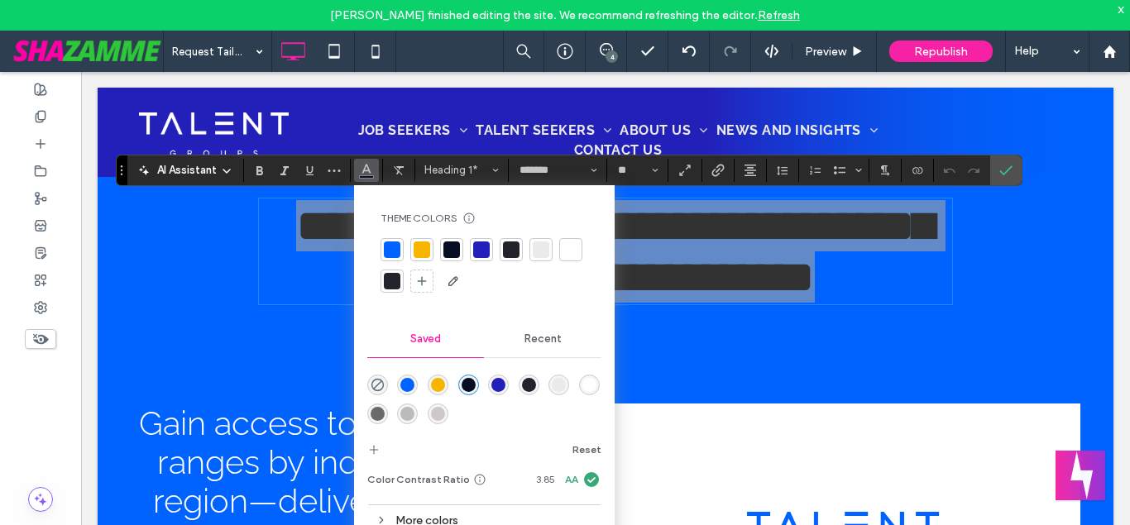
drag, startPoint x: 568, startPoint y: 246, endPoint x: 587, endPoint y: 244, distance: 19.9
click at [568, 245] on div at bounding box center [571, 250] width 17 height 17
click at [1002, 169] on icon "Confirm" at bounding box center [1005, 170] width 13 height 13
